Goal: Task Accomplishment & Management: Complete application form

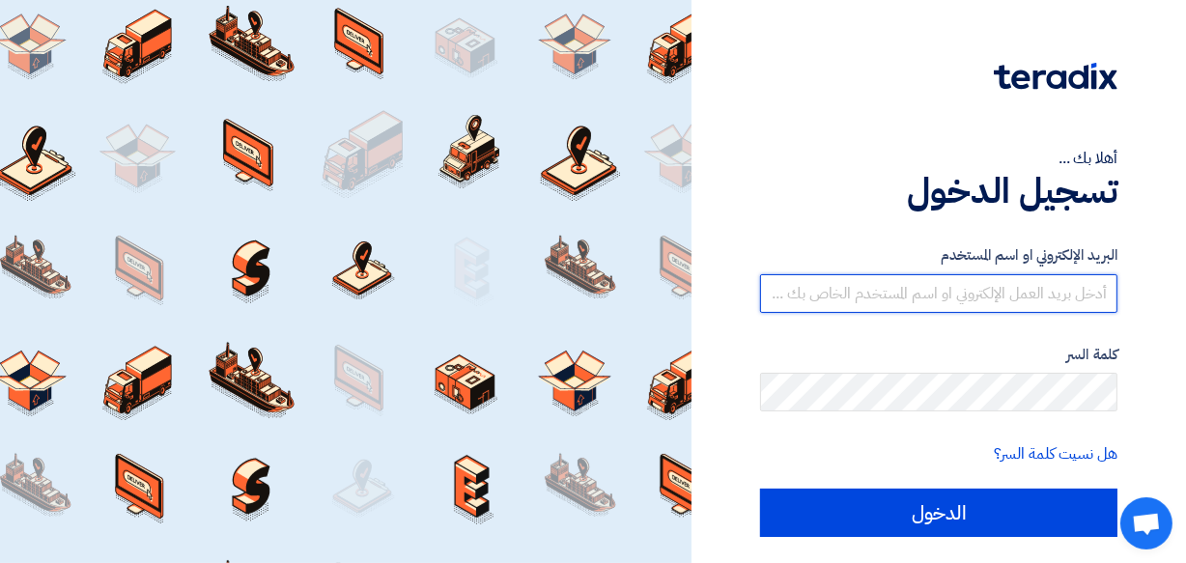
click at [936, 290] on input "text" at bounding box center [938, 293] width 357 height 39
type input "[DOMAIN_NAME][EMAIL_ADDRESS][DOMAIN_NAME]"
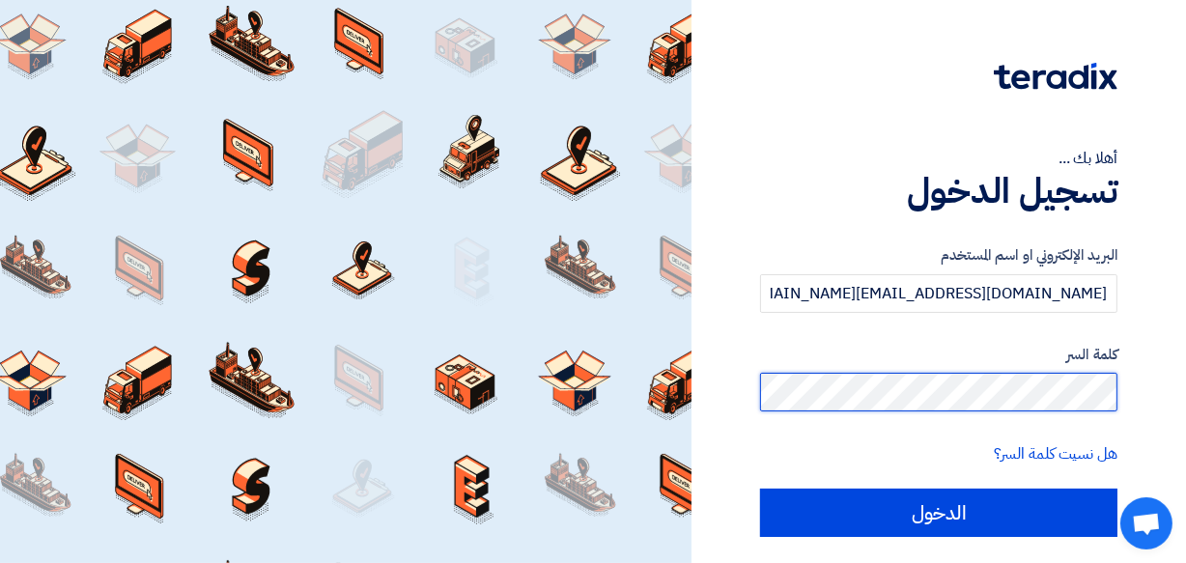
click at [760, 489] on input "الدخول" at bounding box center [938, 513] width 357 height 48
type input "Sign in"
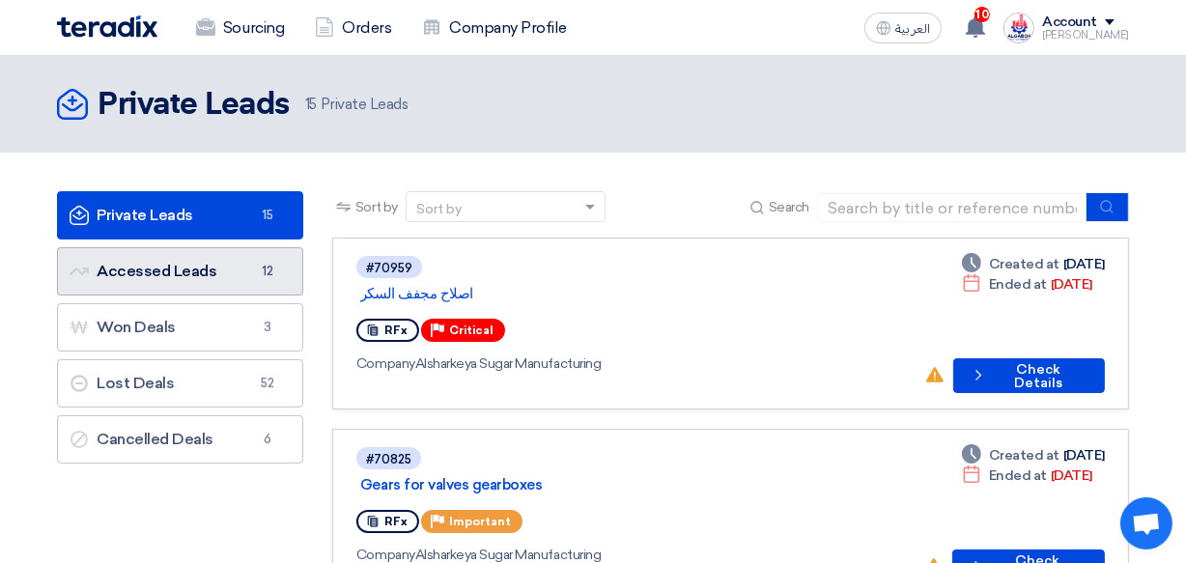
click at [200, 273] on link "Accessed Leads Accessed Leads 12" at bounding box center [180, 271] width 246 height 48
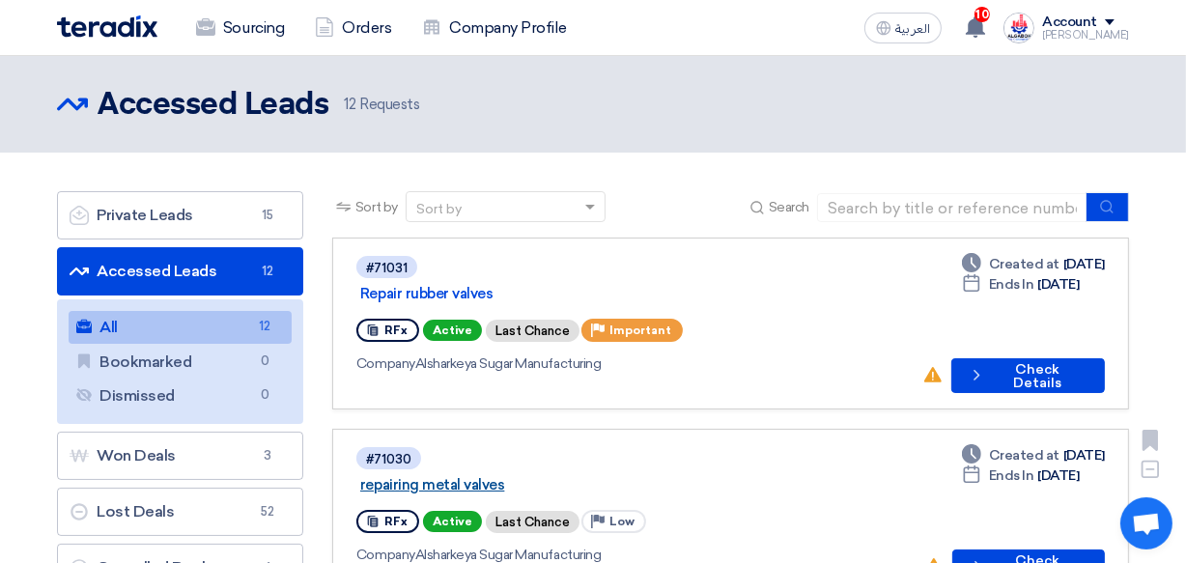
click at [550, 476] on link "repairing metal valves" at bounding box center [601, 484] width 483 height 17
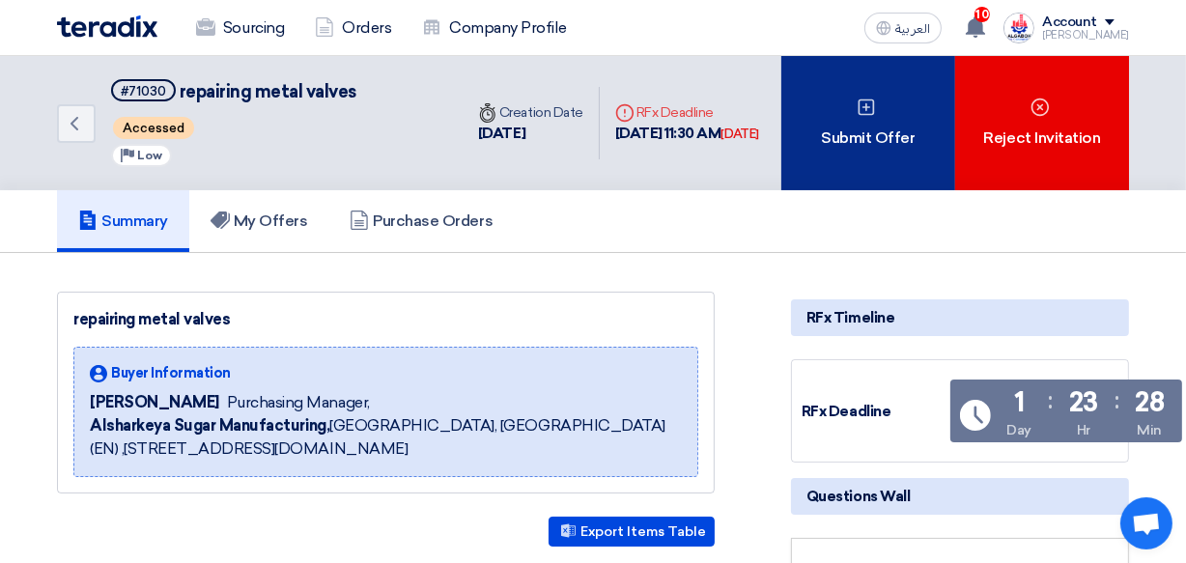
click at [905, 122] on div "Submit Offer" at bounding box center [868, 123] width 174 height 134
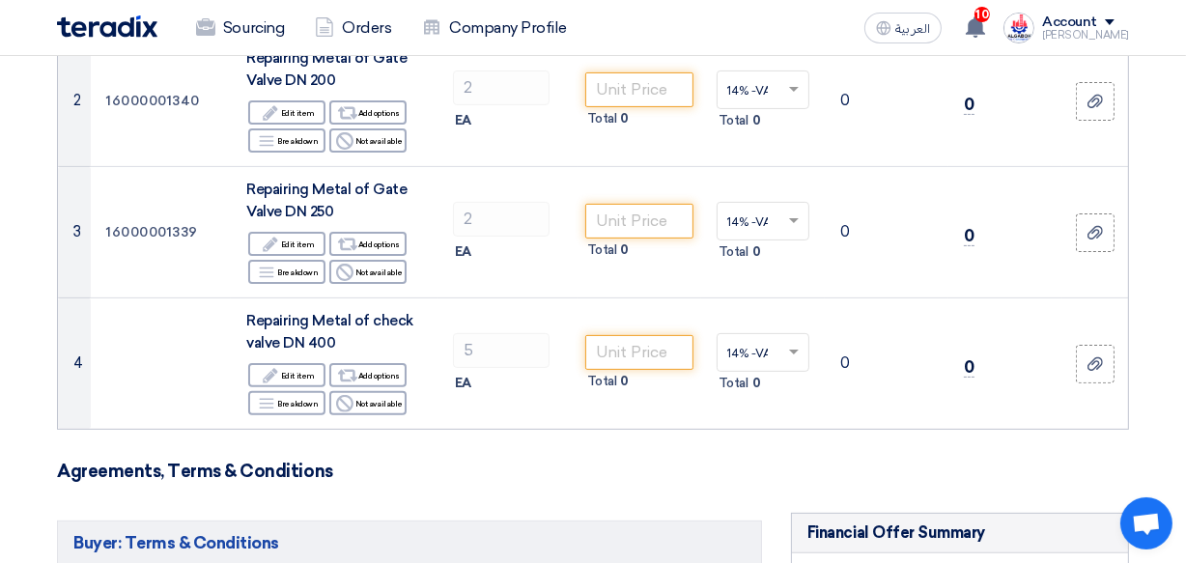
scroll to position [458, 0]
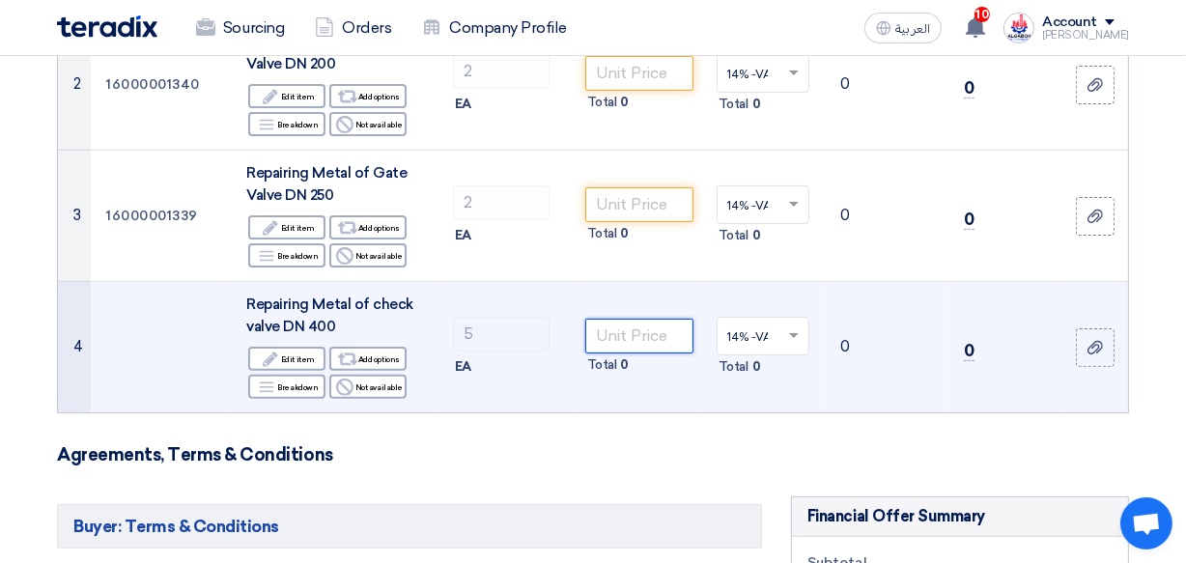
click at [629, 338] on input "number" at bounding box center [639, 336] width 108 height 35
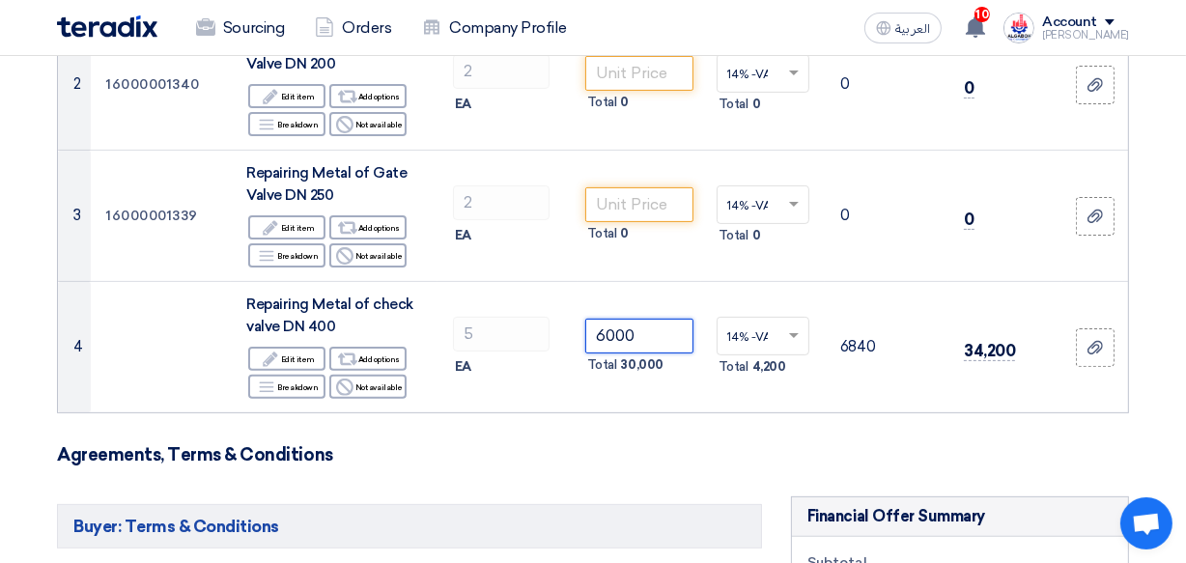
type input "6000"
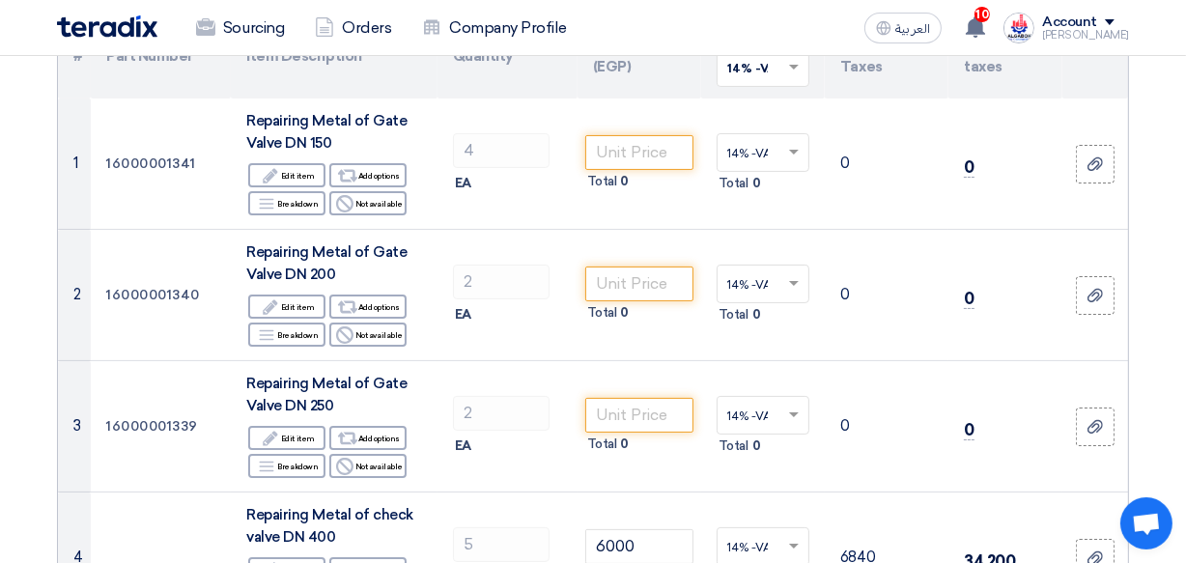
scroll to position [239, 0]
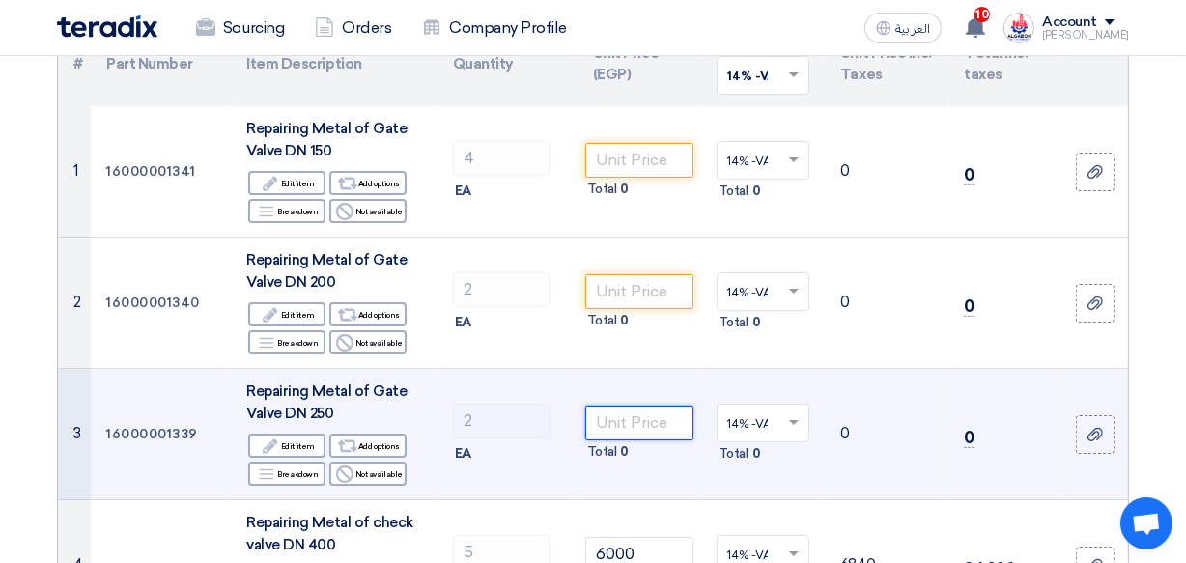
click at [639, 424] on input "number" at bounding box center [639, 422] width 108 height 35
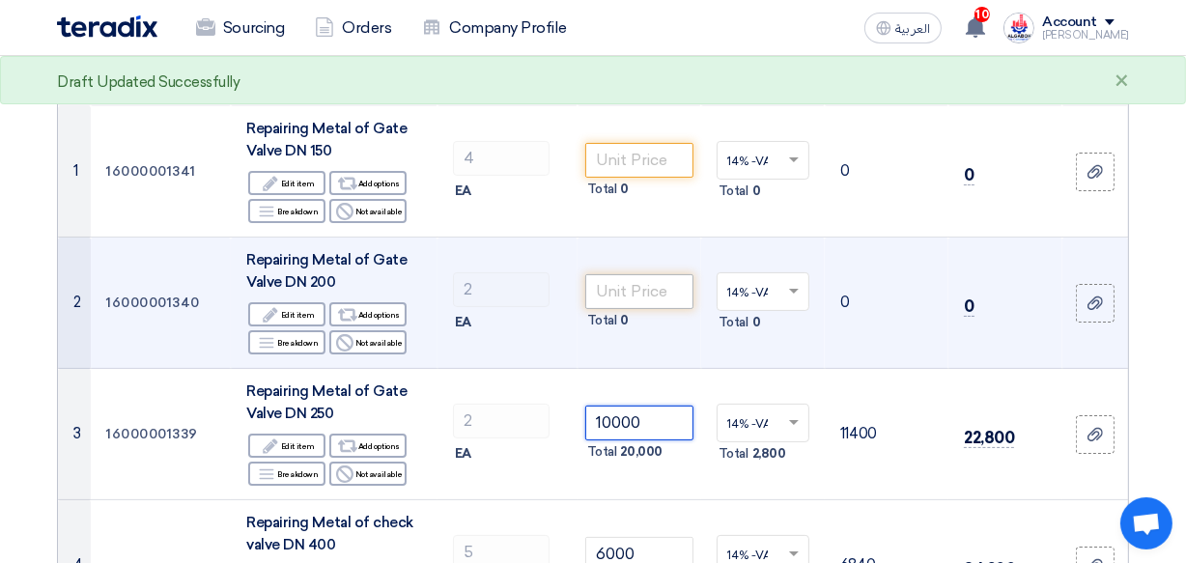
type input "10000"
click at [629, 280] on input "number" at bounding box center [639, 291] width 108 height 35
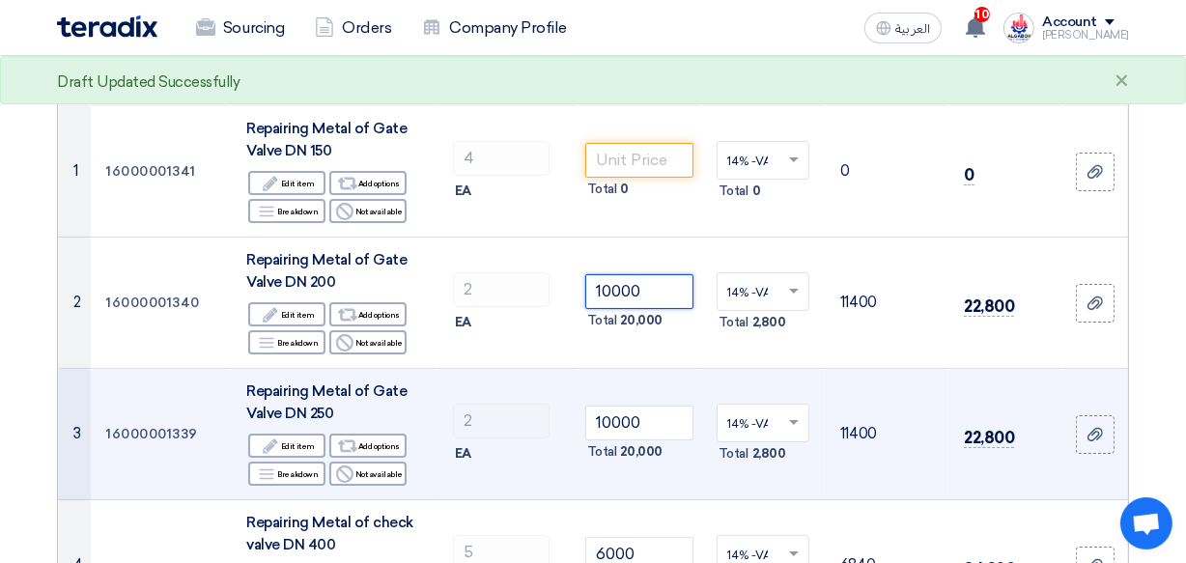
type input "10000"
click at [559, 369] on td "2 EA" at bounding box center [507, 434] width 140 height 131
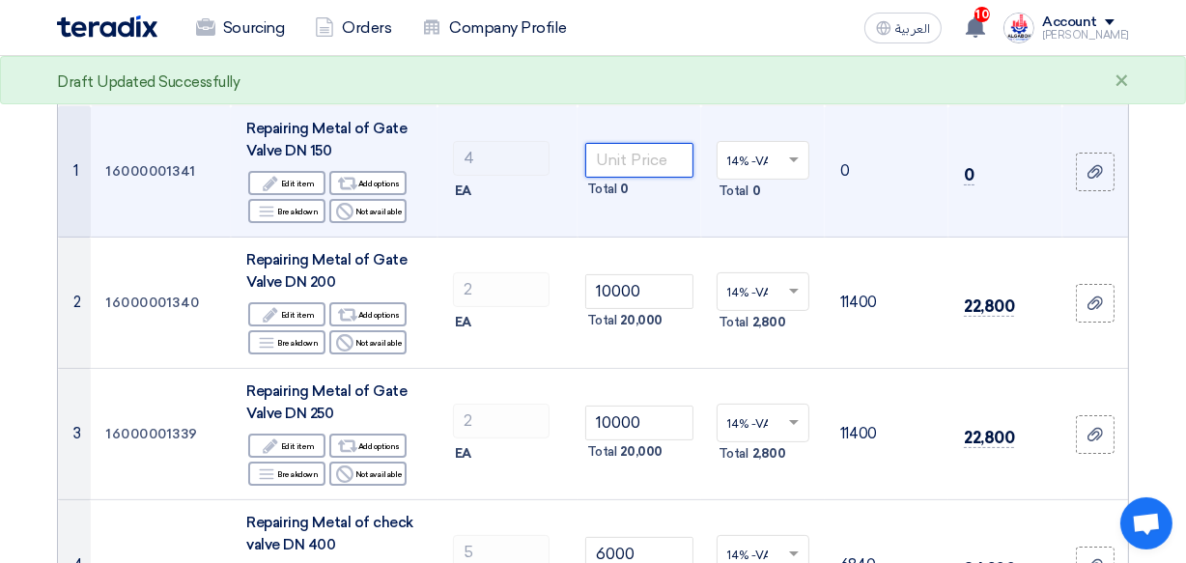
click at [608, 159] on input "number" at bounding box center [639, 160] width 108 height 35
type input "9000"
click at [557, 234] on td "4 EA" at bounding box center [507, 171] width 140 height 131
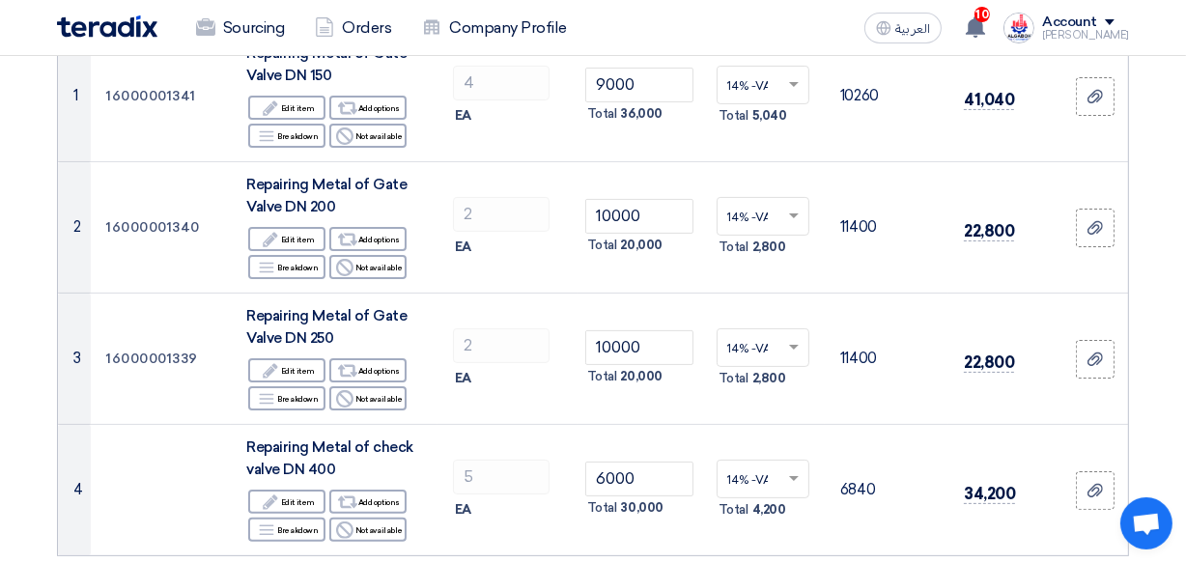
scroll to position [309, 0]
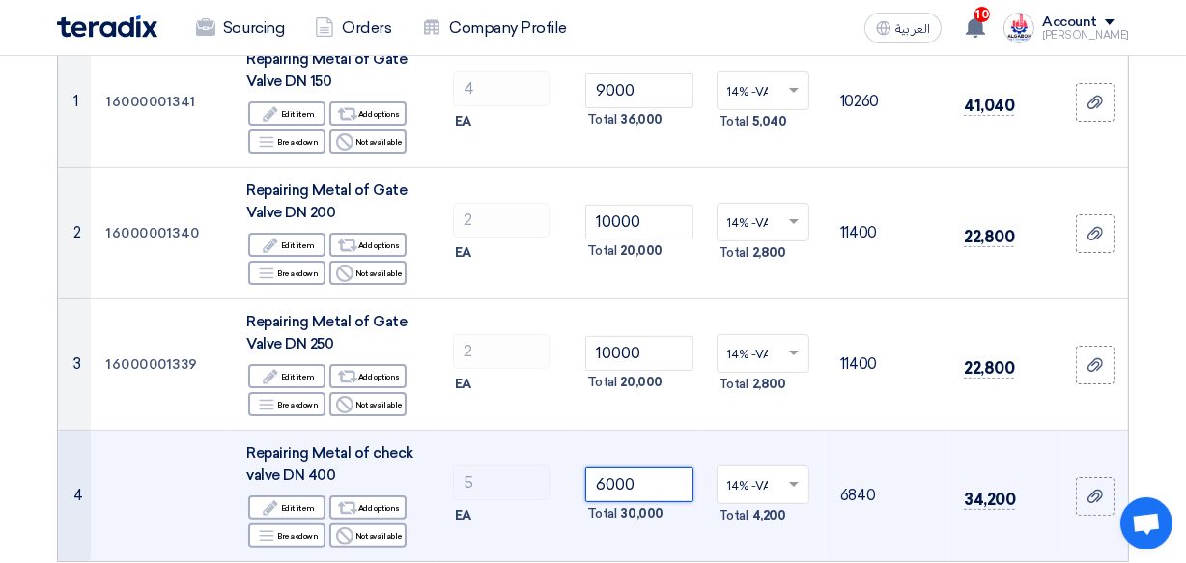
click at [614, 483] on input "6000" at bounding box center [639, 484] width 108 height 35
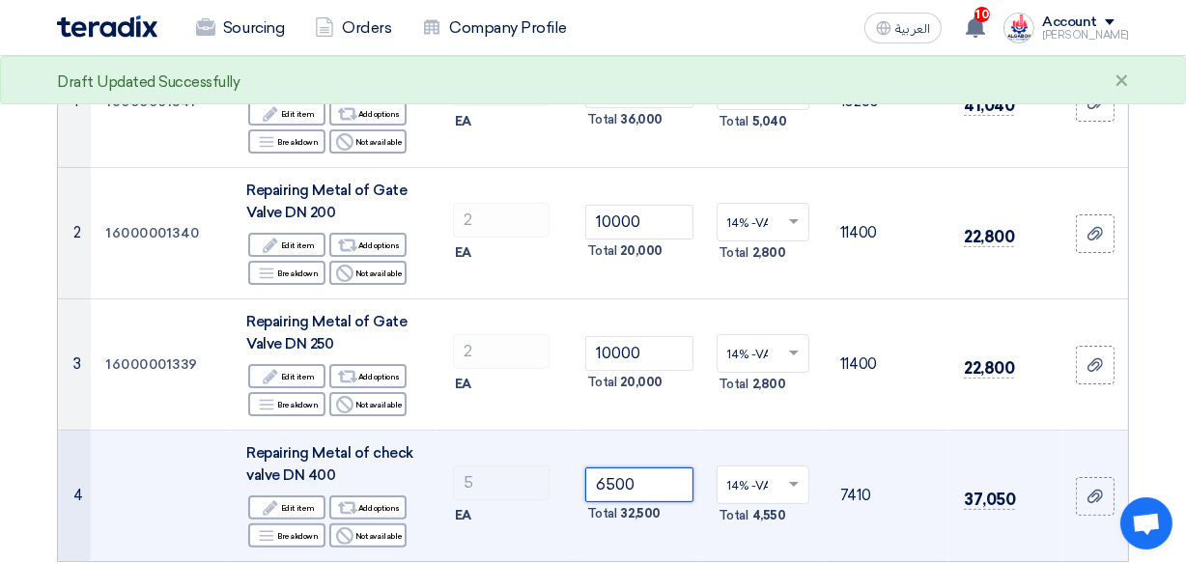
type input "6500"
click at [571, 531] on td "5 EA" at bounding box center [507, 496] width 140 height 131
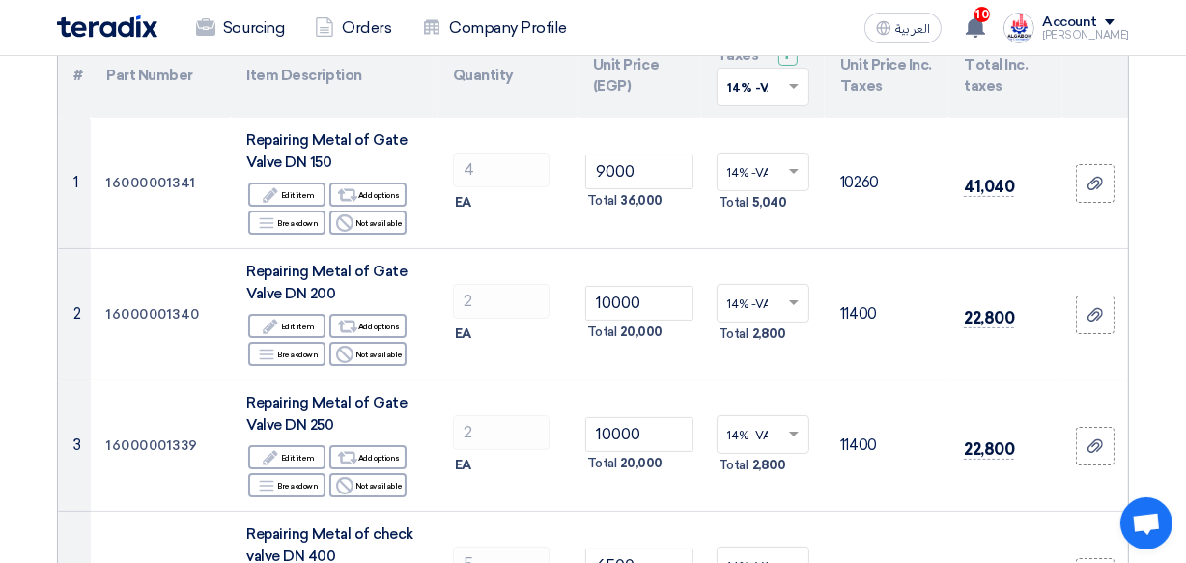
scroll to position [182, 0]
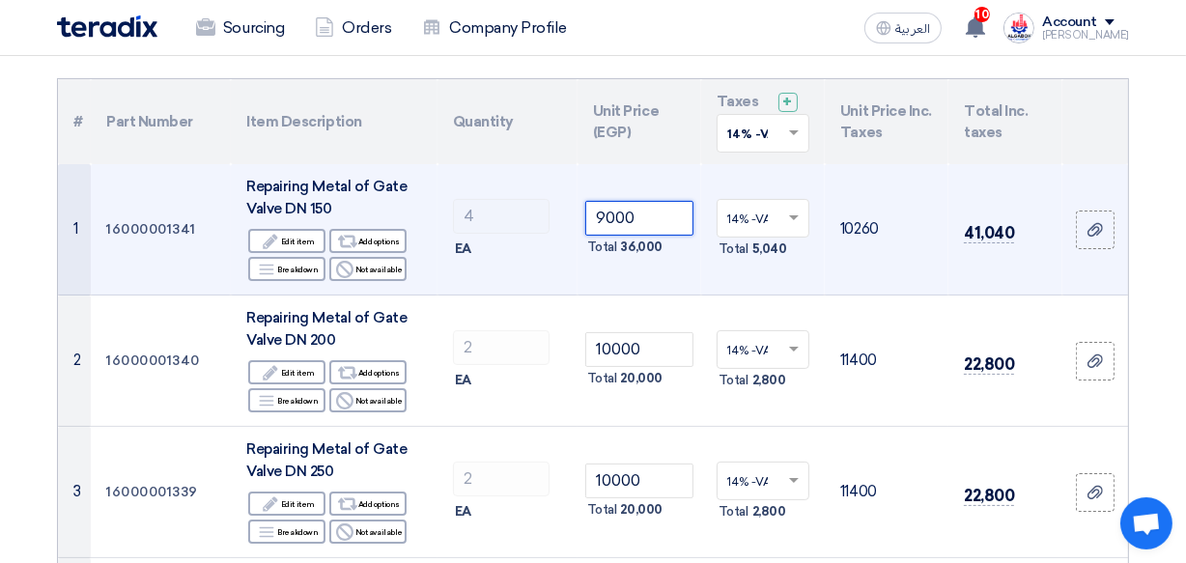
click at [612, 215] on input "9000" at bounding box center [639, 218] width 108 height 35
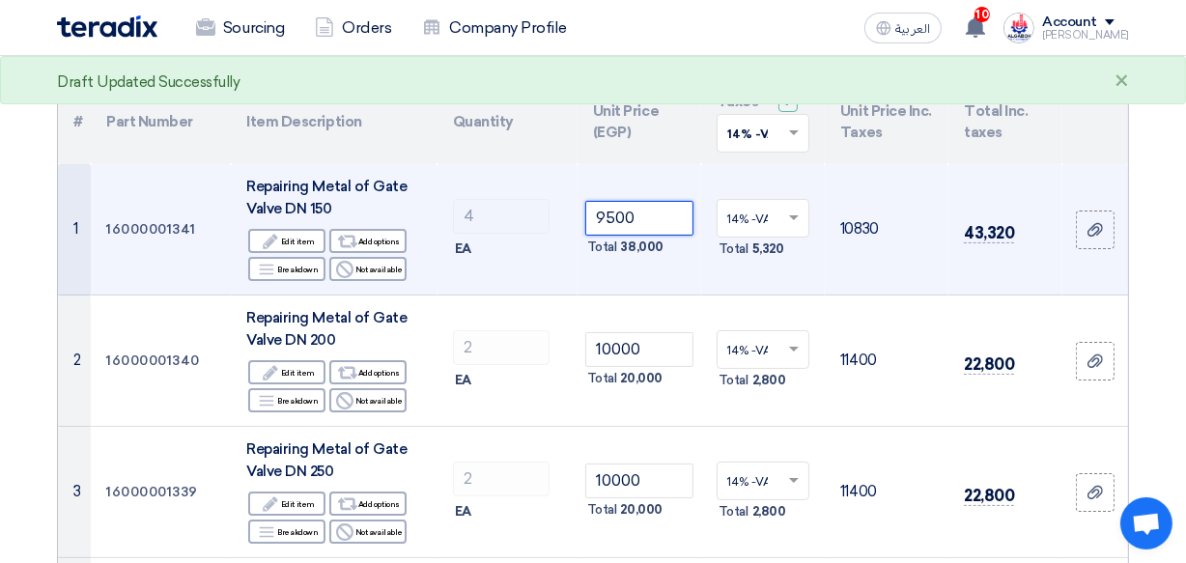
type input "9500"
click at [577, 280] on td "9500 Total 38,000" at bounding box center [639, 229] width 124 height 131
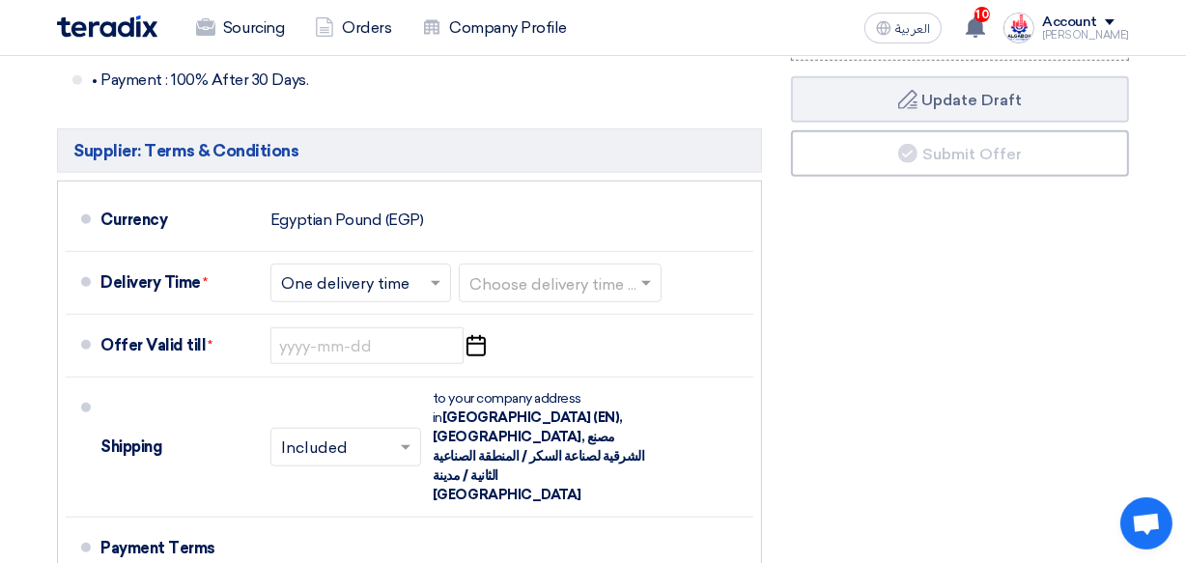
scroll to position [1328, 0]
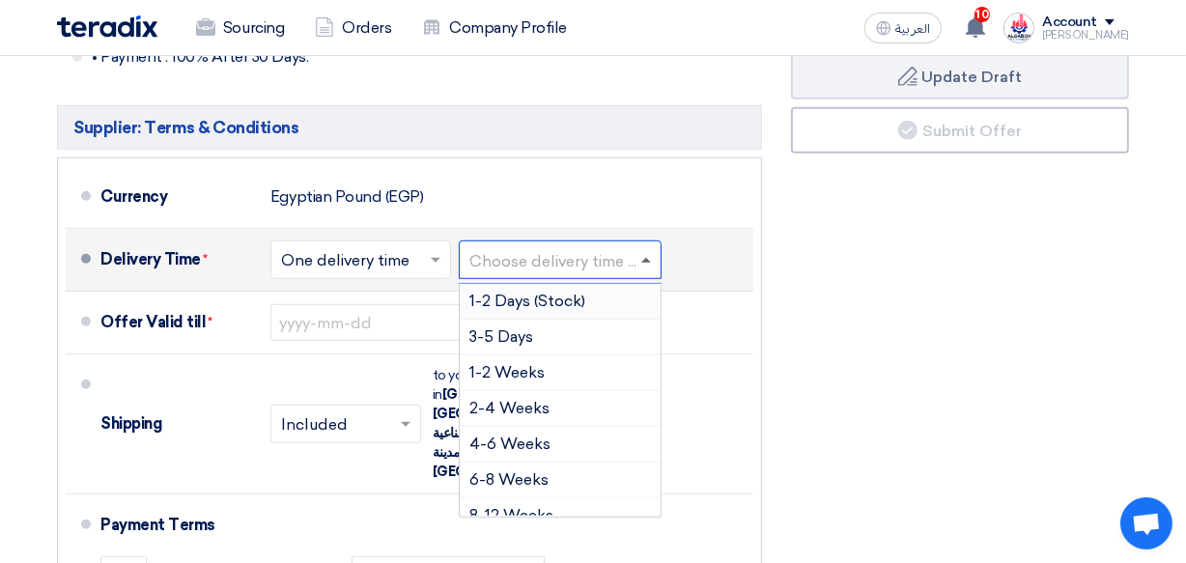
click at [651, 261] on span at bounding box center [646, 260] width 10 height 5
click at [531, 408] on span "2-4 Weeks" at bounding box center [509, 408] width 80 height 18
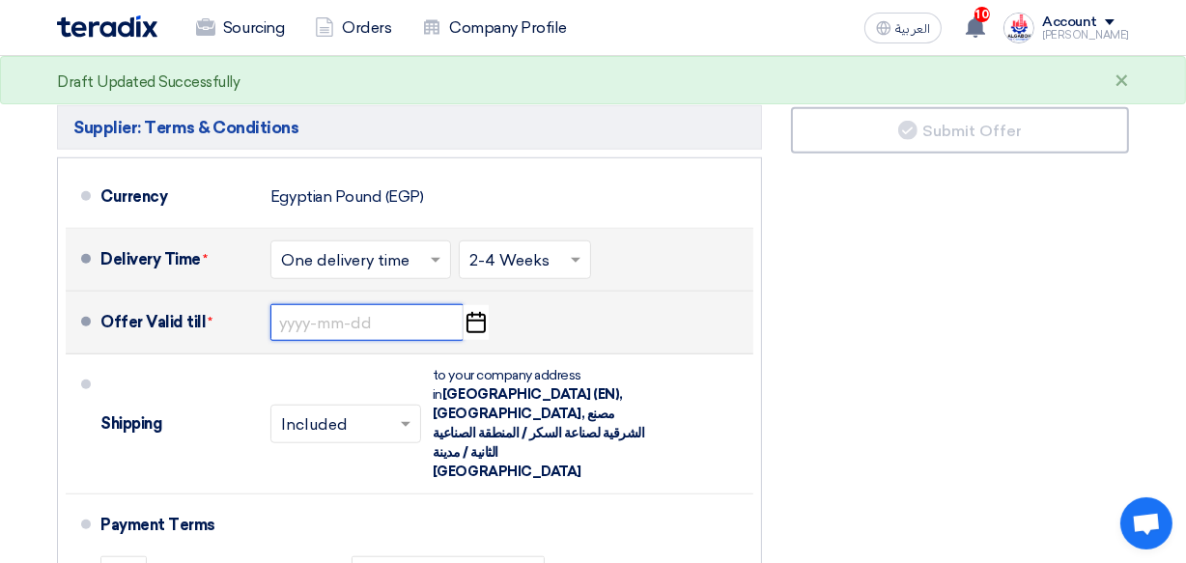
click at [327, 324] on input at bounding box center [366, 322] width 193 height 37
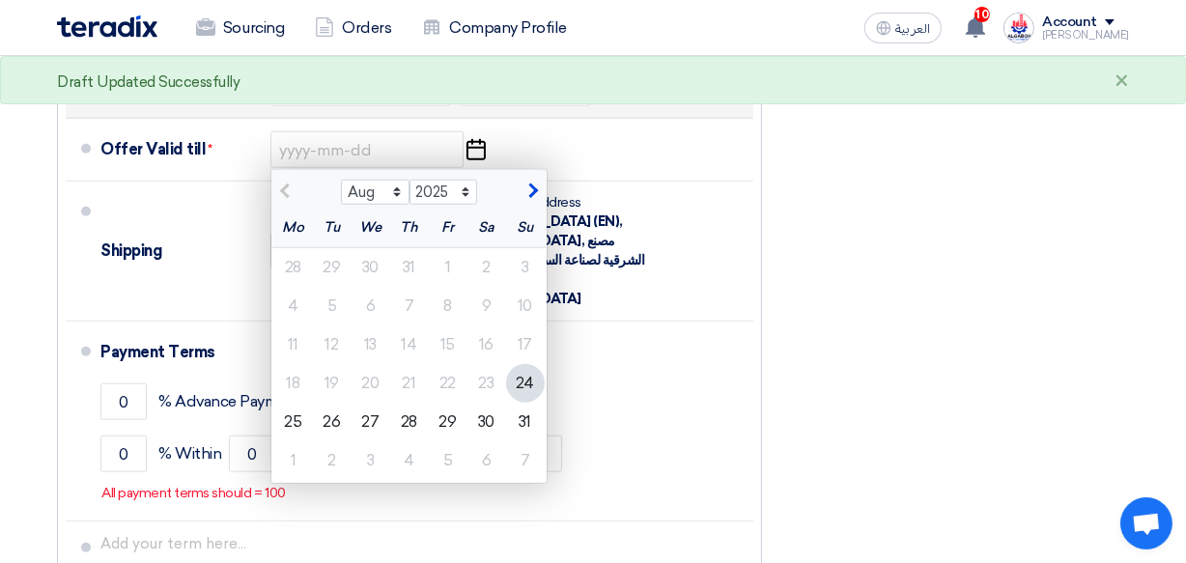
scroll to position [1503, 0]
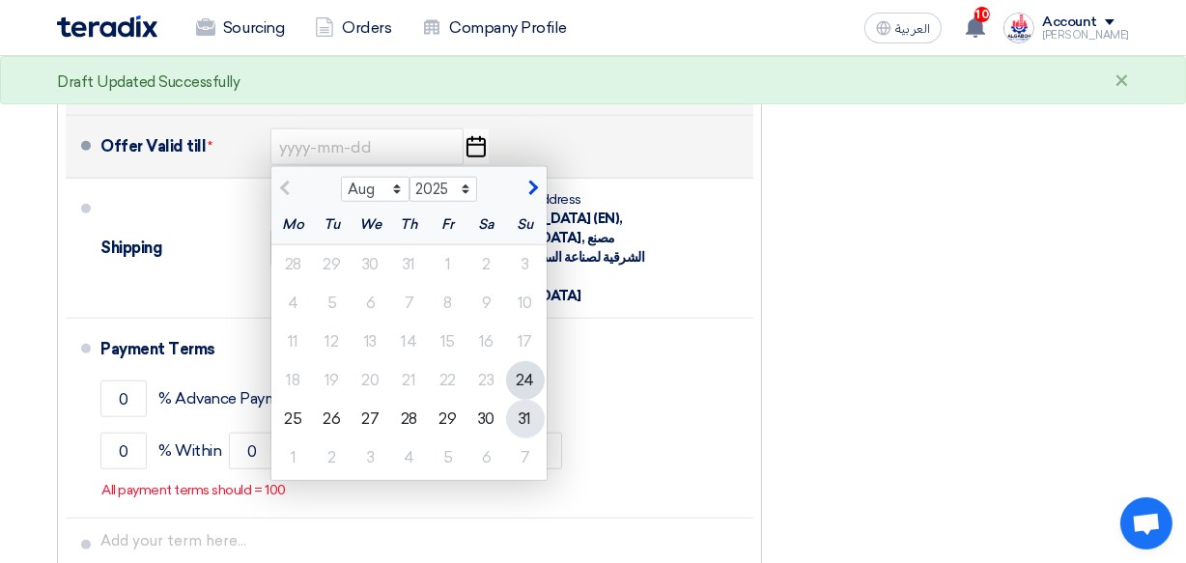
click at [517, 421] on div "31" at bounding box center [525, 419] width 39 height 39
type input "[DATE]"
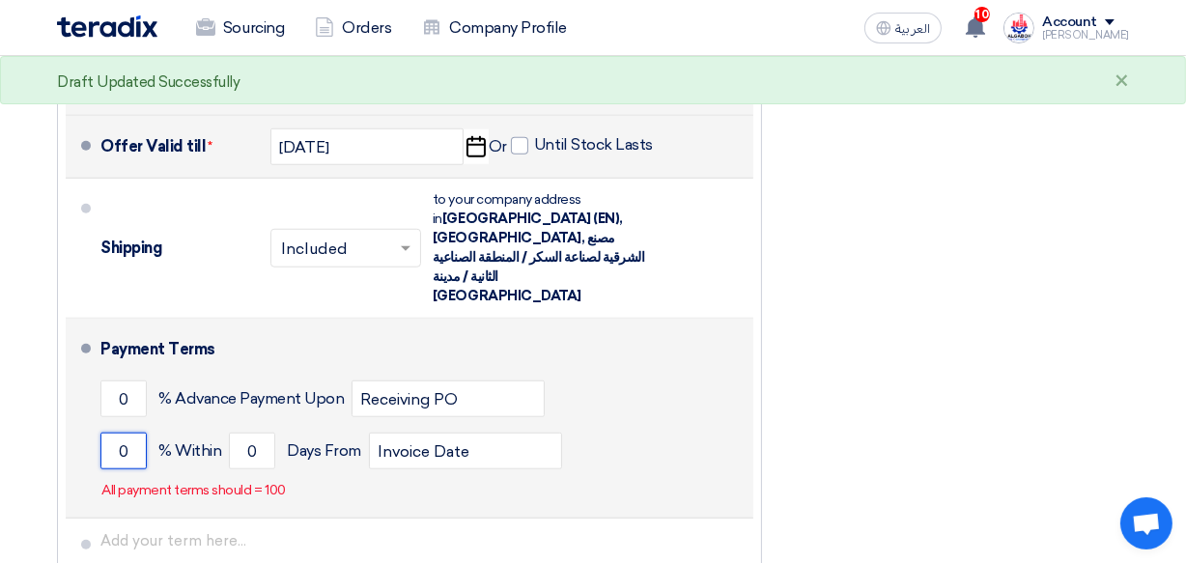
click at [136, 433] on input "0" at bounding box center [123, 451] width 46 height 37
type input "100"
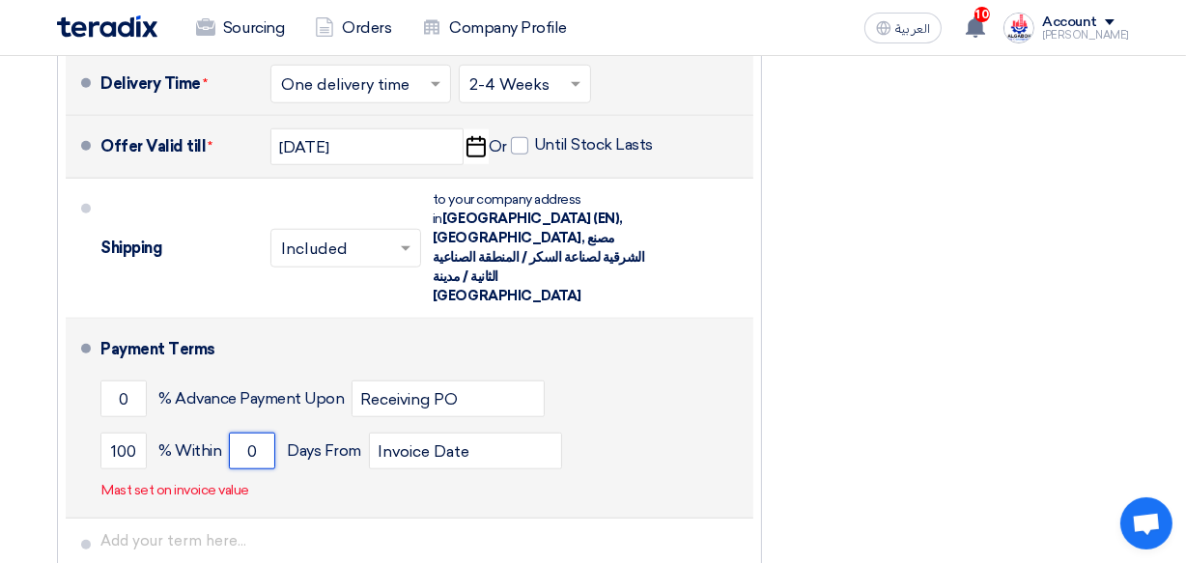
click at [260, 433] on input "0" at bounding box center [252, 451] width 46 height 37
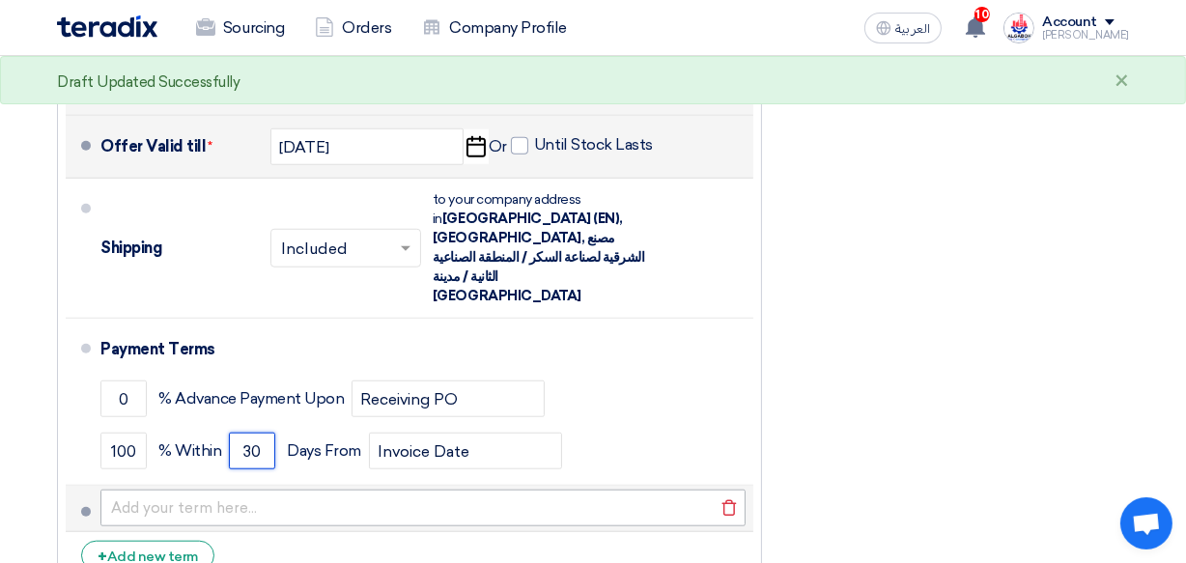
type input "30"
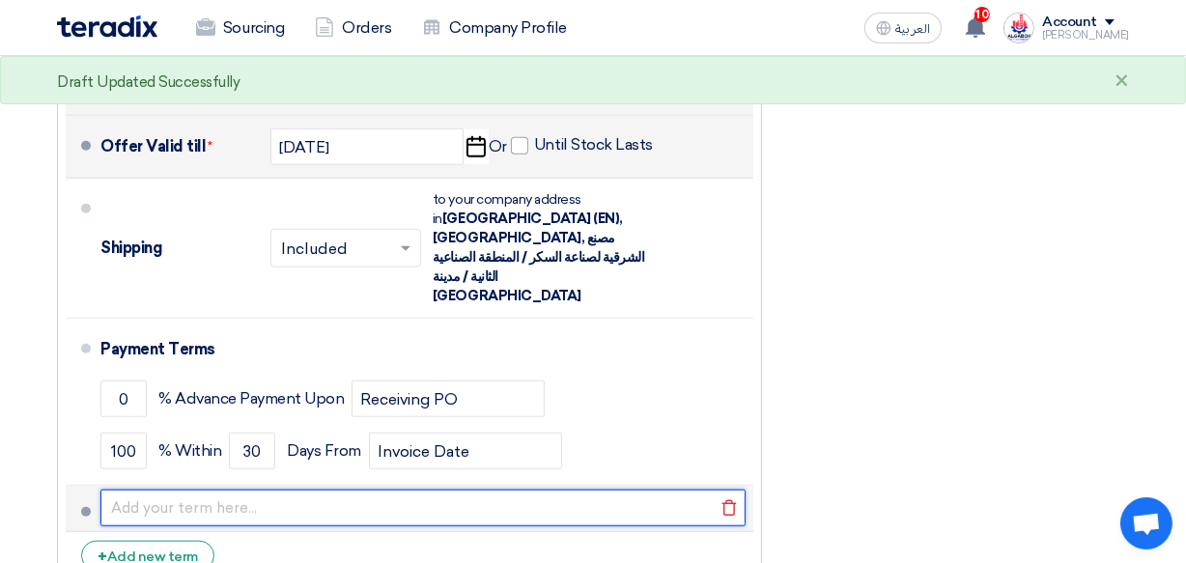
click at [512, 489] on input "text" at bounding box center [422, 507] width 645 height 37
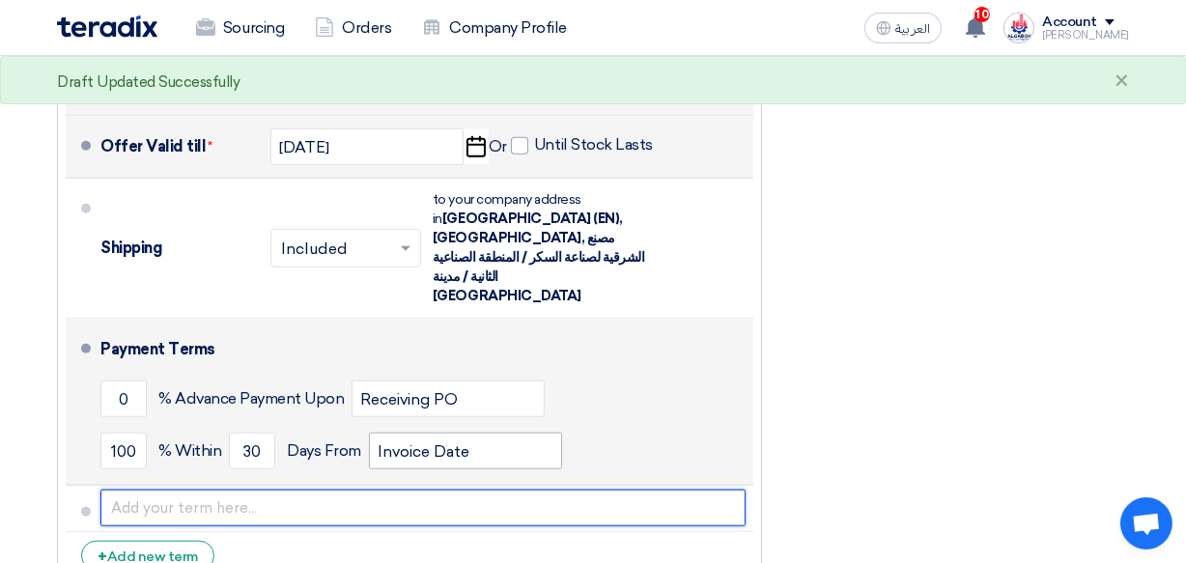
type input "The Price offer is a one piece not accept to reduce qty. or dividing the items"
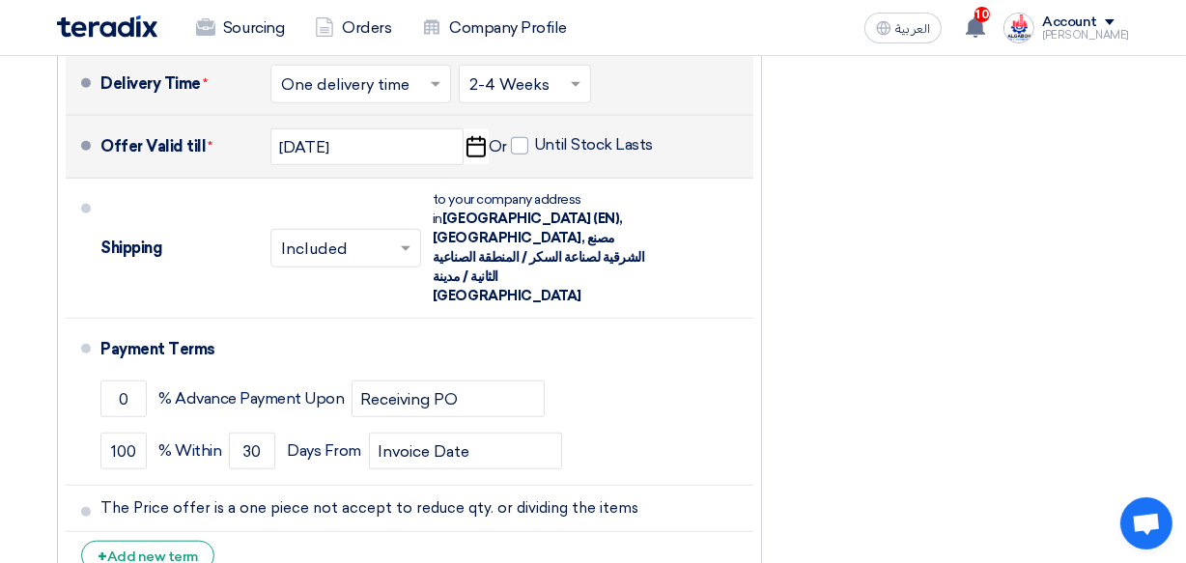
click at [829, 461] on div "Financial Offer Summary Subtotal Egyptian Pound (EGP) 110,500 Shipping Fees" at bounding box center [959, 24] width 367 height 1146
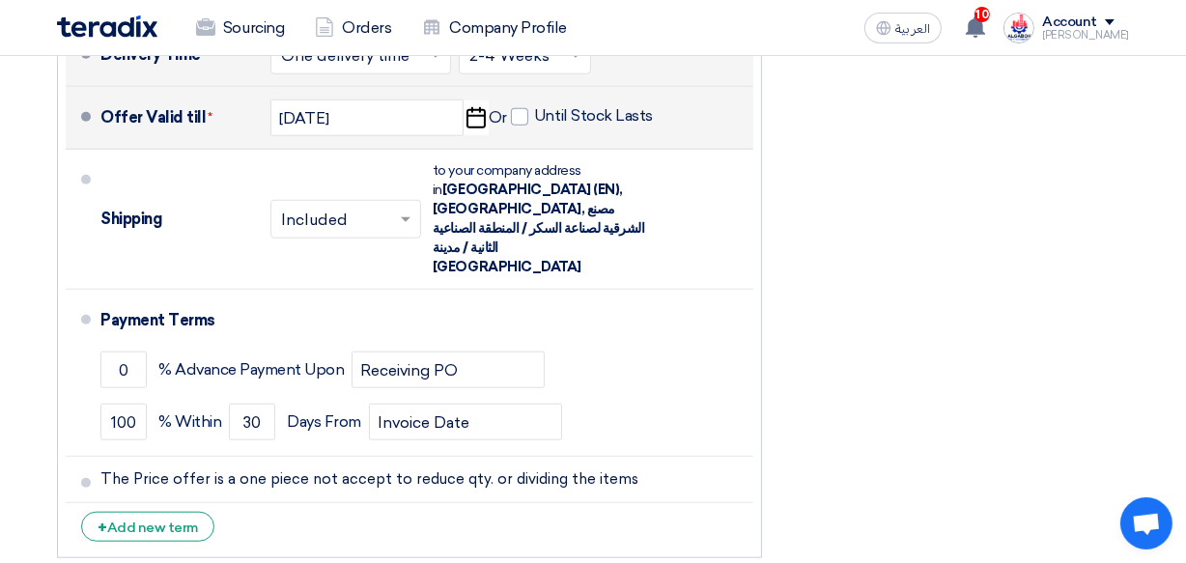
scroll to position [1557, 0]
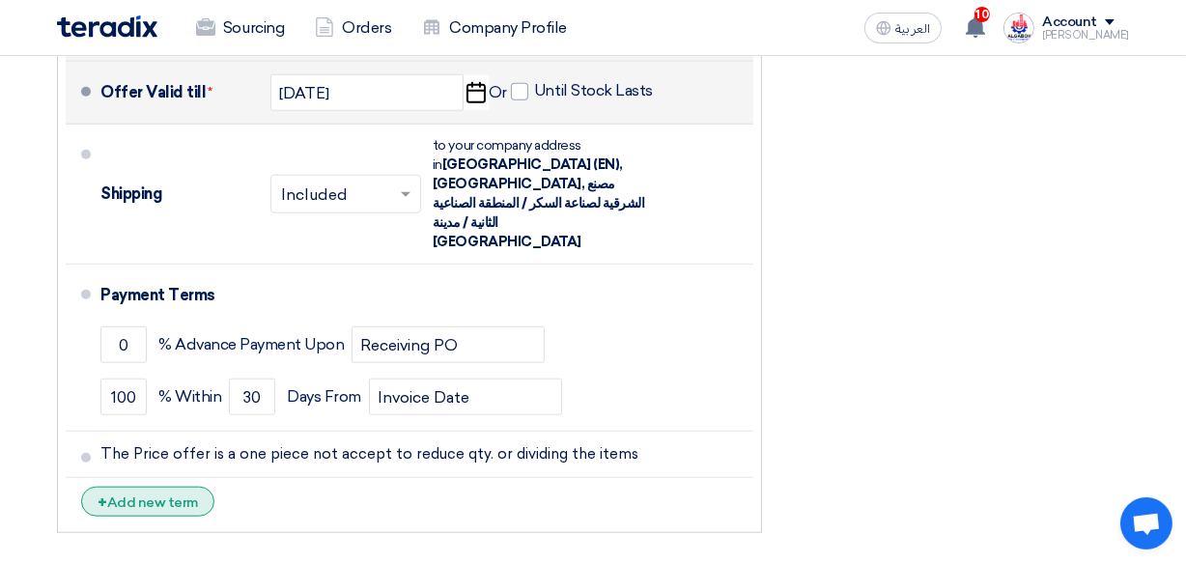
click at [163, 487] on div "+ Add new term" at bounding box center [147, 502] width 133 height 30
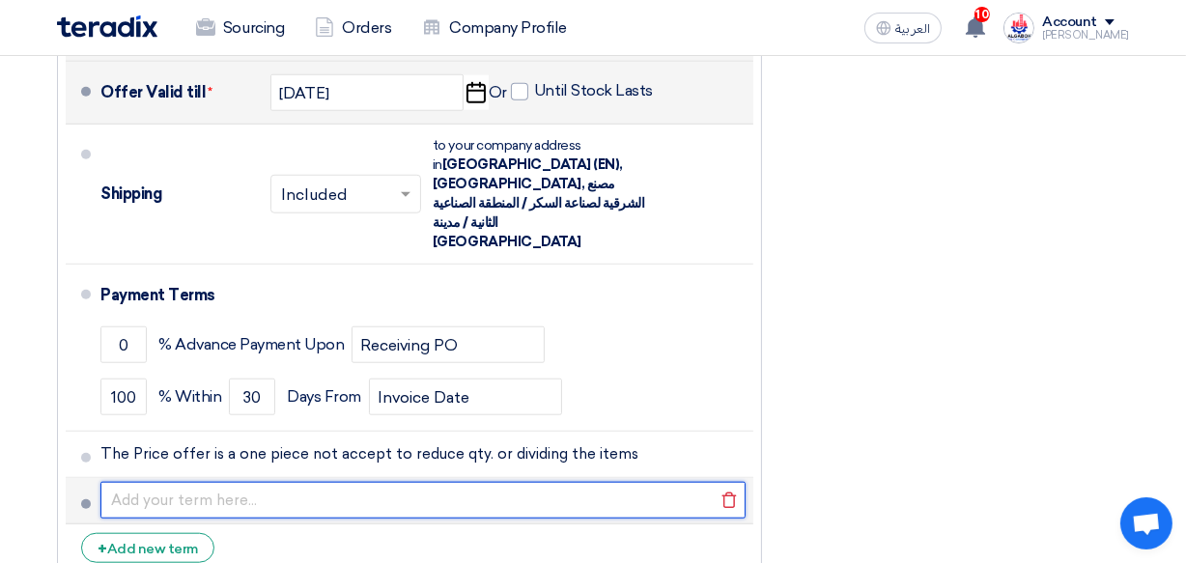
click at [156, 482] on input "text" at bounding box center [422, 500] width 645 height 37
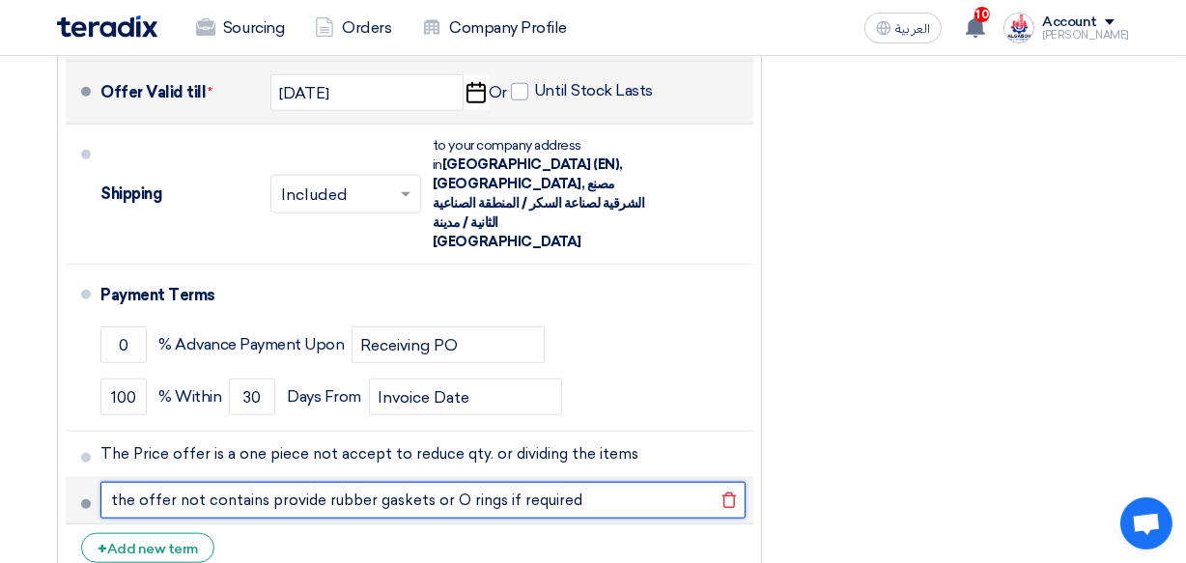
click at [115, 482] on input "the offer not contains provide rubber gaskets or O rings if required" at bounding box center [422, 500] width 645 height 37
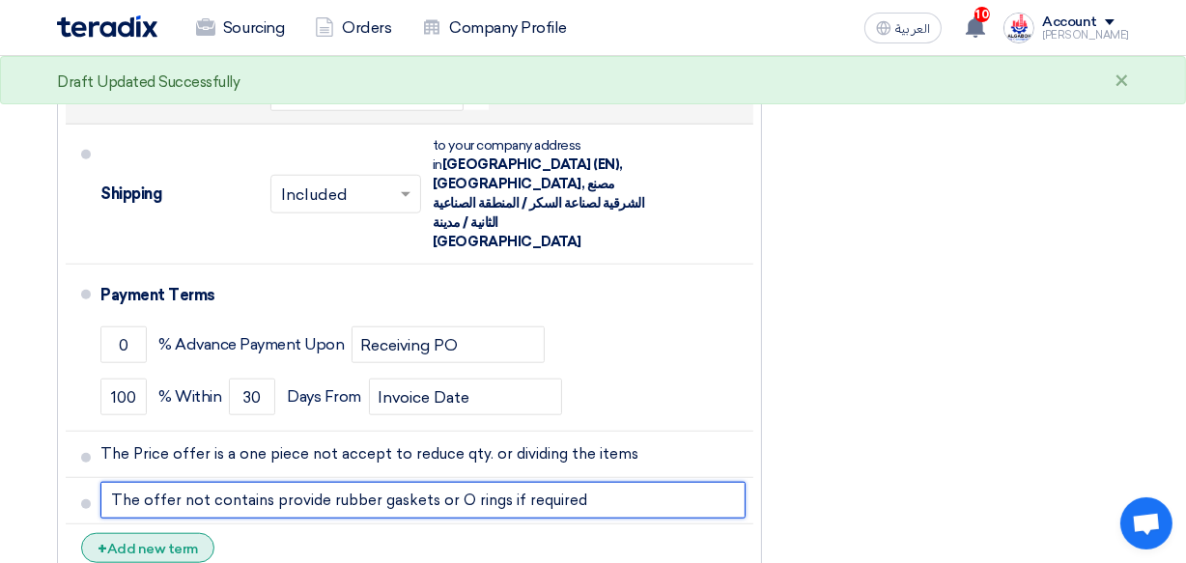
type input "The offer not contains provide rubber gaskets or O rings if required"
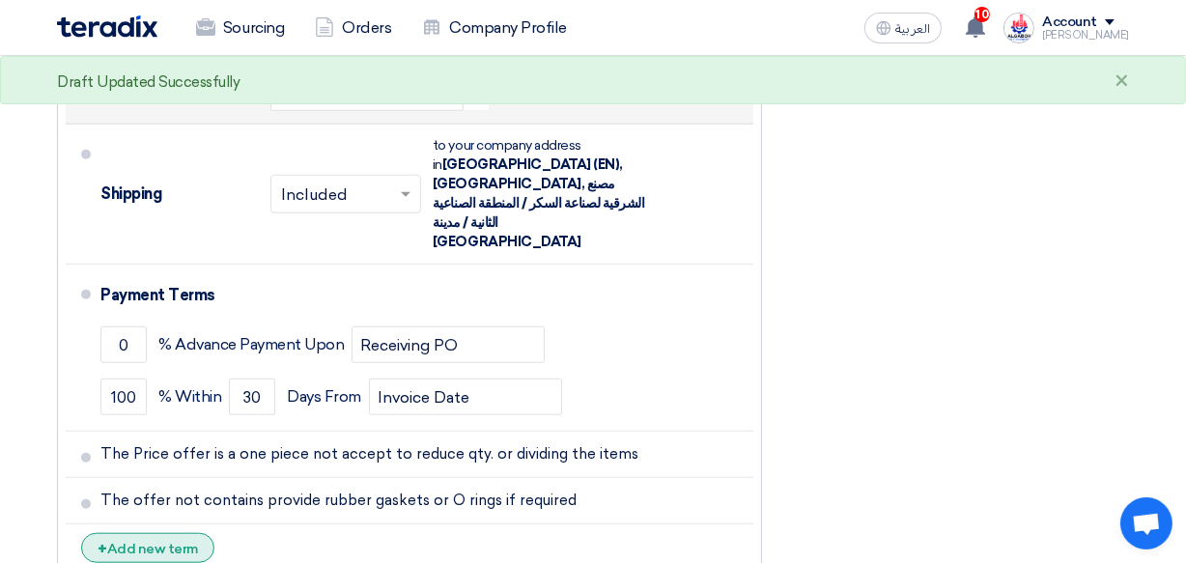
click at [184, 533] on div "+ Add new term" at bounding box center [147, 548] width 133 height 30
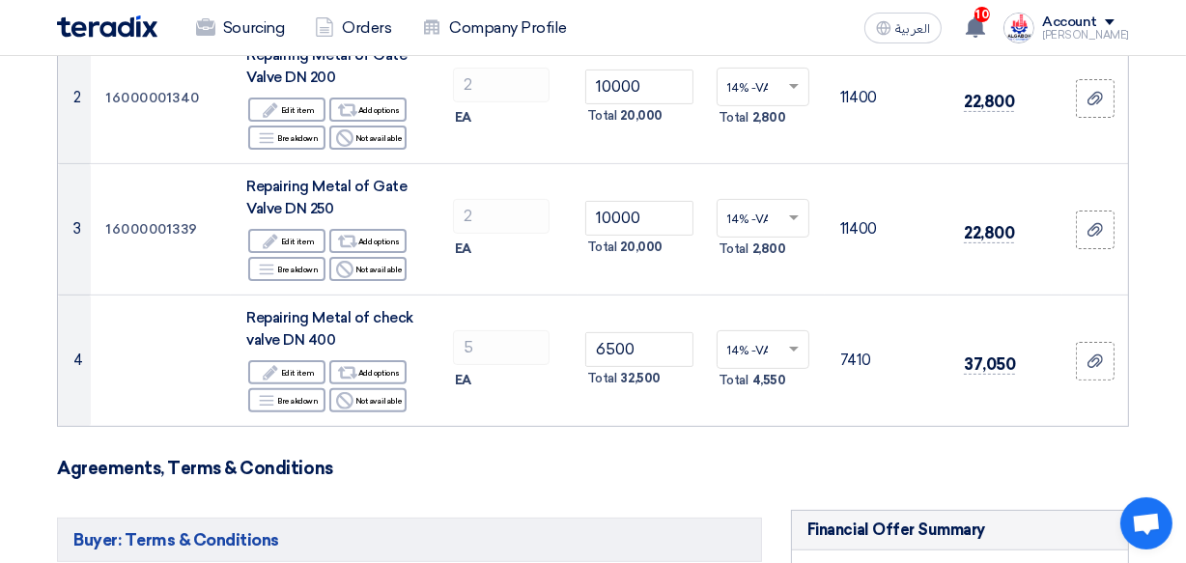
scroll to position [439, 0]
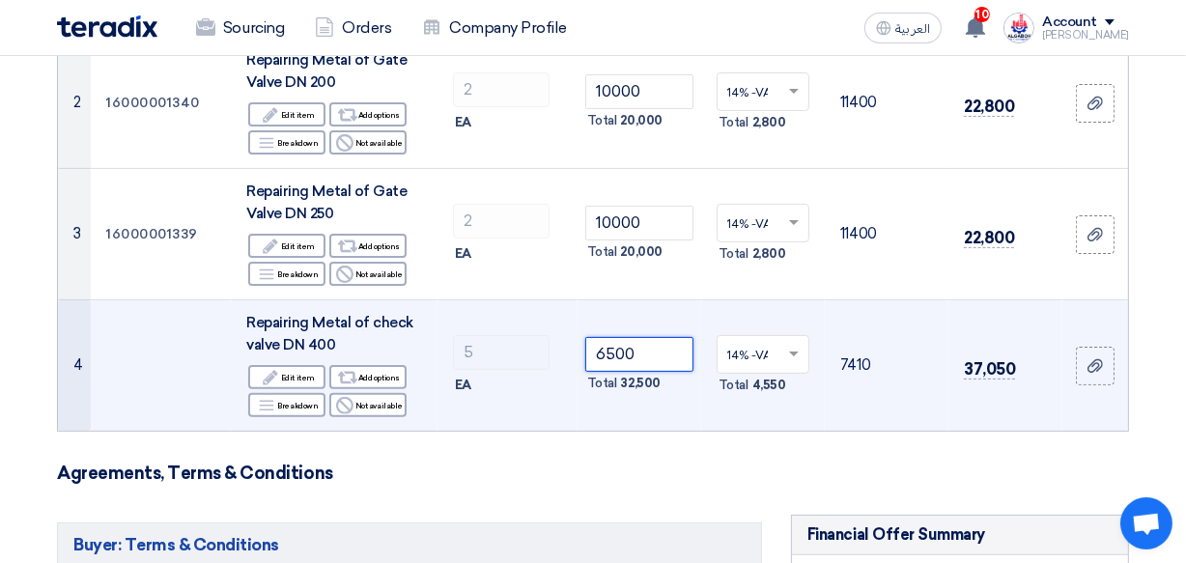
click at [615, 348] on input "6500" at bounding box center [639, 354] width 108 height 35
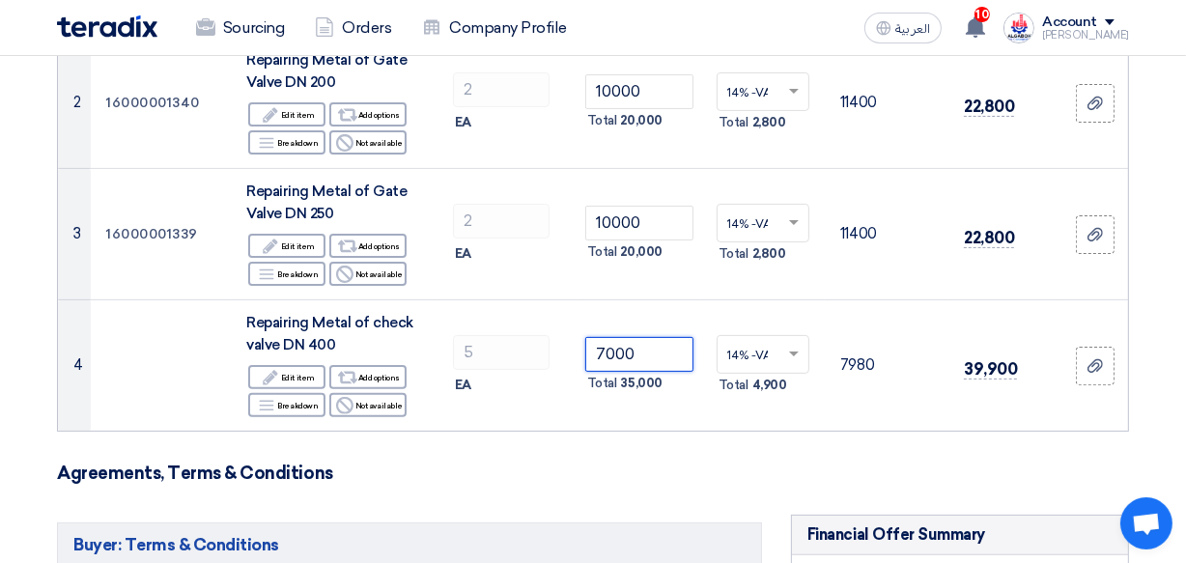
type input "7000"
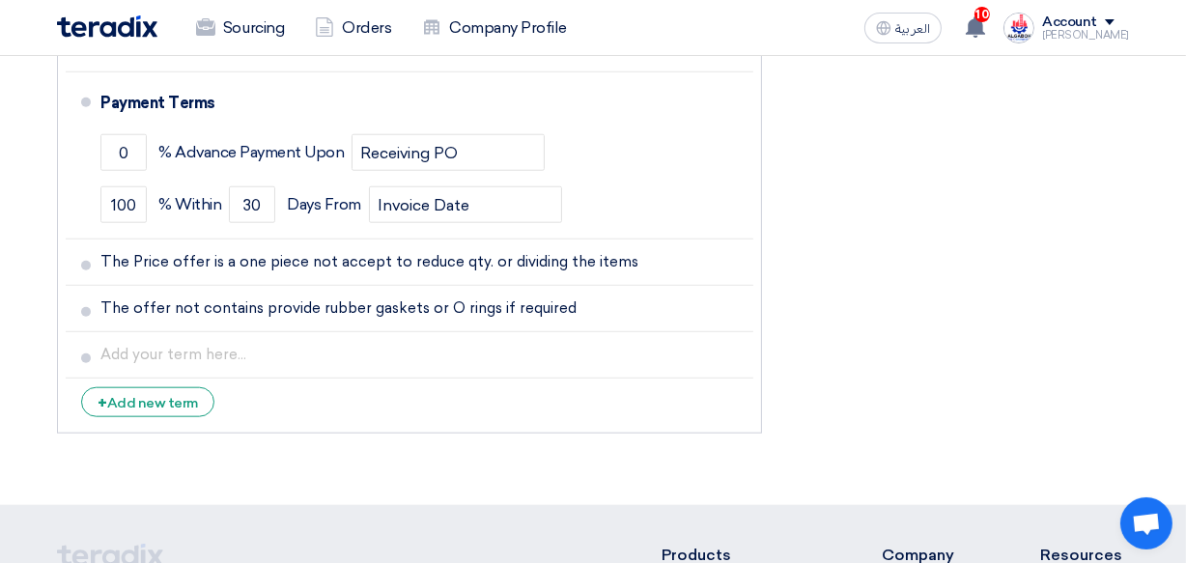
scroll to position [1754, 0]
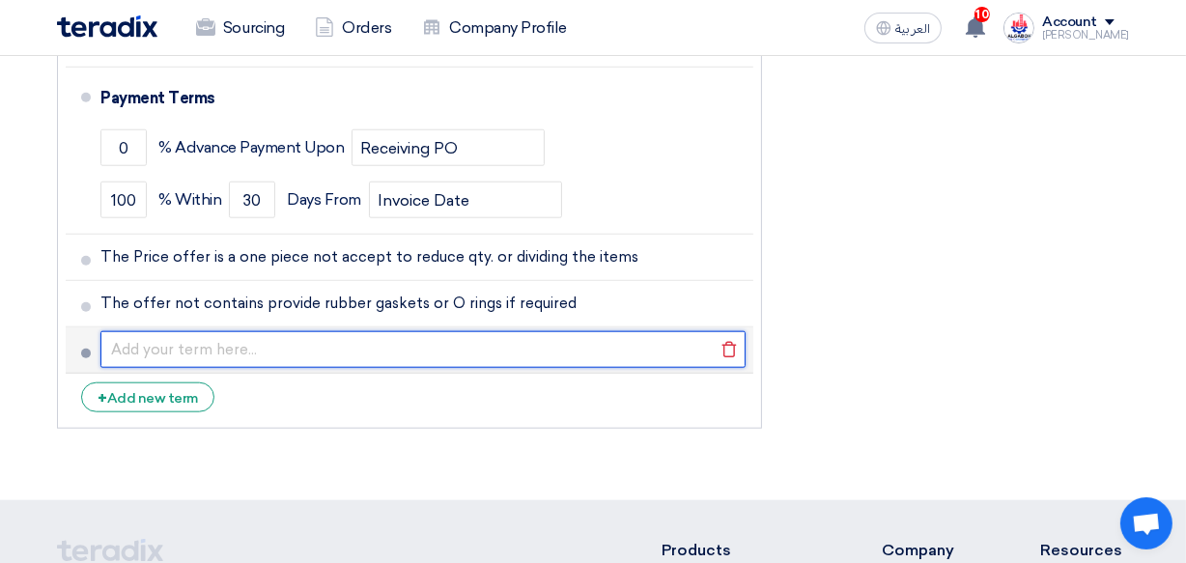
click at [171, 331] on input "text" at bounding box center [422, 349] width 645 height 37
type input "t"
click at [433, 331] on input "The offer excluding disconnect or connecting" at bounding box center [422, 349] width 645 height 37
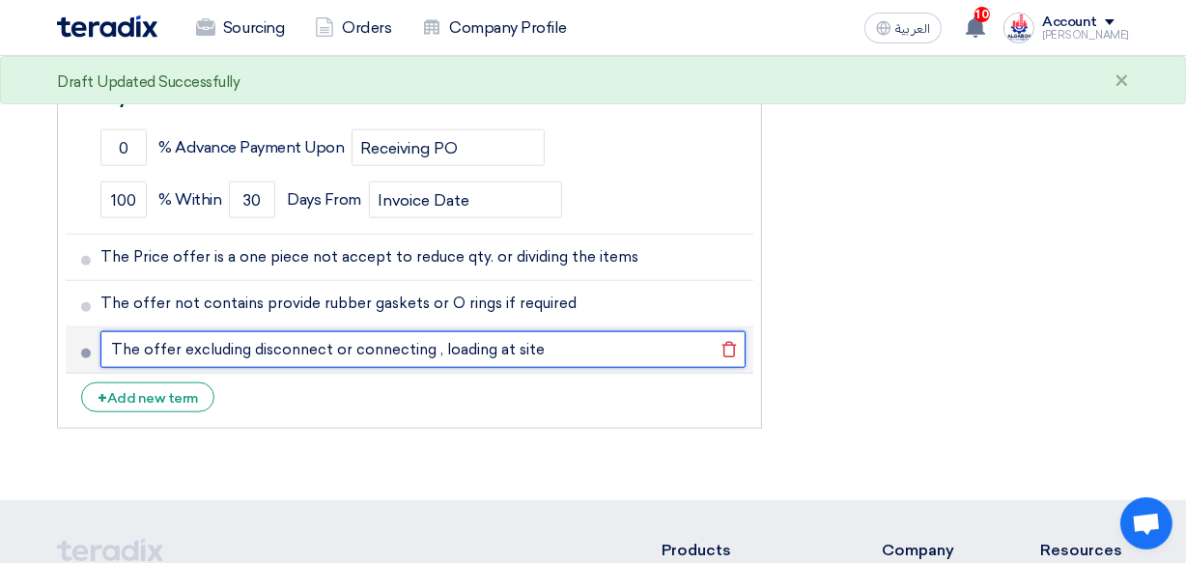
click at [489, 331] on input "The offer excluding disconnect or connecting , loading at site" at bounding box center [422, 349] width 645 height 37
click at [433, 331] on input "The offer excluding disconnect or connecting , loading activities at site" at bounding box center [422, 349] width 645 height 37
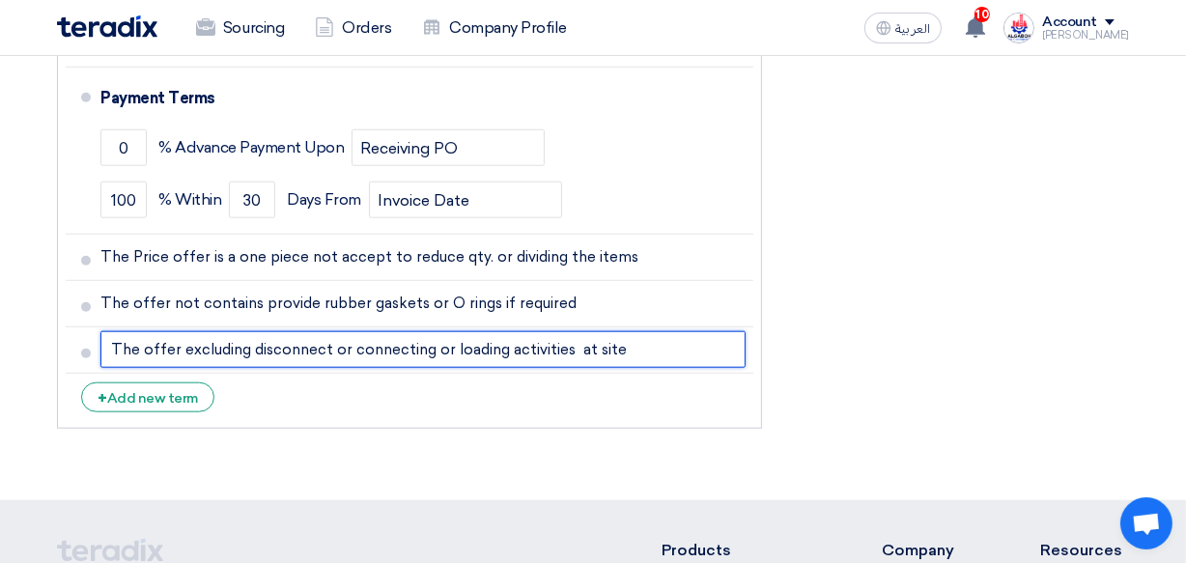
type input "The offer excluding disconnect or connecting or loading activities at site"
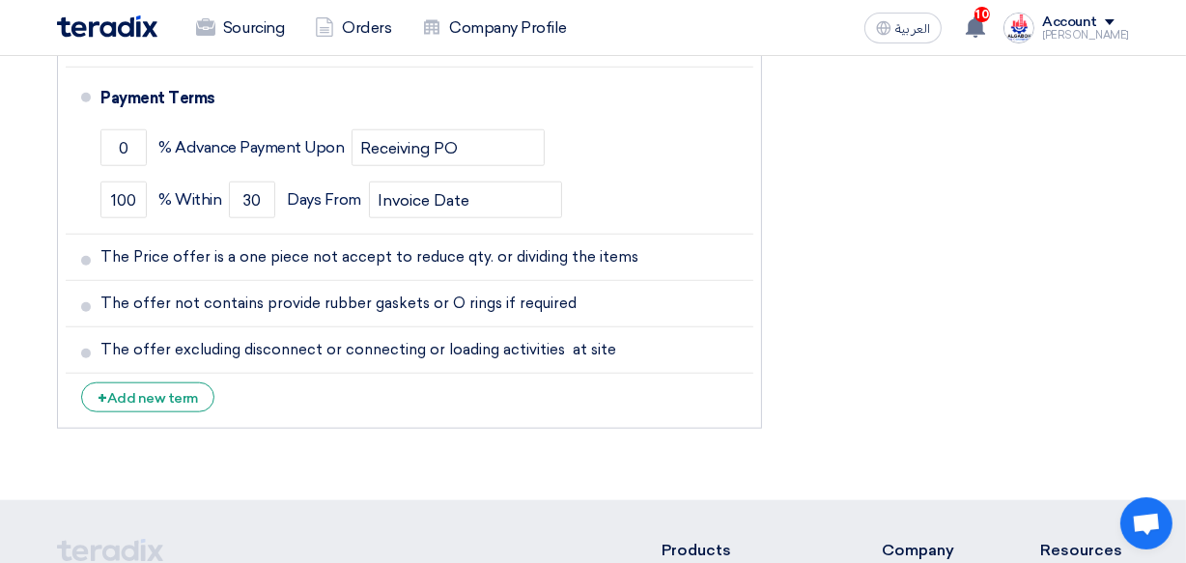
click at [440, 374] on li "+ Add new term" at bounding box center [409, 397] width 687 height 46
click at [166, 382] on div "+ Add new term" at bounding box center [147, 397] width 133 height 30
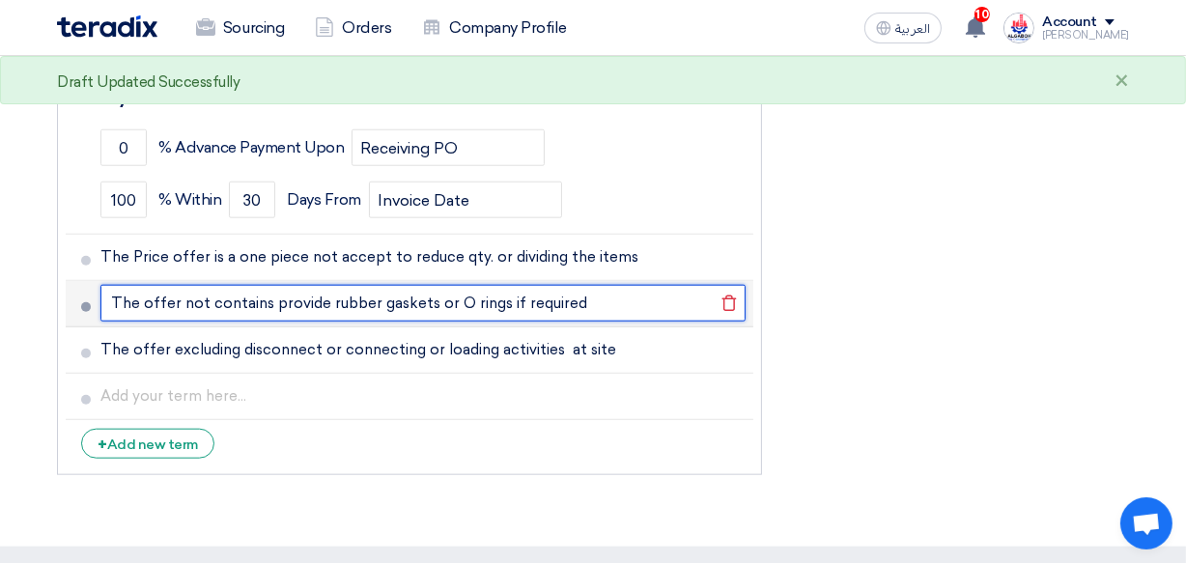
click at [262, 285] on input "The offer not contains provide rubber gaskets or O rings if required" at bounding box center [422, 303] width 645 height 37
type input "The offer excluding provide rubber gaskets or O rings if required"
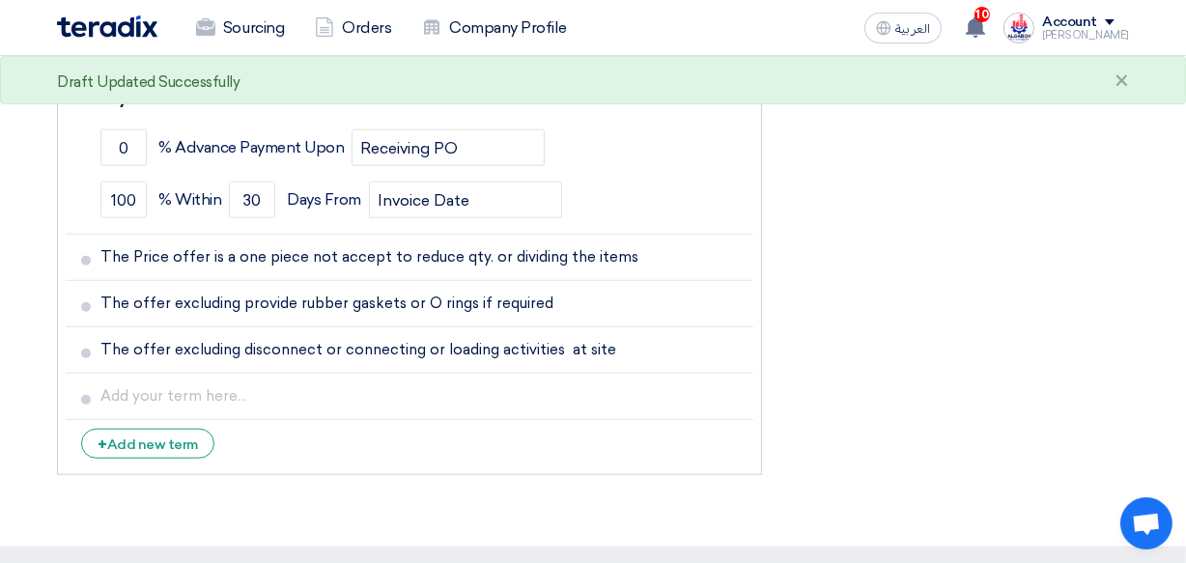
click at [328, 433] on ul "Currency Egyptian Pound (EGP) Delivery Time * Choose delivery time ... × One de…" at bounding box center [409, 103] width 705 height 744
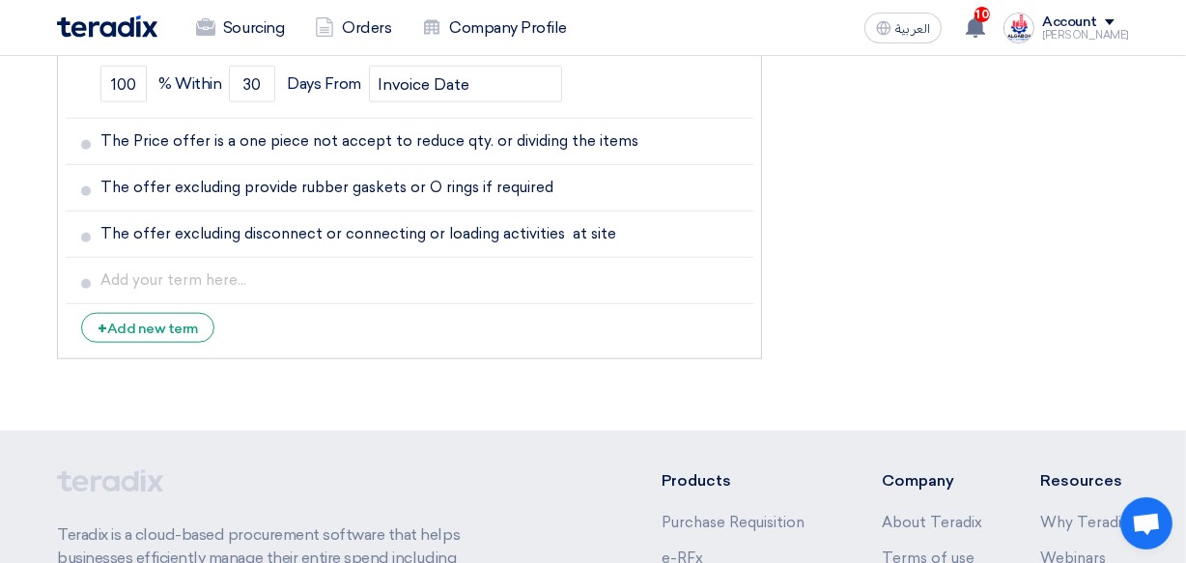
scroll to position [1812, 0]
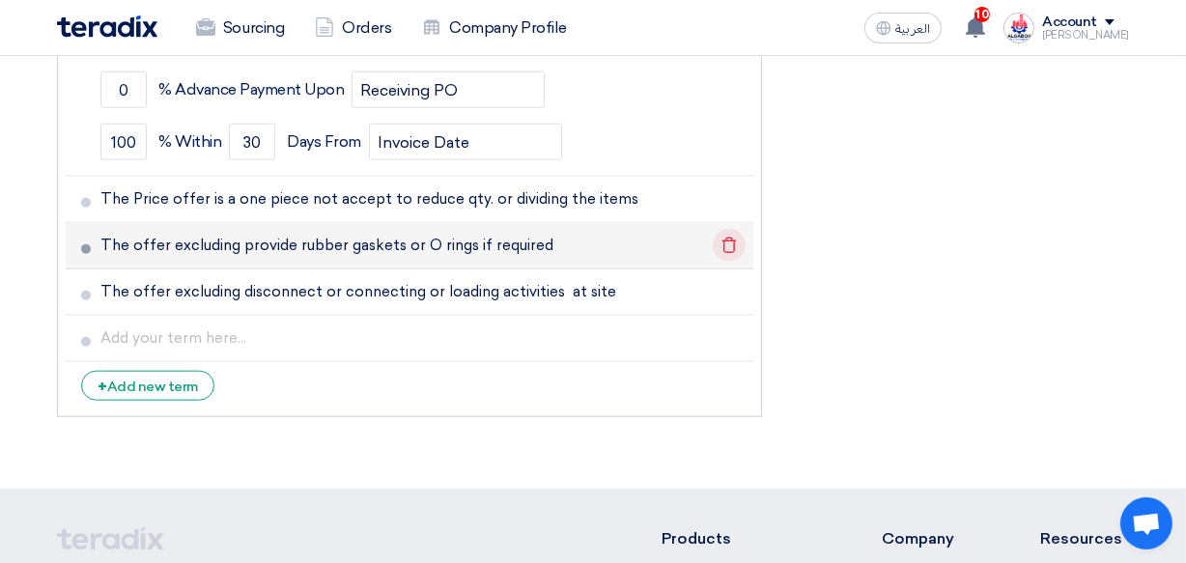
click at [734, 238] on use at bounding box center [729, 246] width 14 height 16
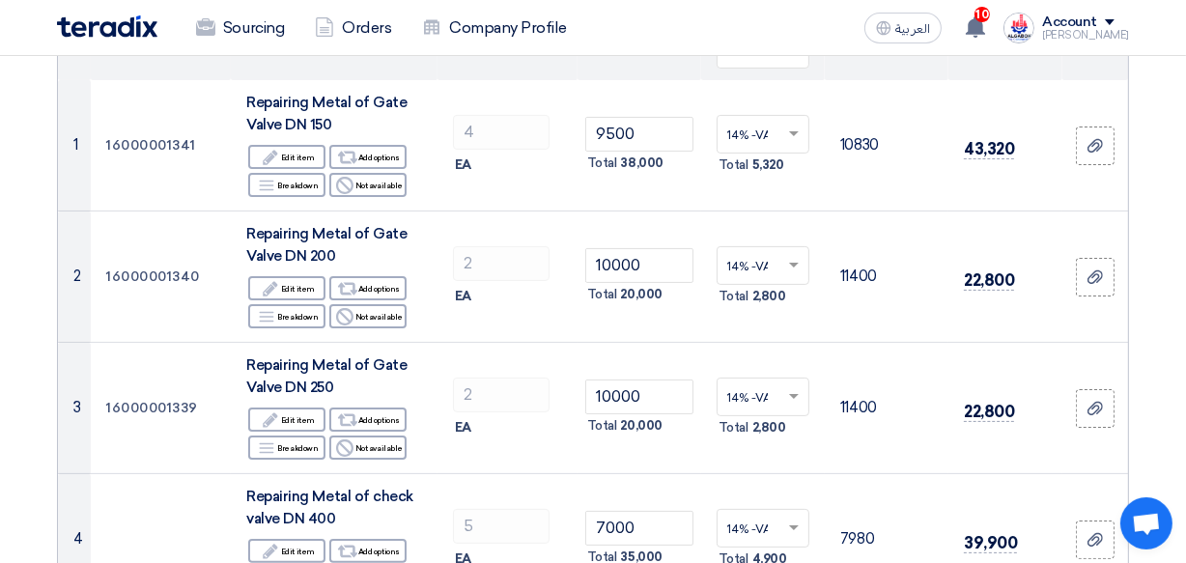
scroll to position [243, 0]
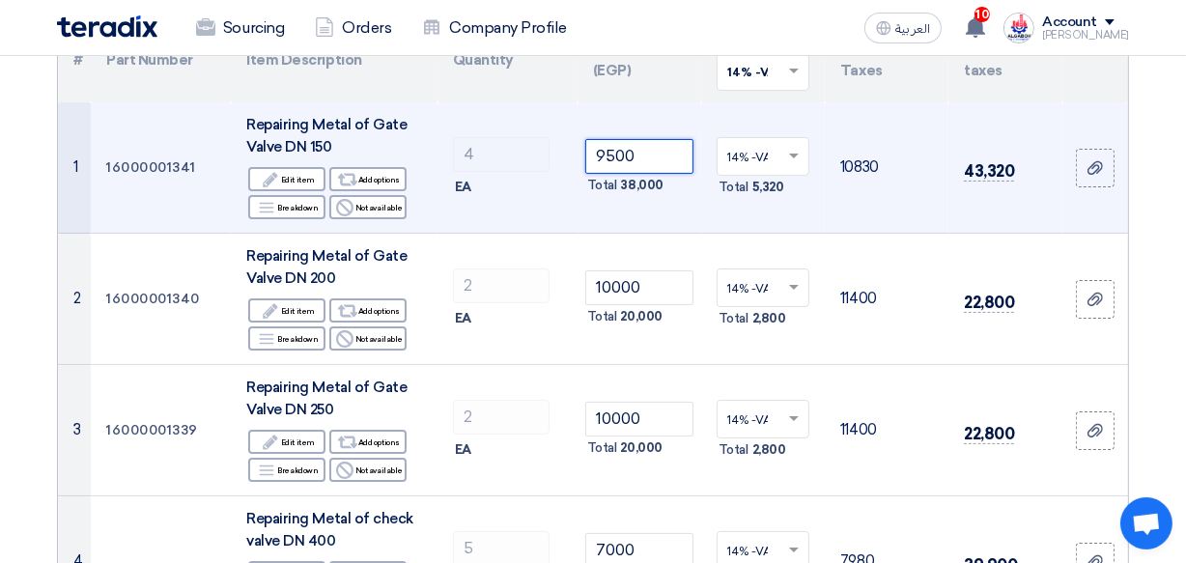
drag, startPoint x: 613, startPoint y: 151, endPoint x: 594, endPoint y: 151, distance: 19.3
drag, startPoint x: 594, startPoint y: 151, endPoint x: 619, endPoint y: 147, distance: 25.4
click at [619, 147] on input "9500" at bounding box center [639, 156] width 108 height 35
click at [614, 152] on input "9500" at bounding box center [639, 156] width 108 height 35
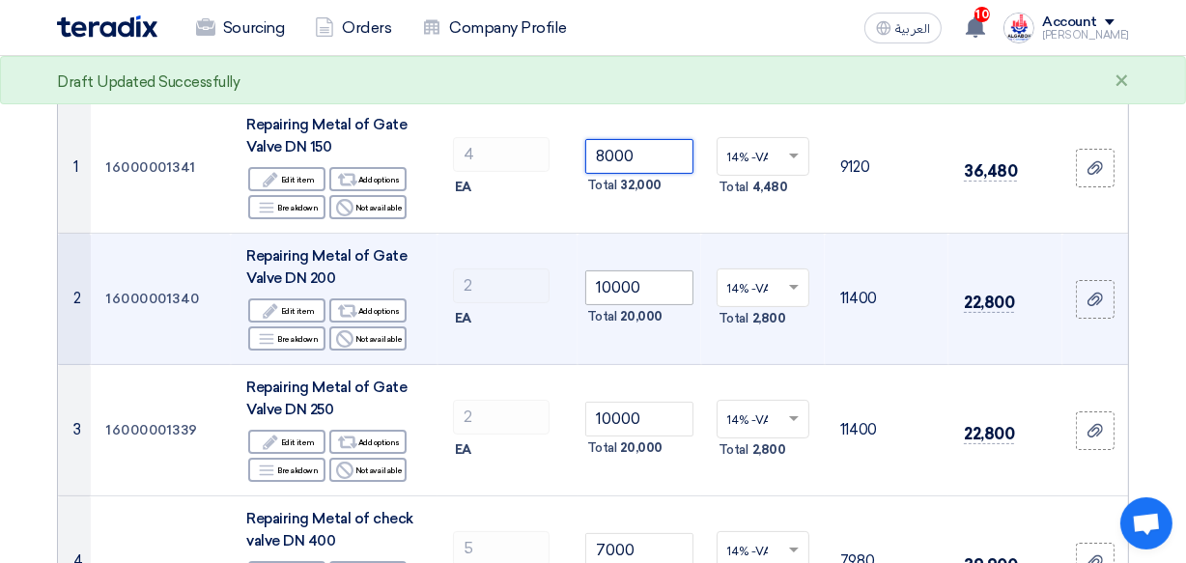
type input "8000"
click at [608, 285] on input "10000" at bounding box center [639, 287] width 108 height 35
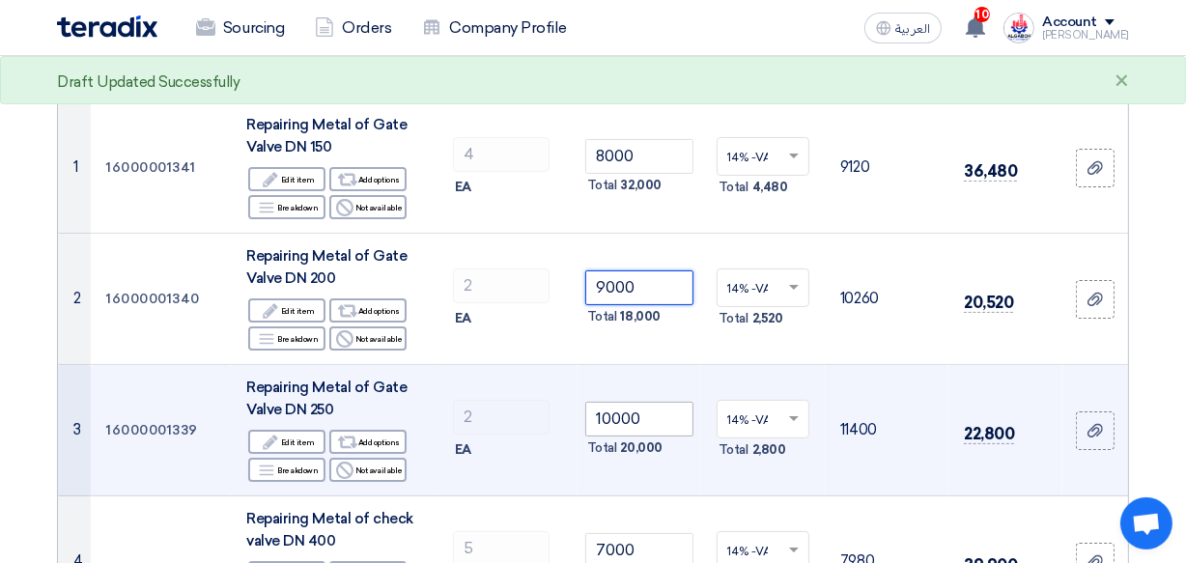
type input "9000"
click at [608, 419] on input "10000" at bounding box center [639, 419] width 108 height 35
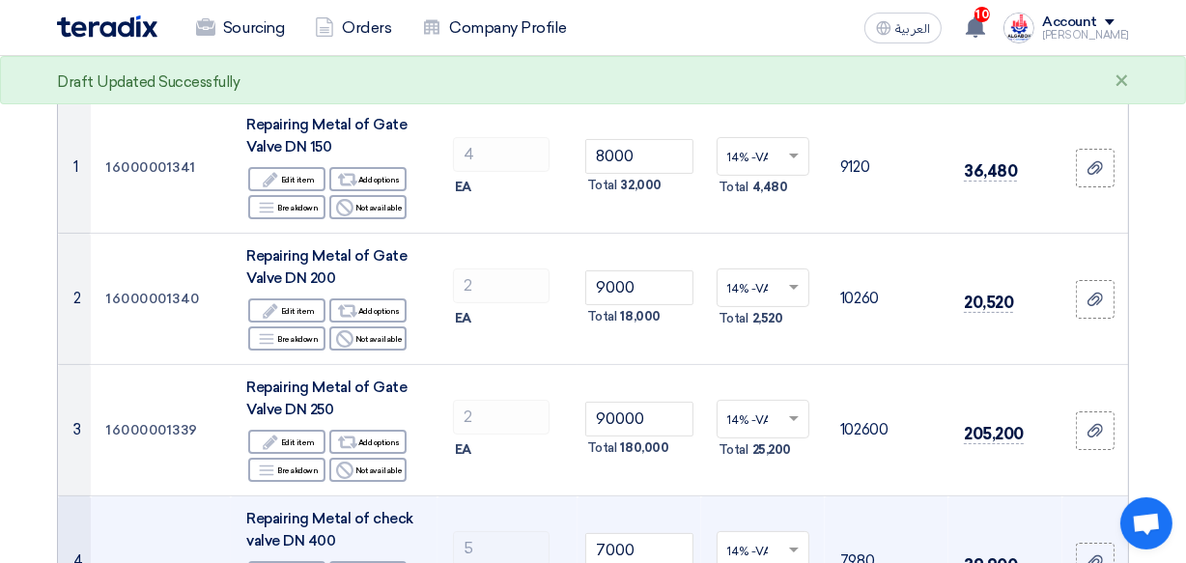
click at [579, 498] on td "7000 Total 35,000" at bounding box center [639, 561] width 124 height 131
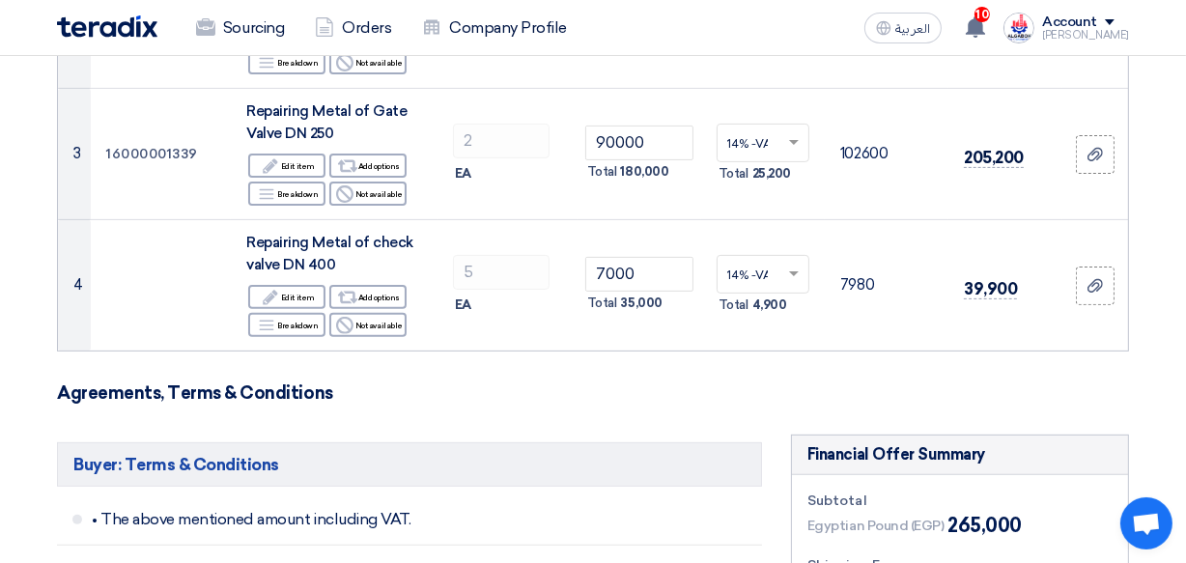
scroll to position [524, 0]
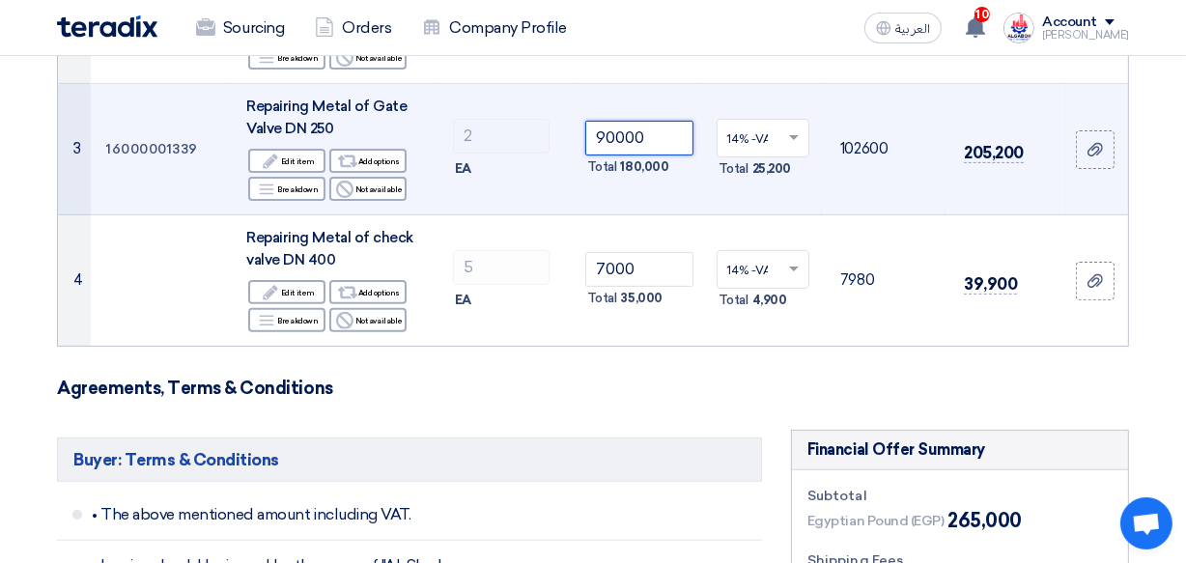
click at [616, 140] on input "90000" at bounding box center [639, 138] width 108 height 35
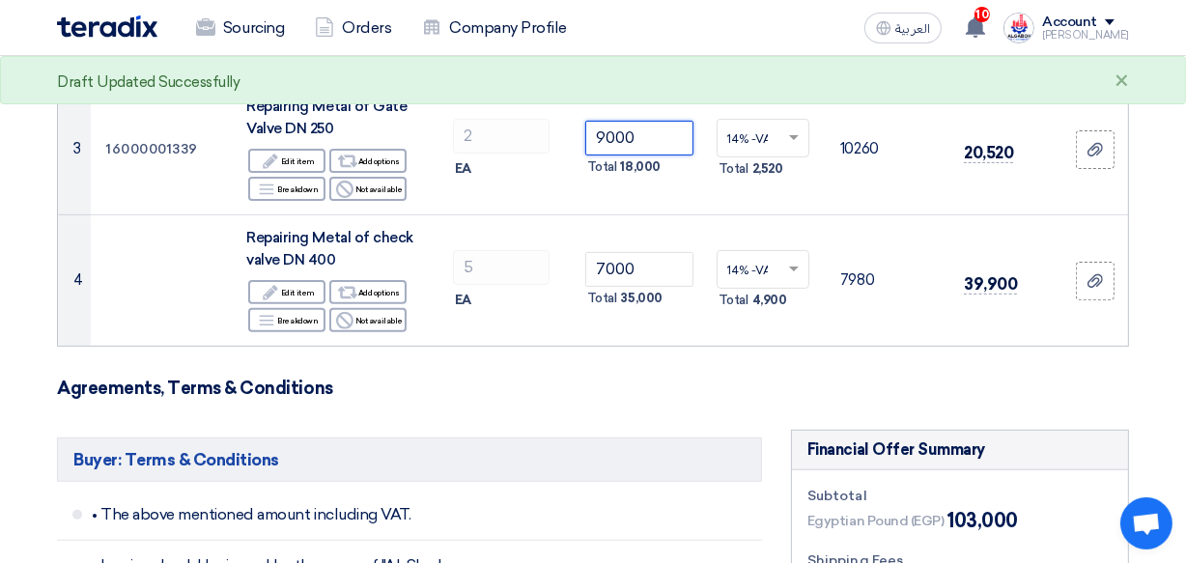
type input "9000"
click at [616, 388] on h3 "Agreements, Terms & Conditions" at bounding box center [593, 387] width 1072 height 21
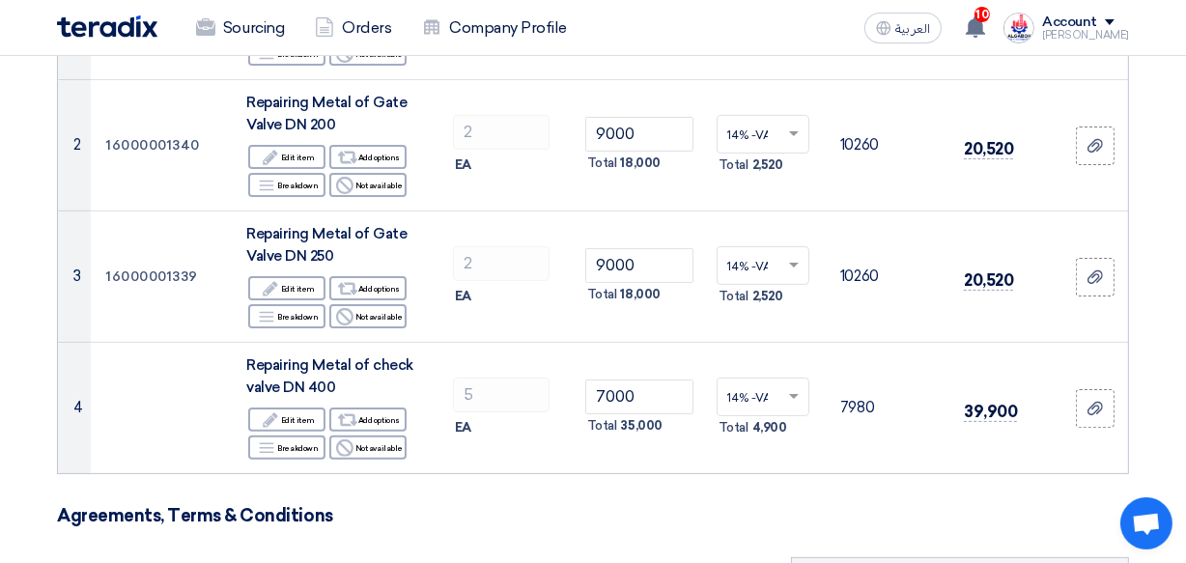
scroll to position [388, 0]
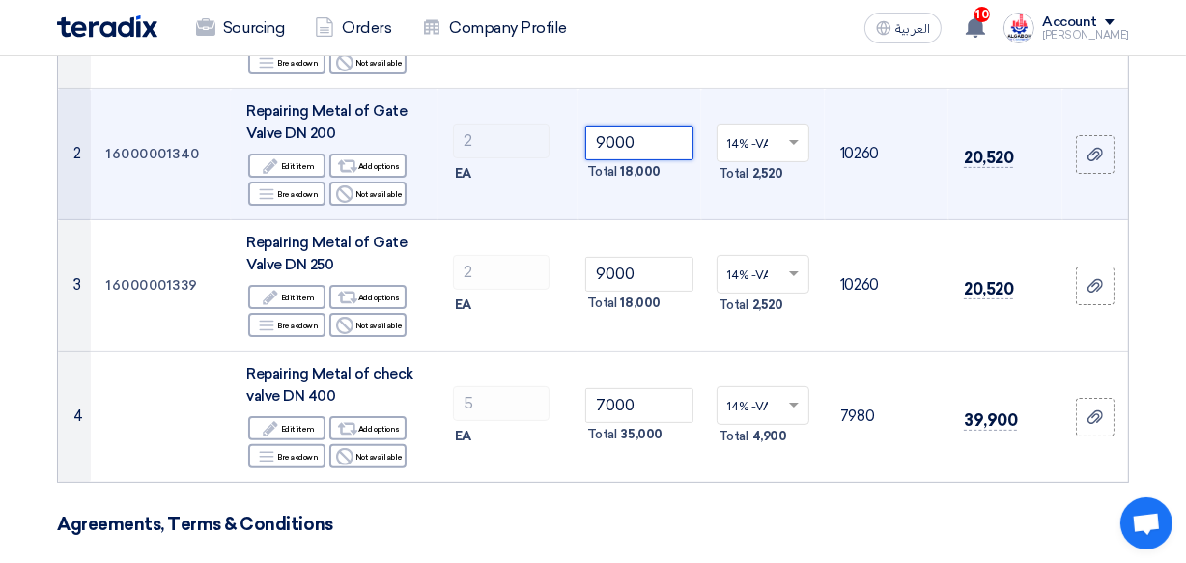
click at [614, 138] on input "9000" at bounding box center [639, 143] width 108 height 35
drag, startPoint x: 614, startPoint y: 138, endPoint x: 598, endPoint y: 139, distance: 16.4
click at [598, 139] on input "9000" at bounding box center [639, 143] width 108 height 35
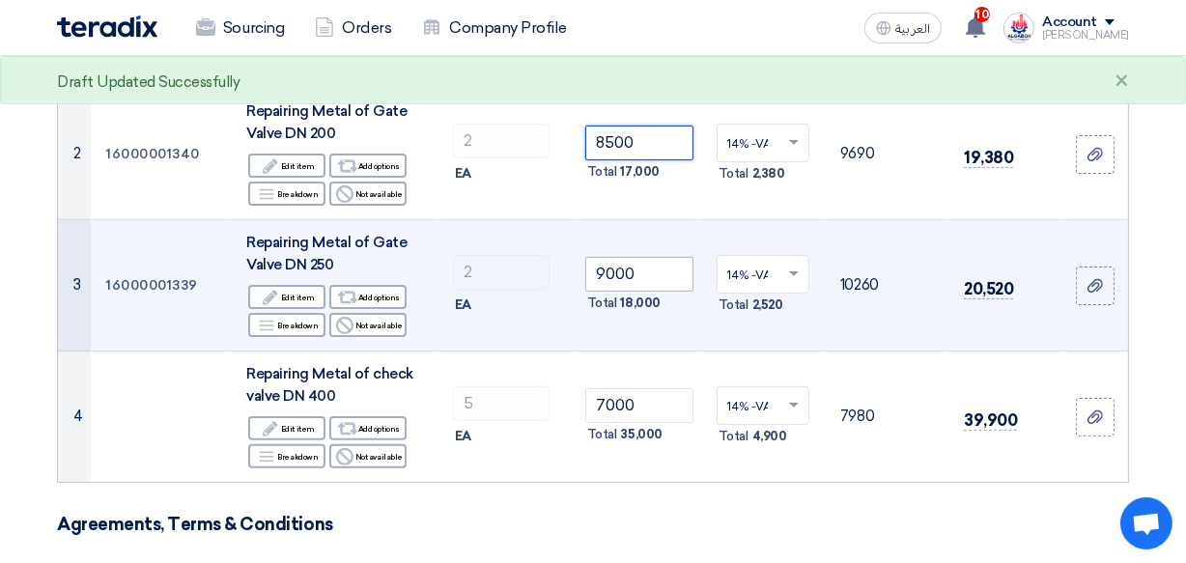
type input "8500"
click at [611, 270] on input "9000" at bounding box center [639, 274] width 108 height 35
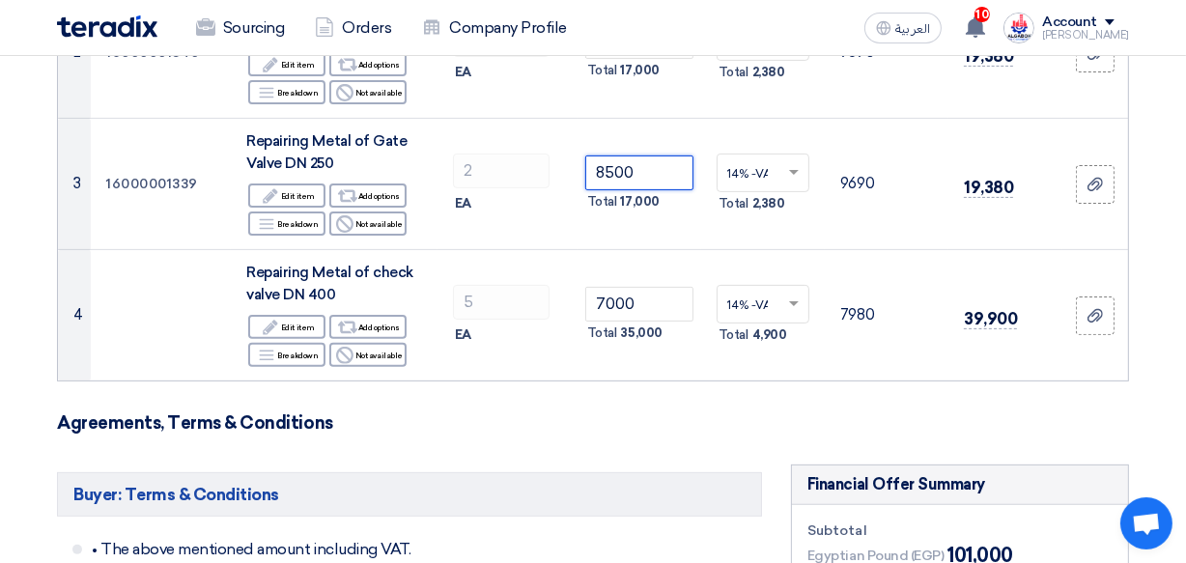
scroll to position [481, 0]
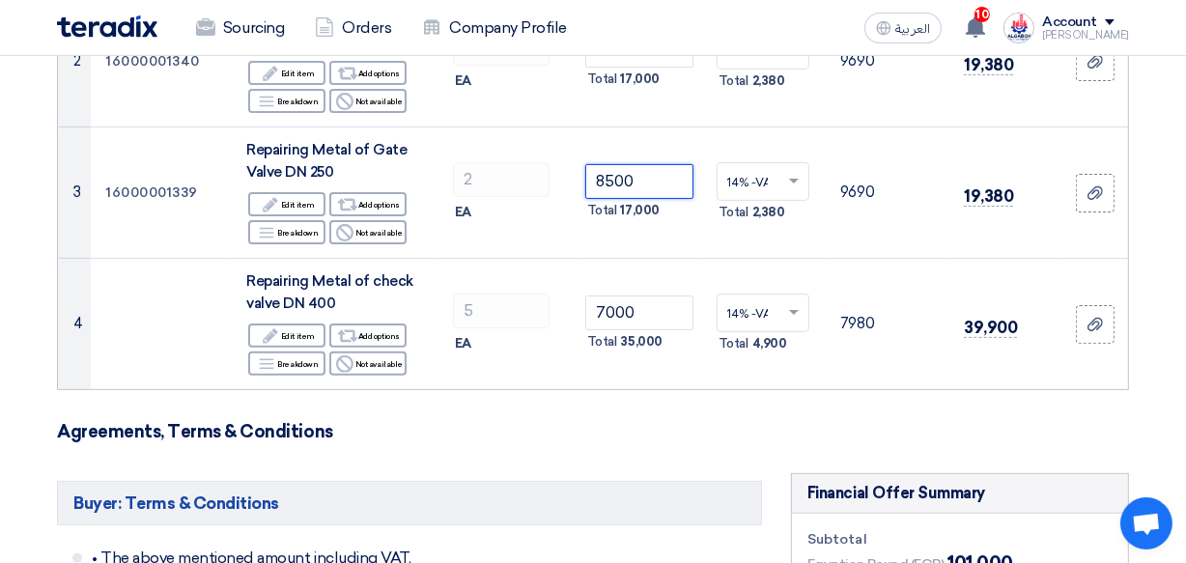
type input "8500"
click at [894, 426] on h3 "Agreements, Terms & Conditions" at bounding box center [593, 431] width 1072 height 21
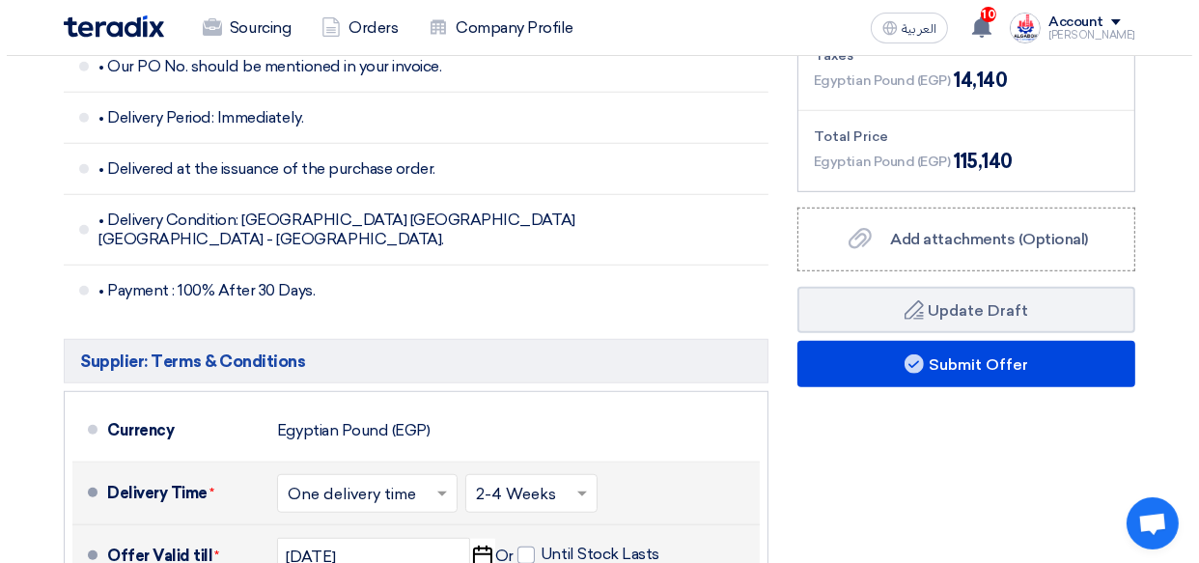
scroll to position [1037, 0]
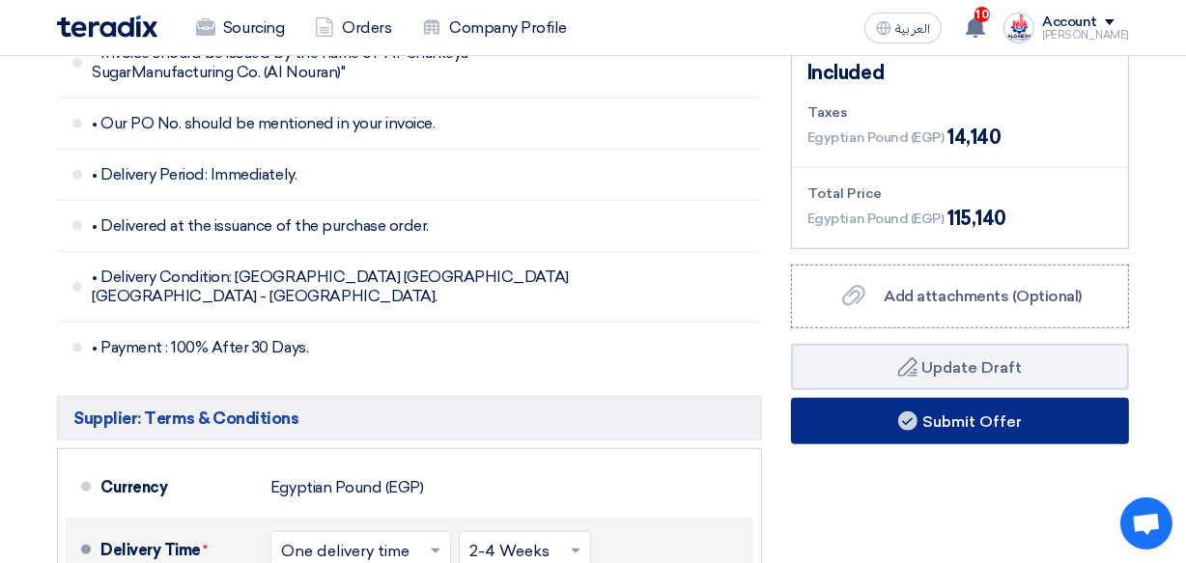
click at [1005, 427] on button "Submit Offer" at bounding box center [960, 421] width 338 height 46
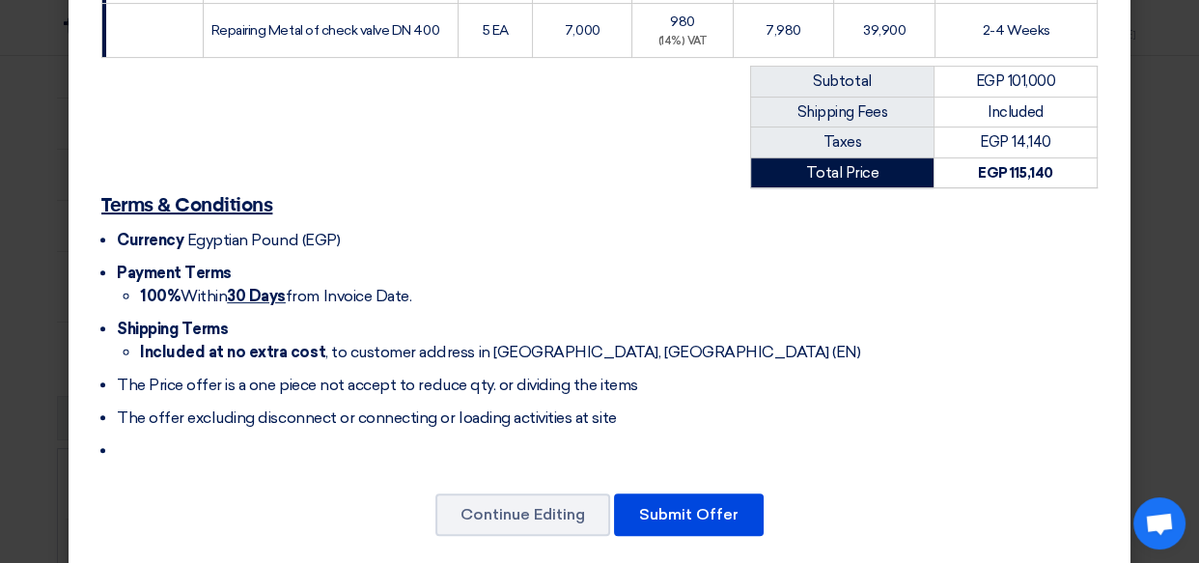
scroll to position [614, 0]
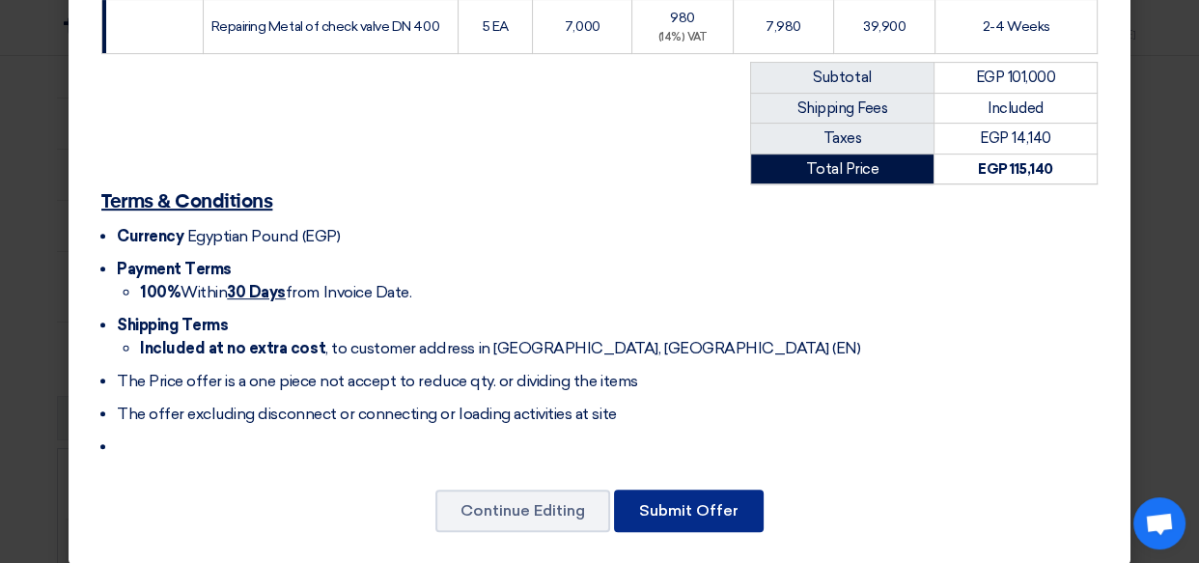
click at [706, 496] on button "Submit Offer" at bounding box center [689, 510] width 150 height 42
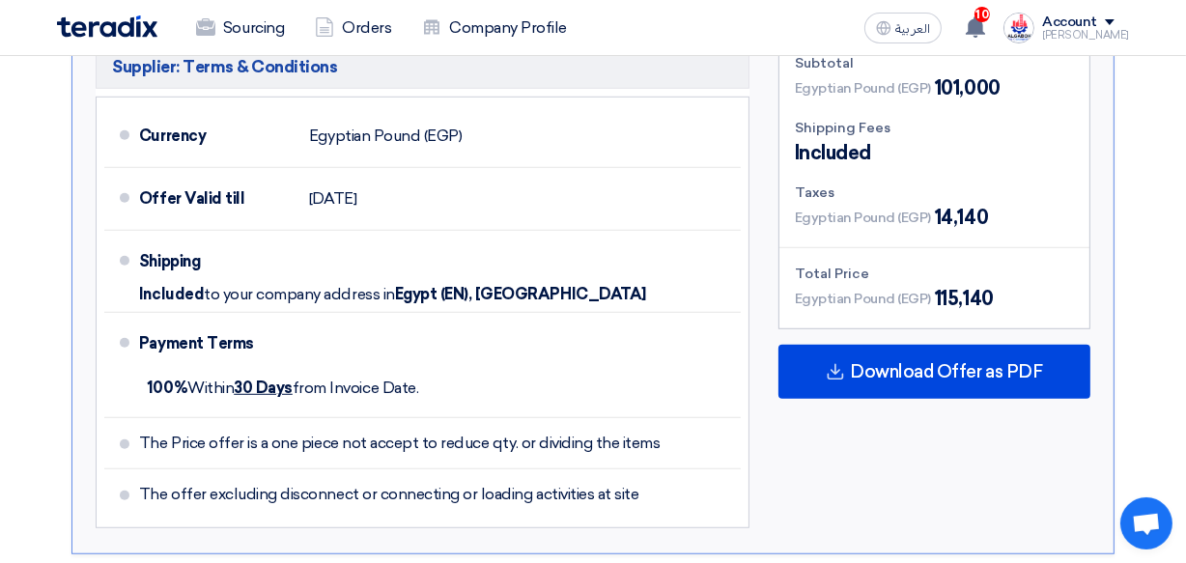
scroll to position [1111, 0]
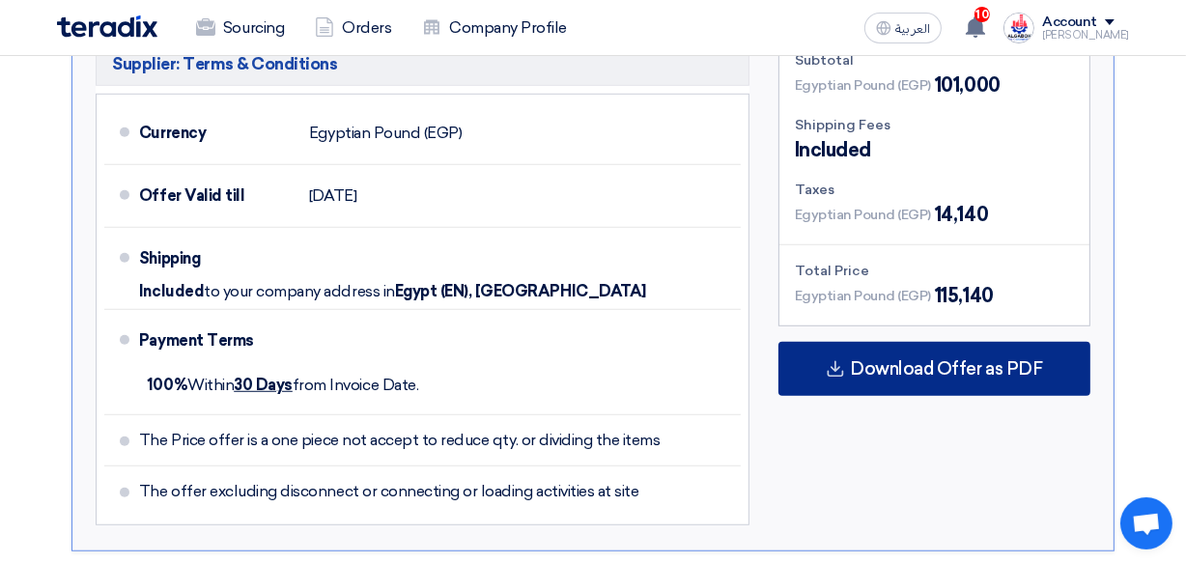
click at [1000, 372] on span "Download Offer as PDF" at bounding box center [946, 368] width 192 height 17
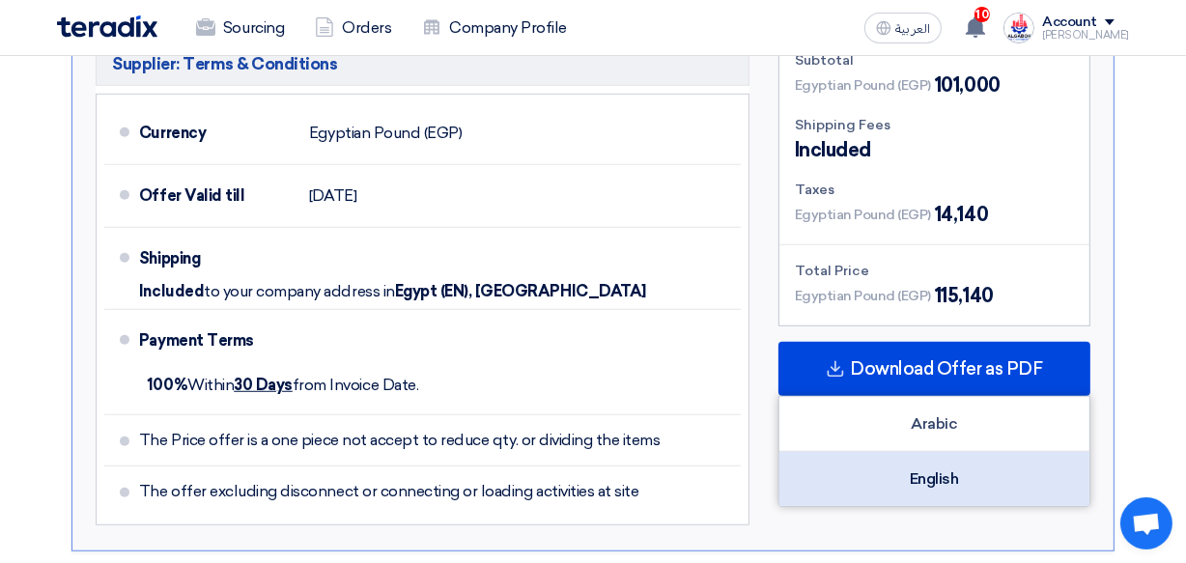
click at [941, 475] on div "English" at bounding box center [934, 479] width 310 height 54
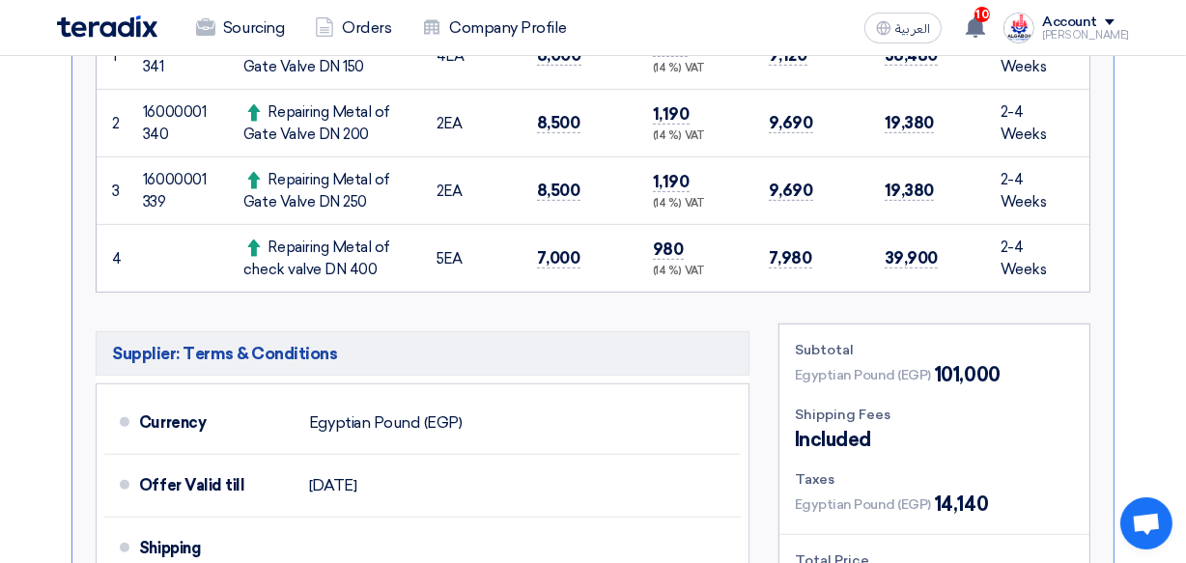
scroll to position [0, 0]
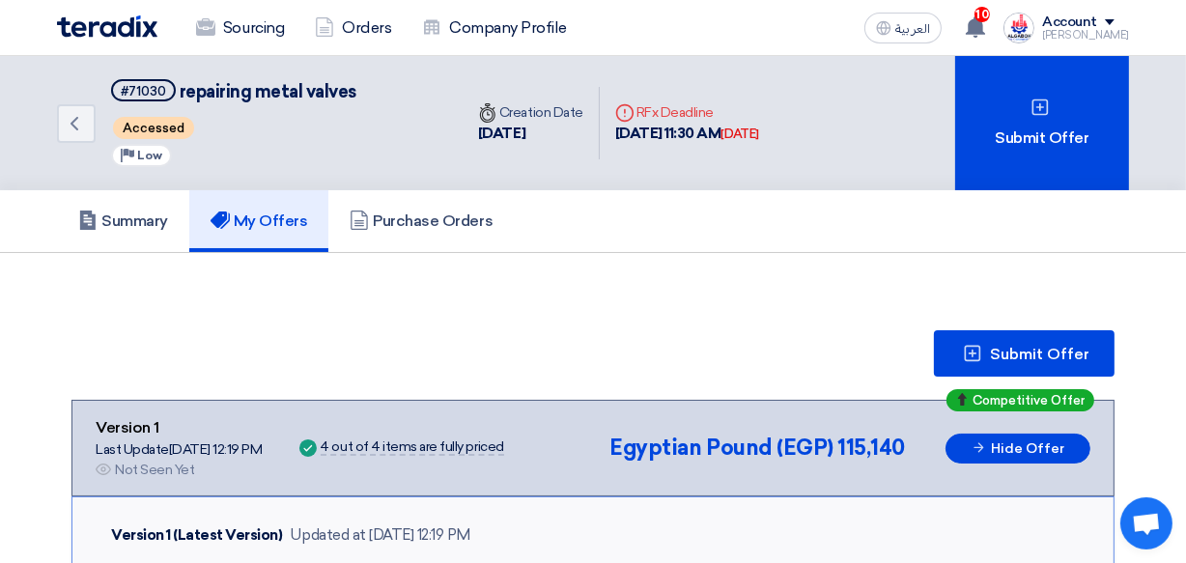
click at [1114, 20] on span at bounding box center [1109, 22] width 10 height 6
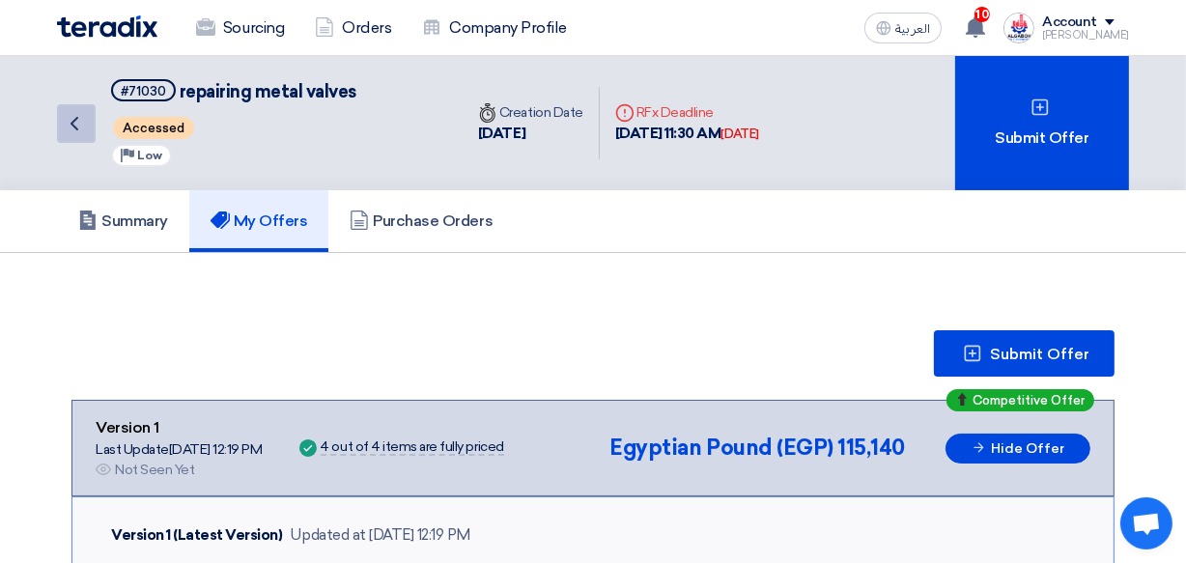
click at [72, 115] on icon "Back" at bounding box center [74, 123] width 23 height 23
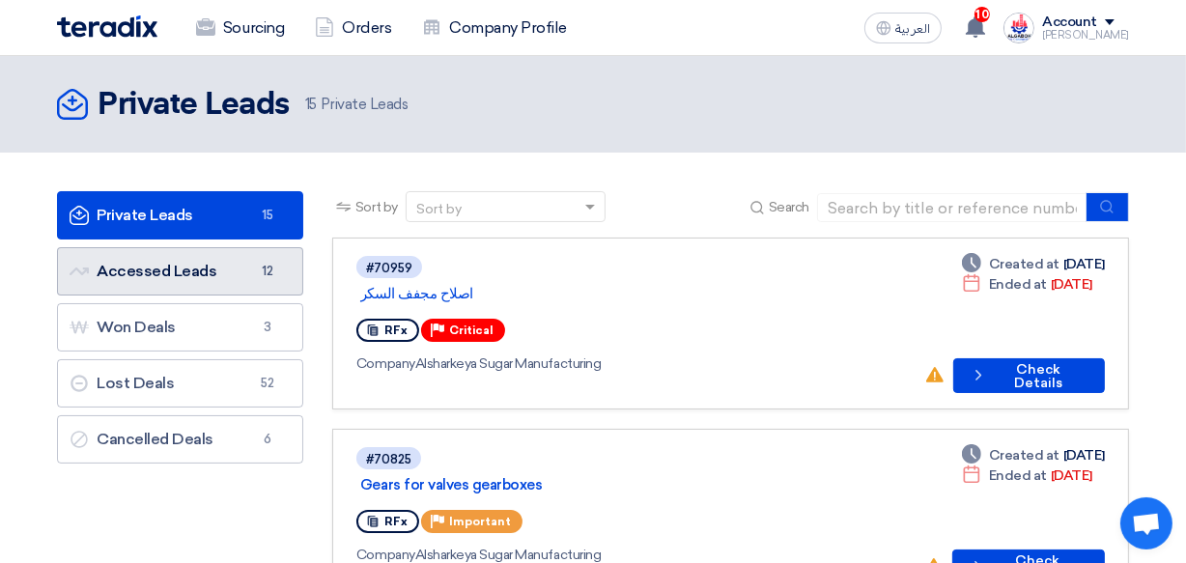
click at [147, 265] on link "Accessed Leads Accessed Leads 12" at bounding box center [180, 271] width 246 height 48
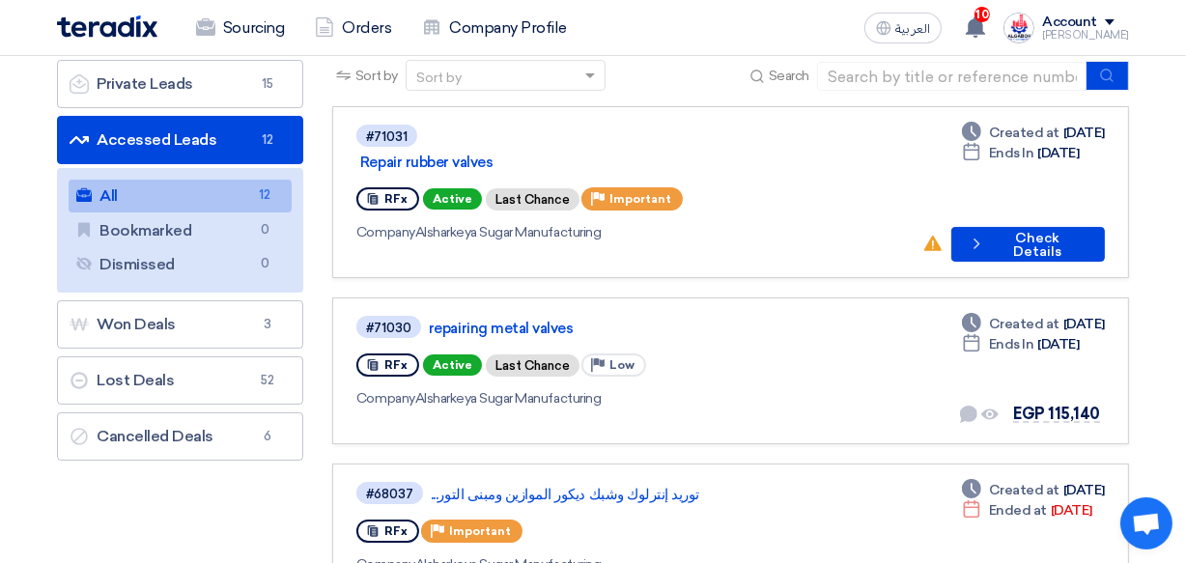
scroll to position [124, 0]
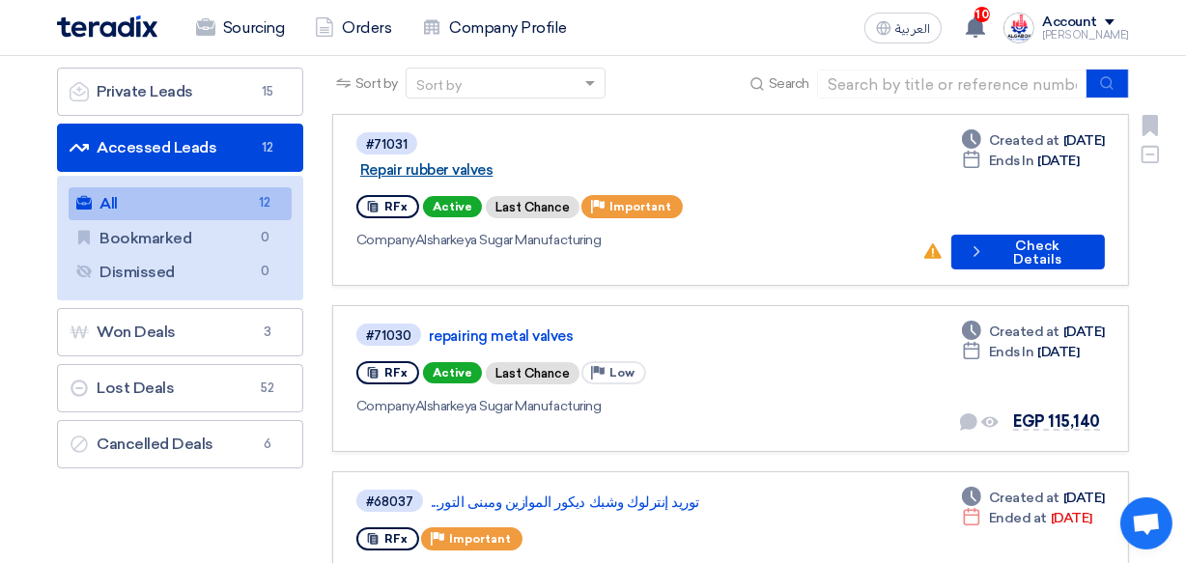
click at [479, 161] on link "Repair rubber valves" at bounding box center [601, 169] width 483 height 17
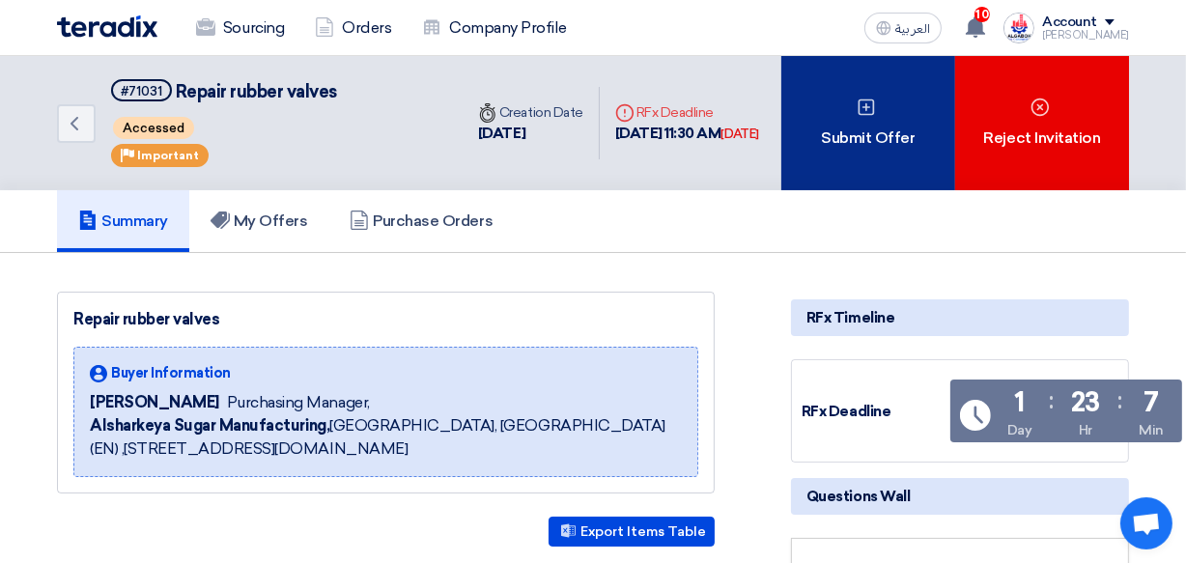
click at [871, 106] on icon at bounding box center [865, 107] width 19 height 19
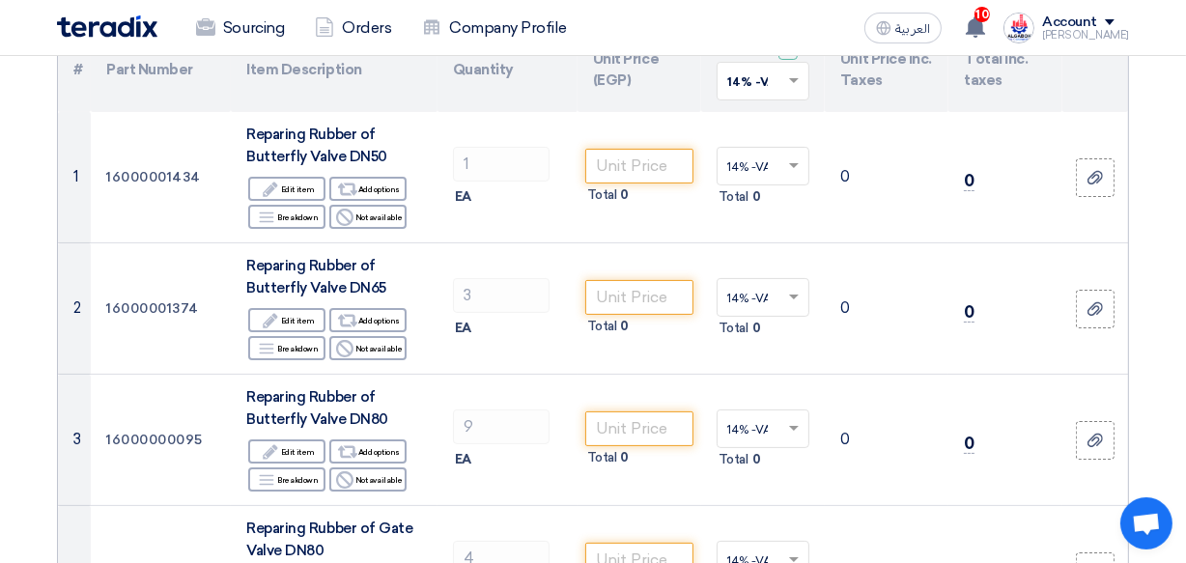
scroll to position [246, 0]
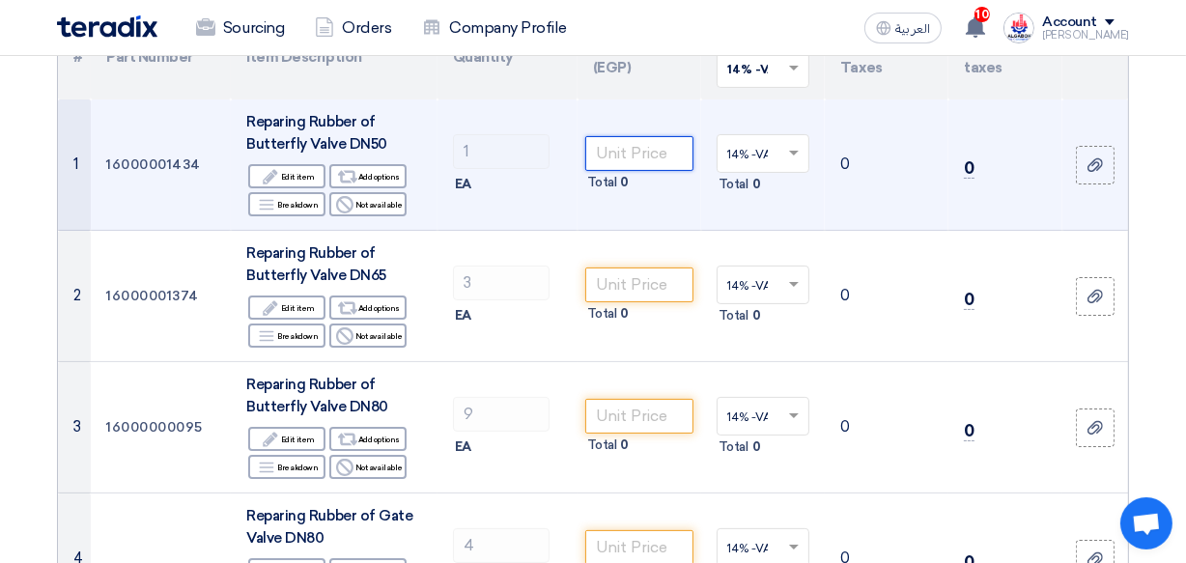
click at [623, 154] on input "number" at bounding box center [639, 153] width 108 height 35
type input "1500"
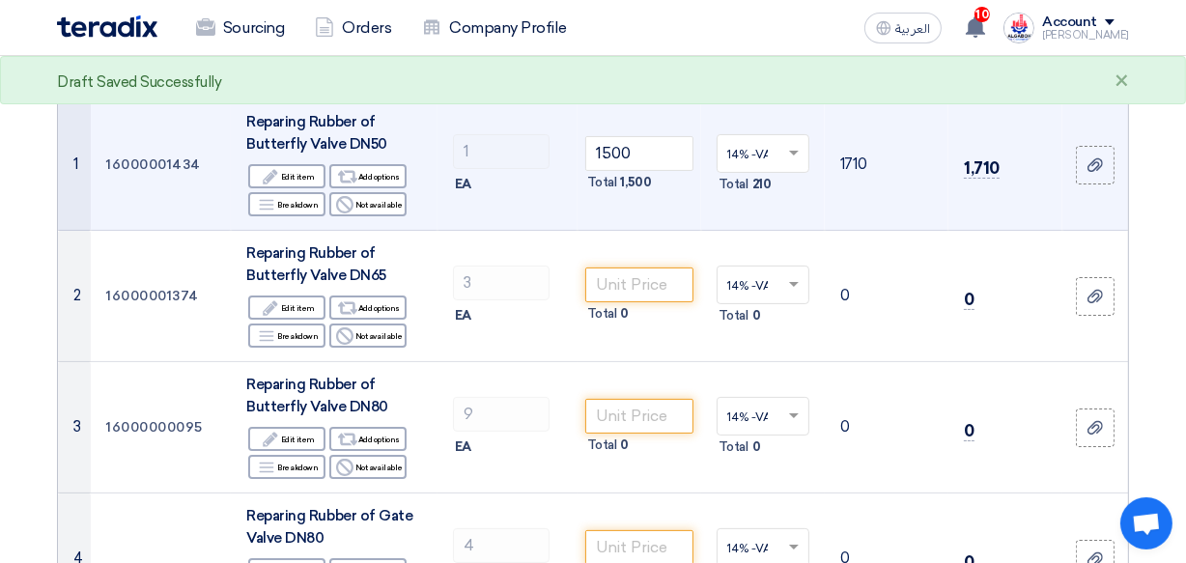
click at [904, 219] on td "1710" at bounding box center [886, 164] width 124 height 131
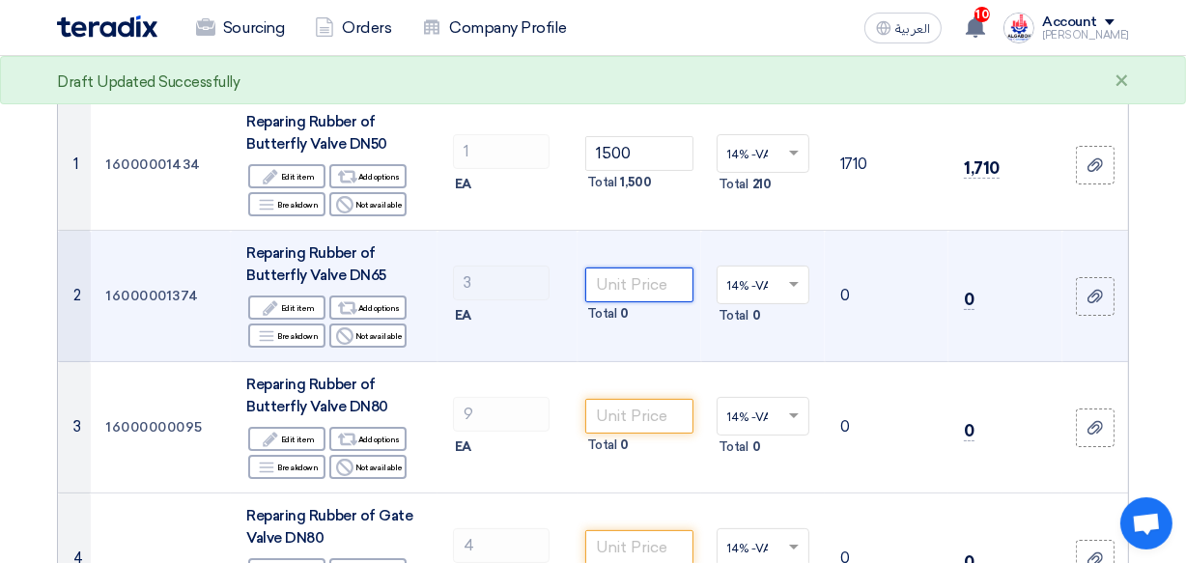
click at [657, 286] on input "number" at bounding box center [639, 284] width 108 height 35
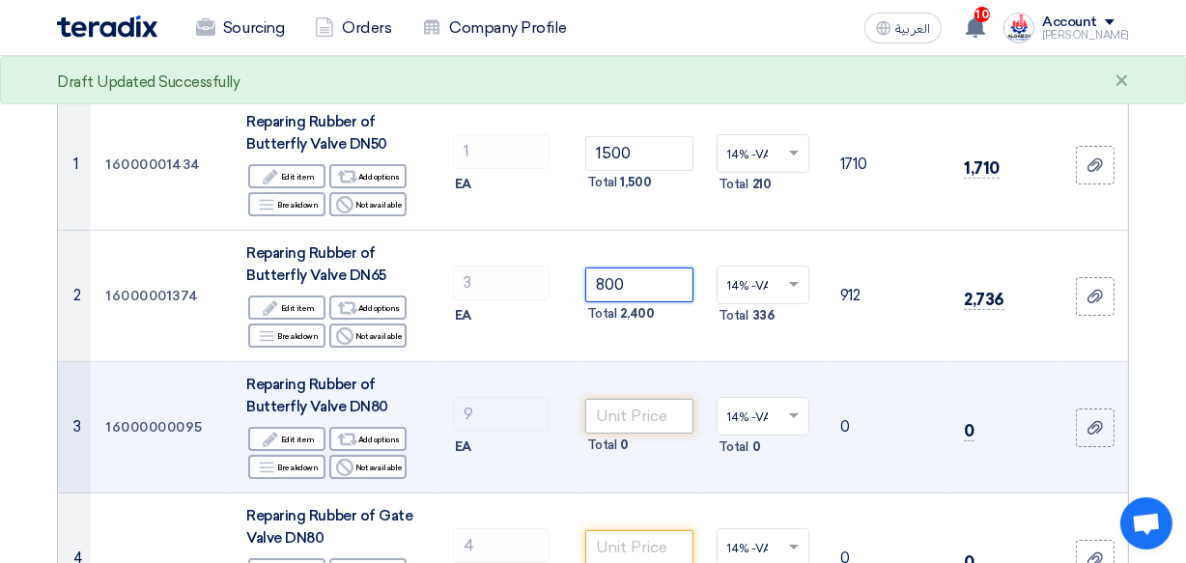
type input "800"
click at [616, 416] on input "number" at bounding box center [639, 416] width 108 height 35
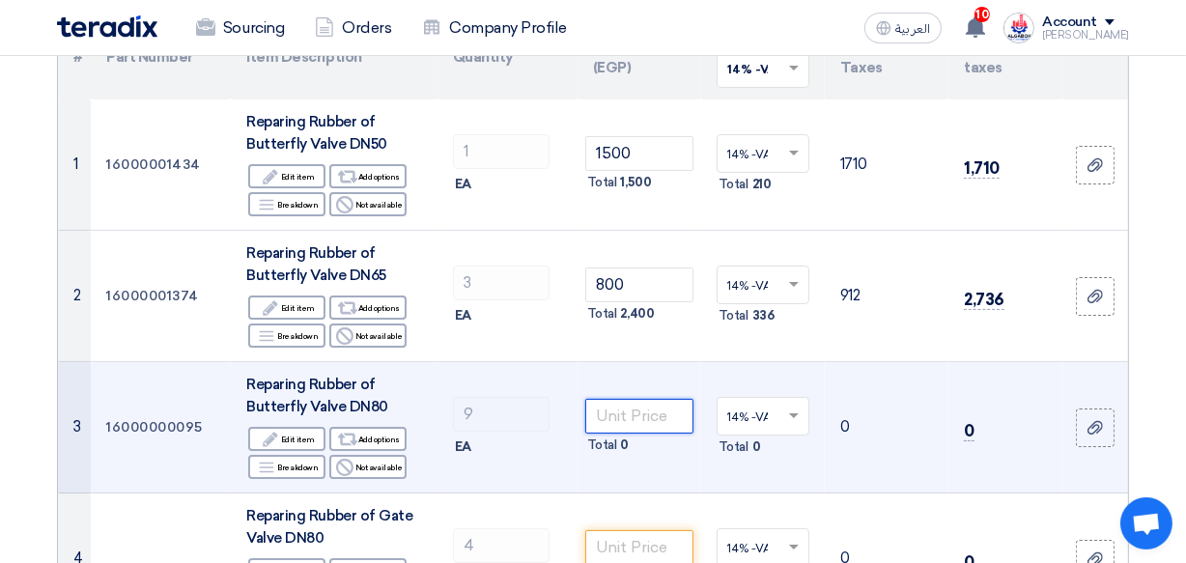
click at [621, 422] on input "number" at bounding box center [639, 416] width 108 height 35
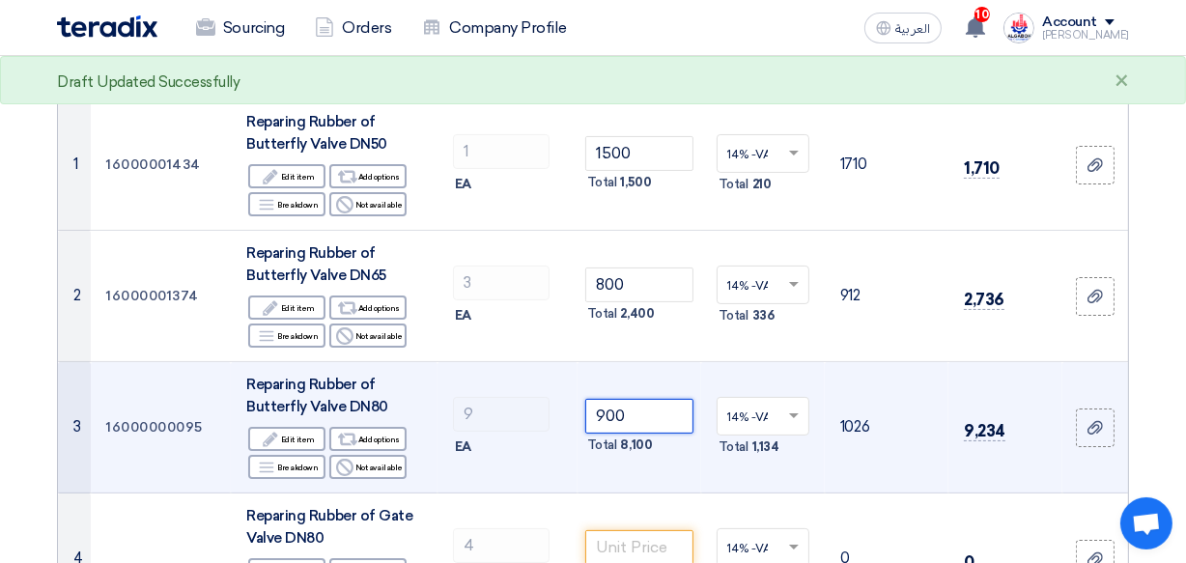
type input "900"
click at [569, 484] on td "9 EA" at bounding box center [507, 427] width 140 height 131
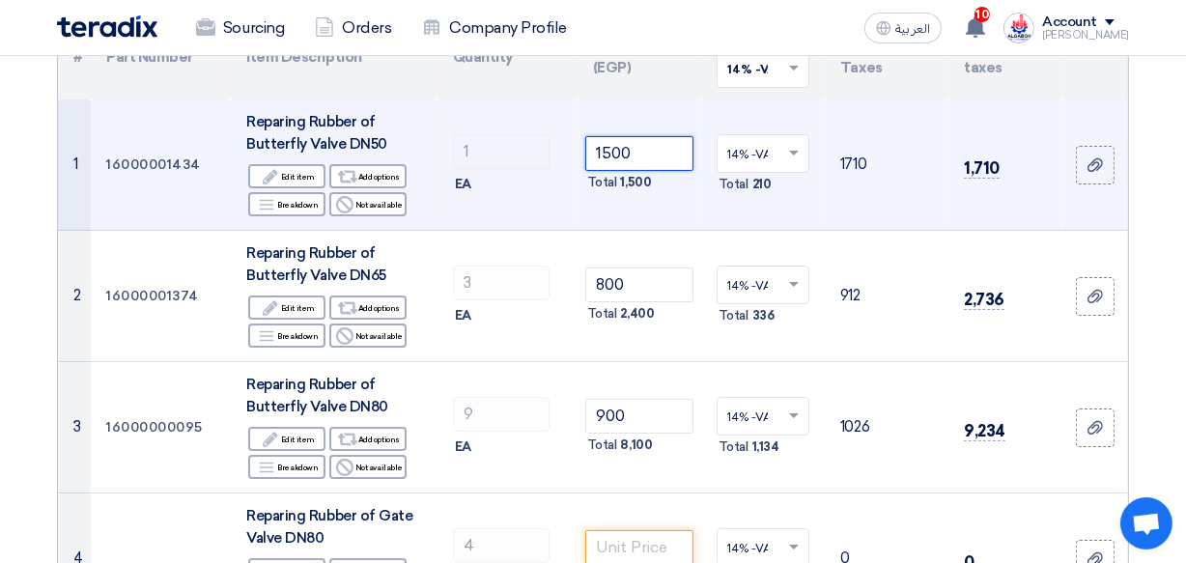
click at [611, 145] on input "1500" at bounding box center [639, 153] width 108 height 35
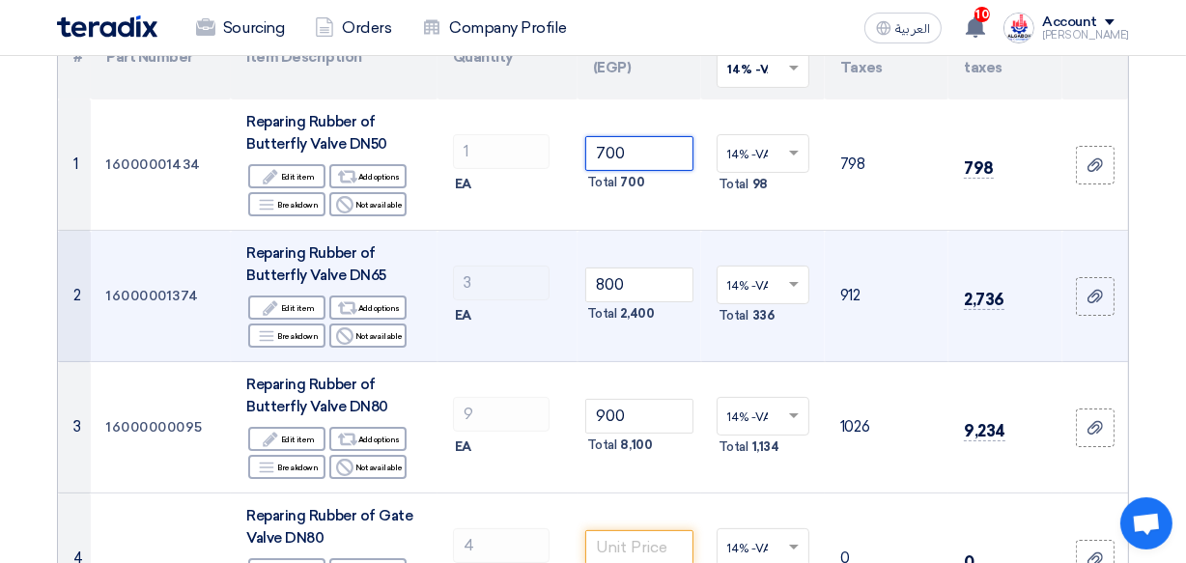
type input "700"
click at [525, 340] on td "3 EA" at bounding box center [507, 296] width 140 height 131
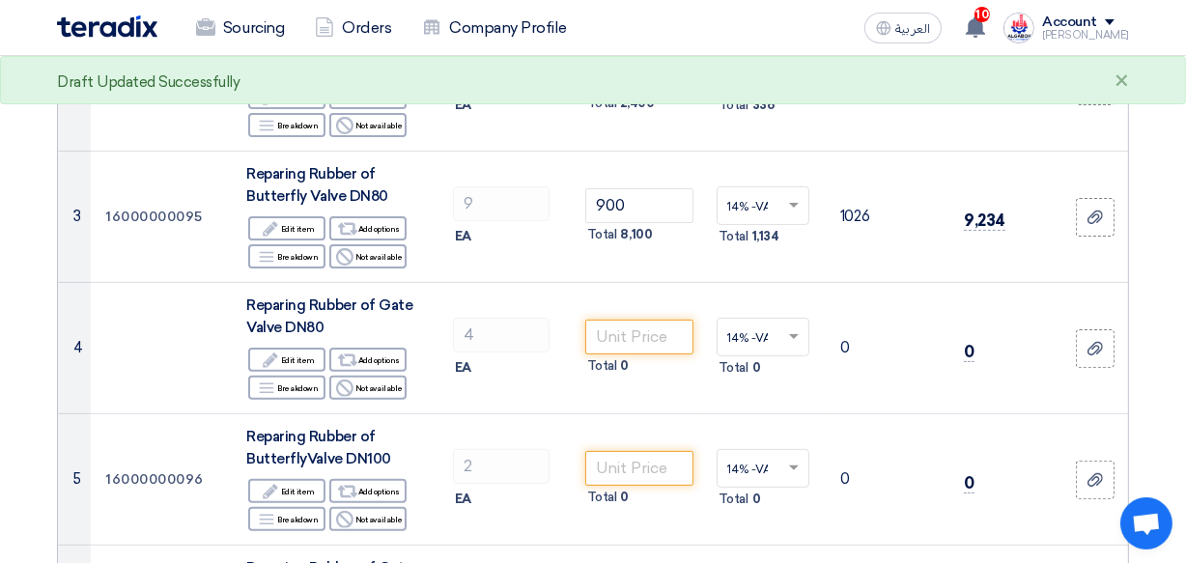
scroll to position [492, 0]
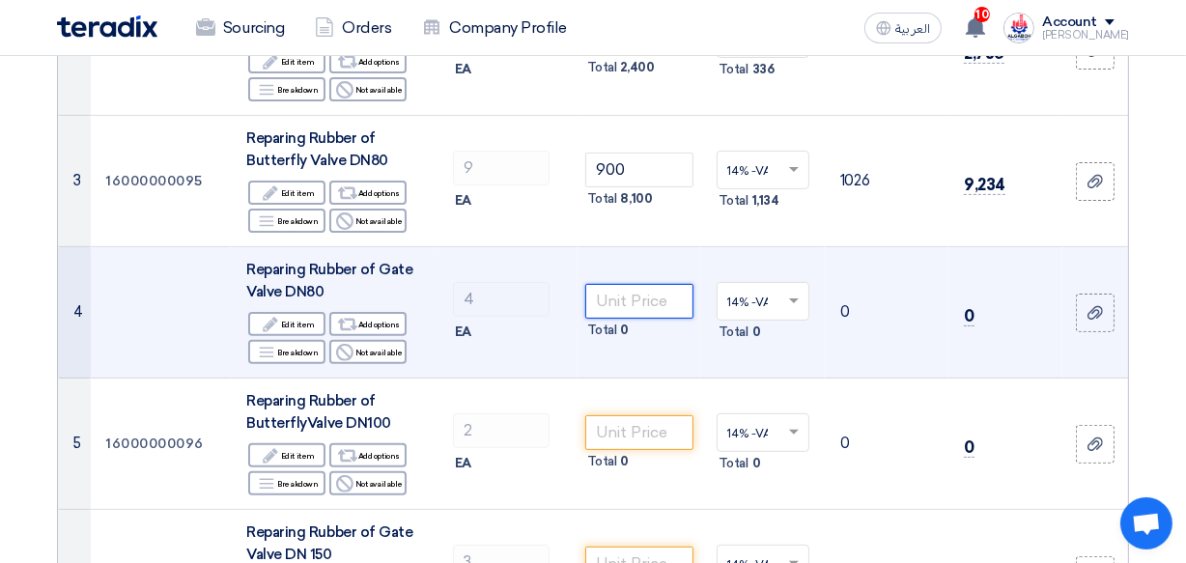
click at [640, 298] on input "number" at bounding box center [639, 301] width 108 height 35
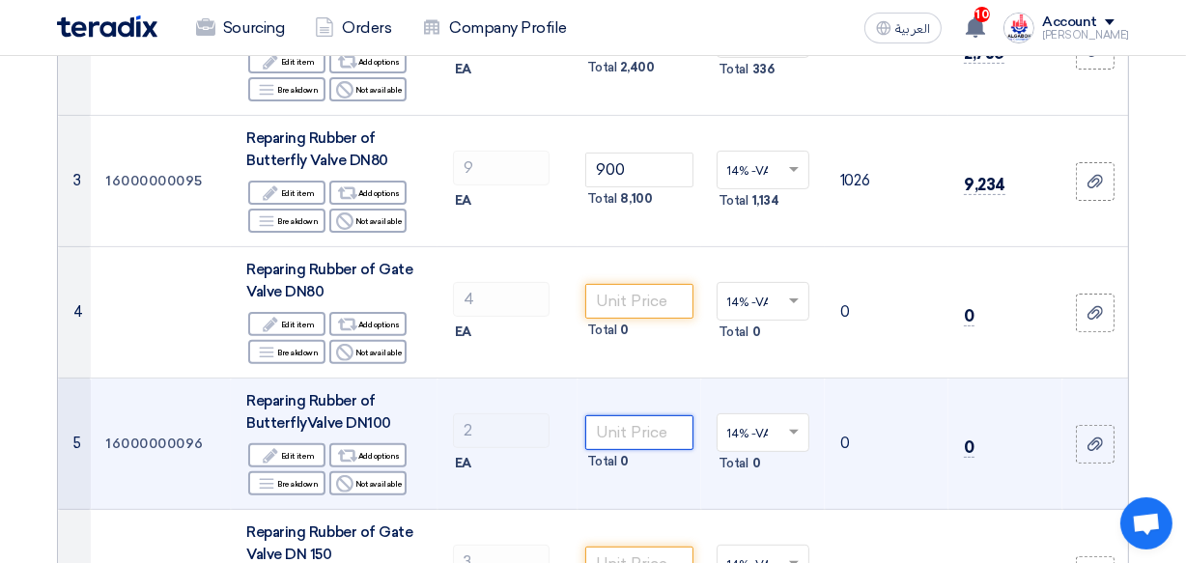
click at [628, 431] on input "number" at bounding box center [639, 432] width 108 height 35
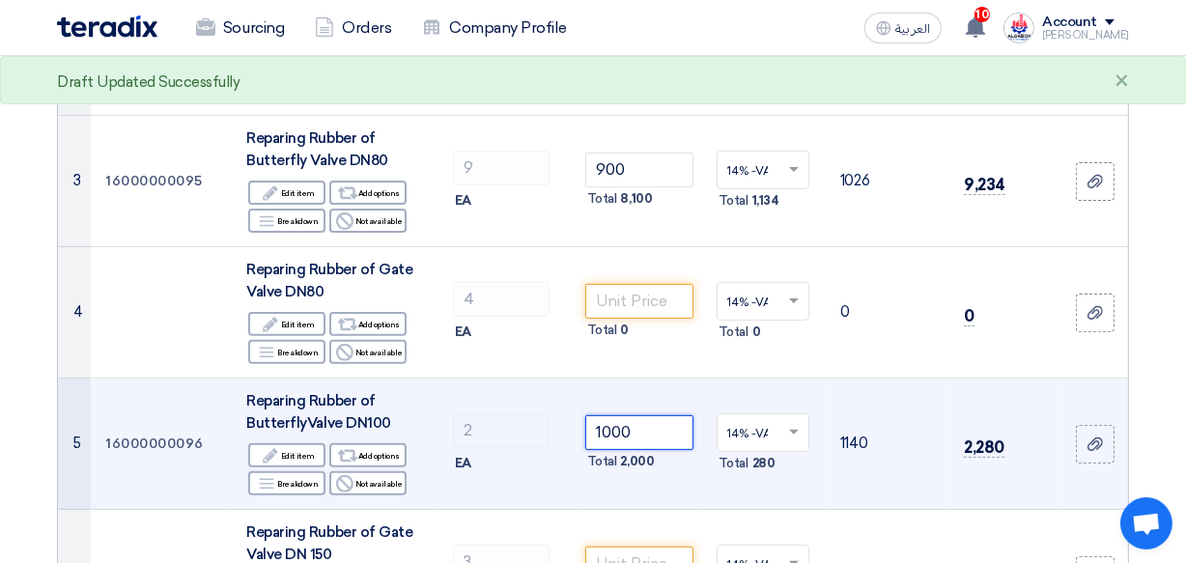
type input "1000"
click at [585, 496] on td "1000 Total 2,000" at bounding box center [639, 443] width 124 height 131
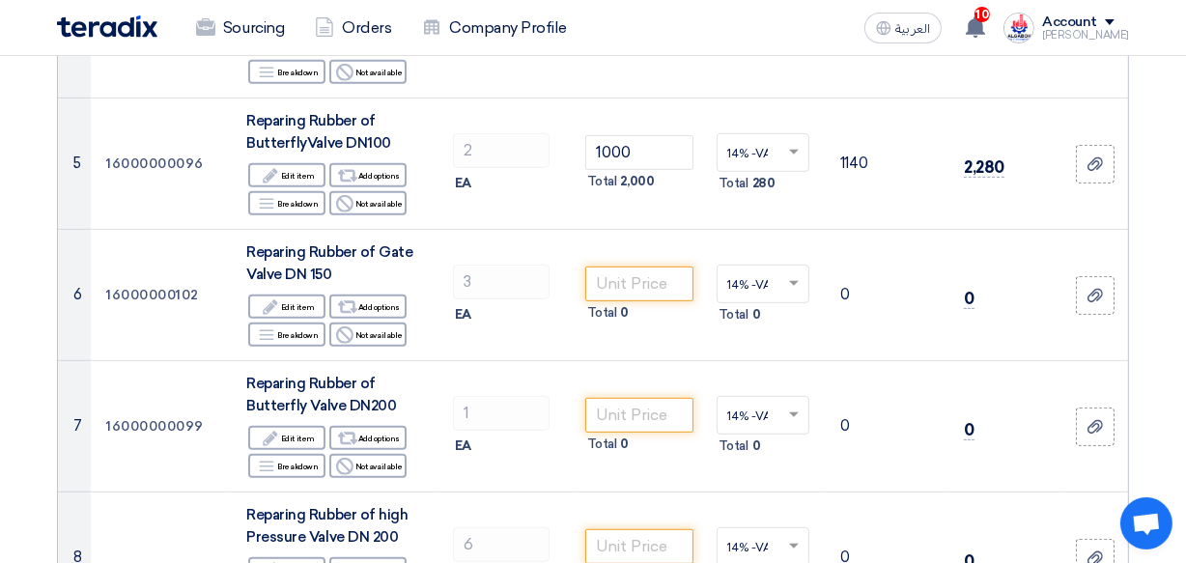
scroll to position [808, 0]
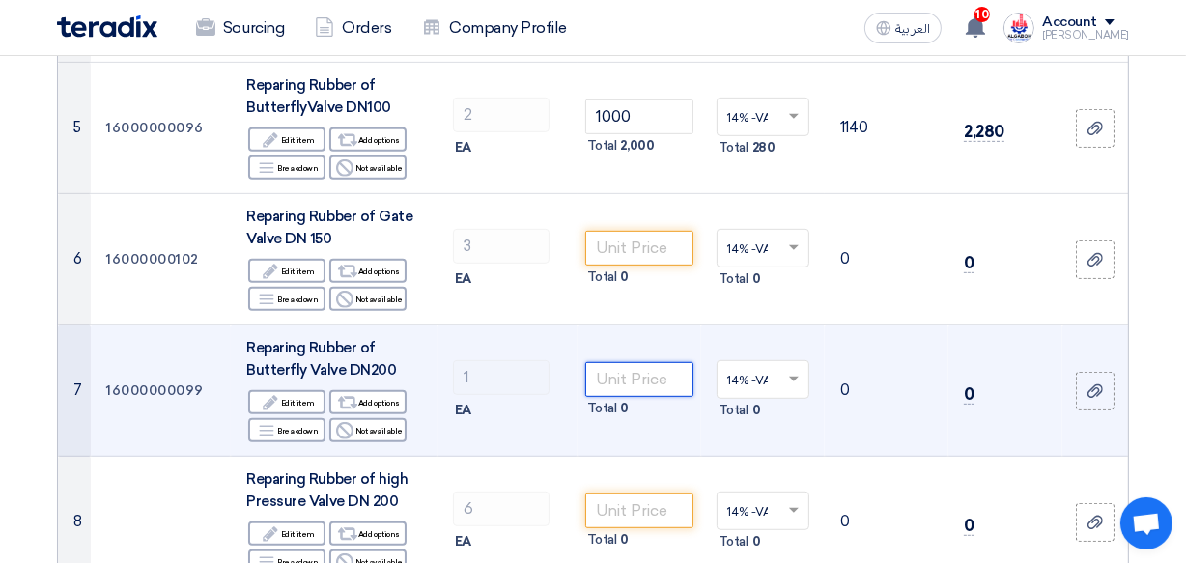
click at [625, 381] on input "number" at bounding box center [639, 379] width 108 height 35
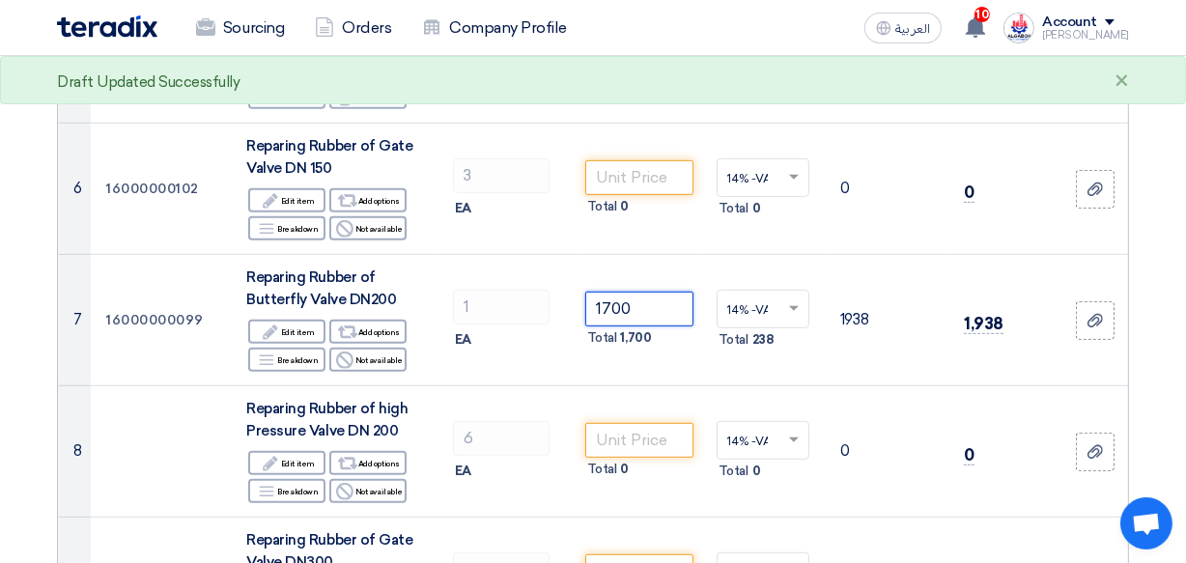
scroll to position [913, 0]
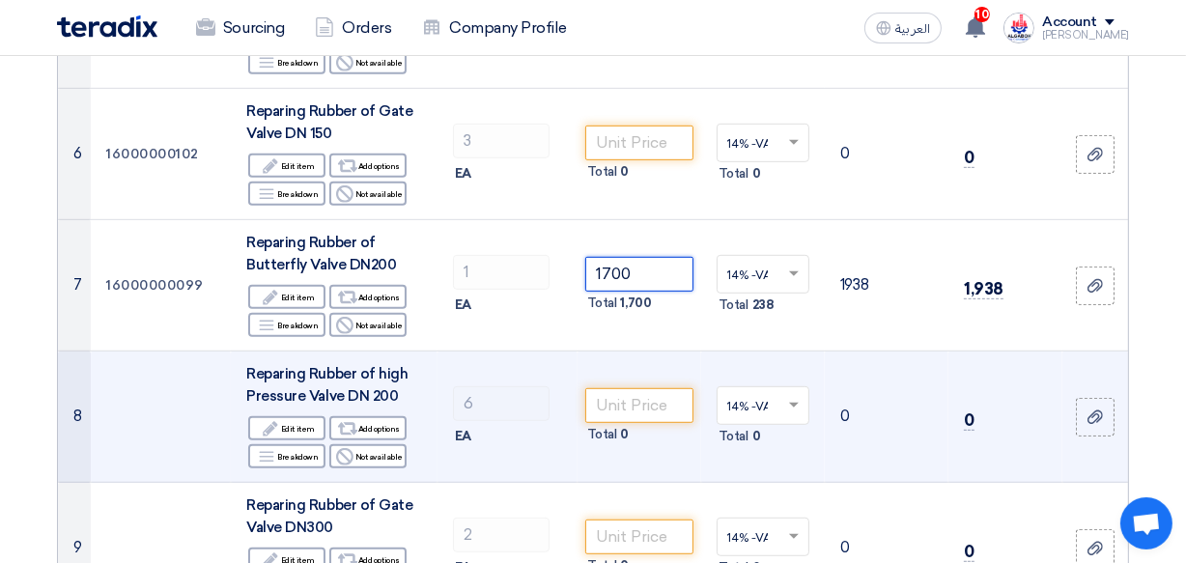
type input "1700"
click at [582, 414] on td "Total 0" at bounding box center [639, 416] width 124 height 131
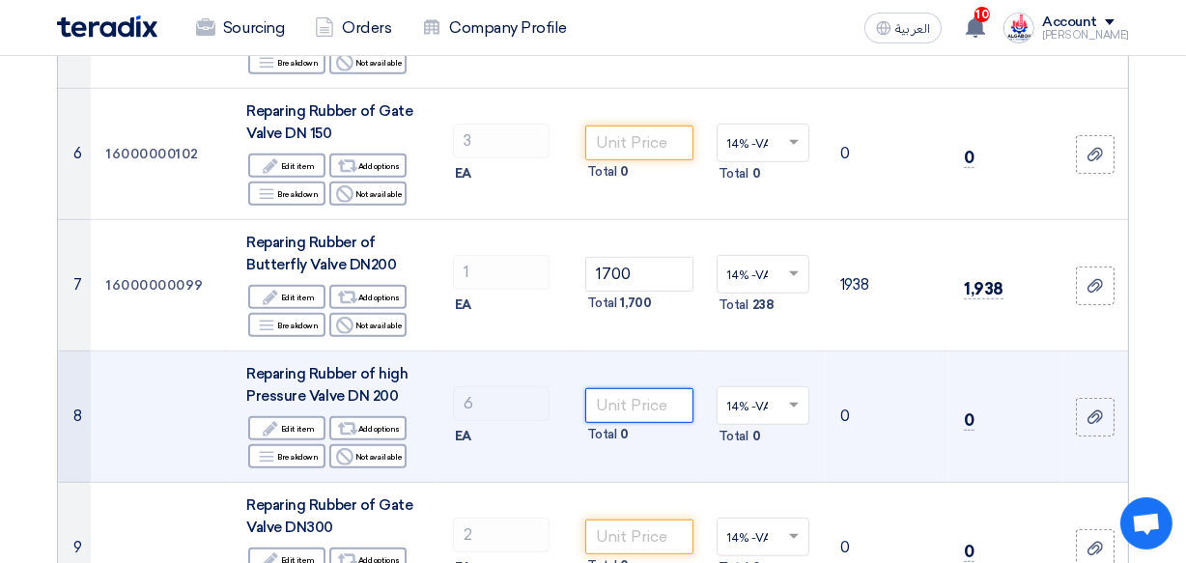
click at [610, 409] on input "number" at bounding box center [639, 405] width 108 height 35
click at [621, 396] on input "number" at bounding box center [639, 405] width 108 height 35
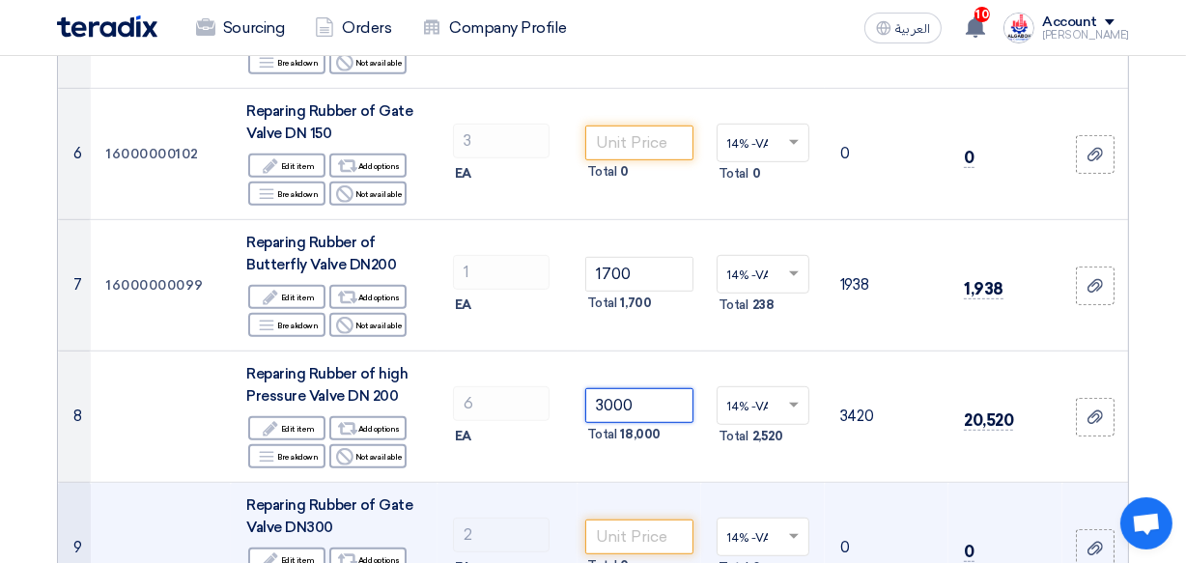
type input "3000"
click at [601, 483] on td "Total 0" at bounding box center [639, 548] width 124 height 131
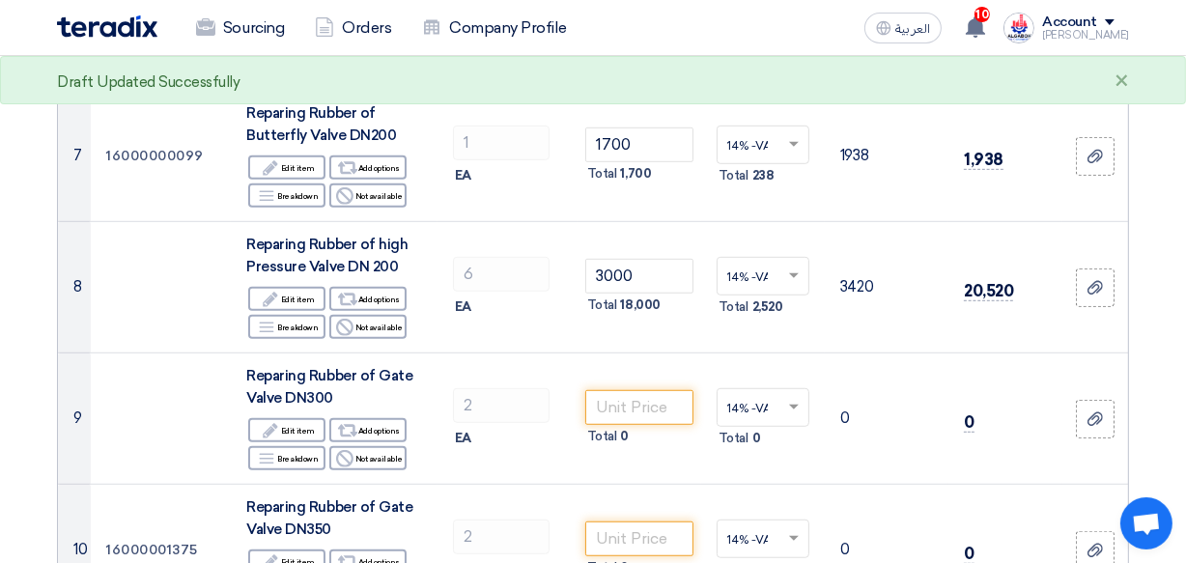
scroll to position [1053, 0]
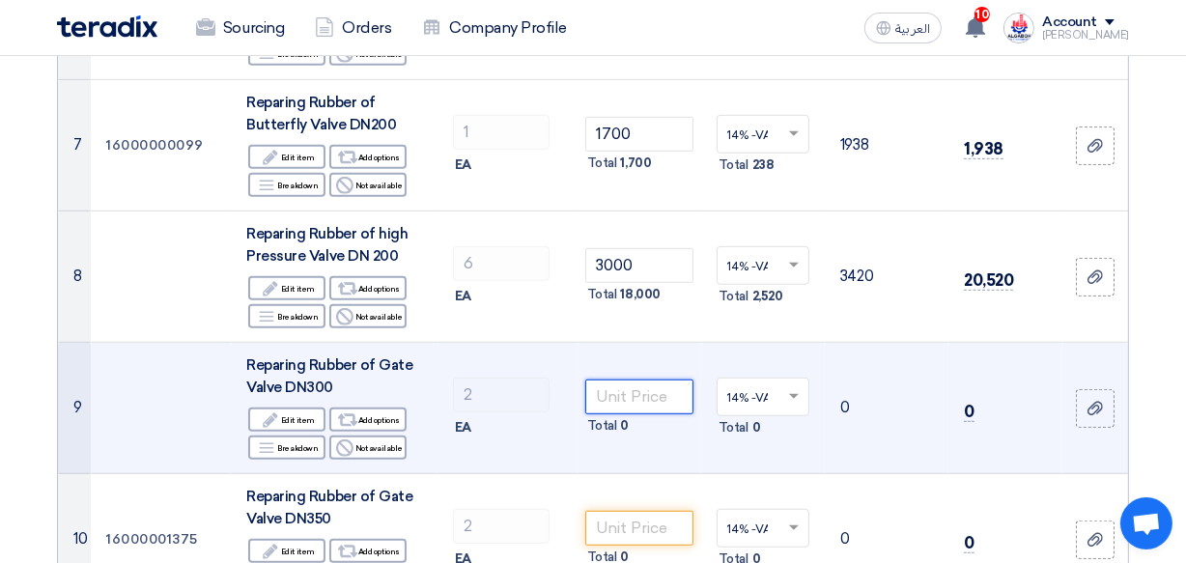
click at [628, 399] on input "number" at bounding box center [639, 396] width 108 height 35
type input "4000"
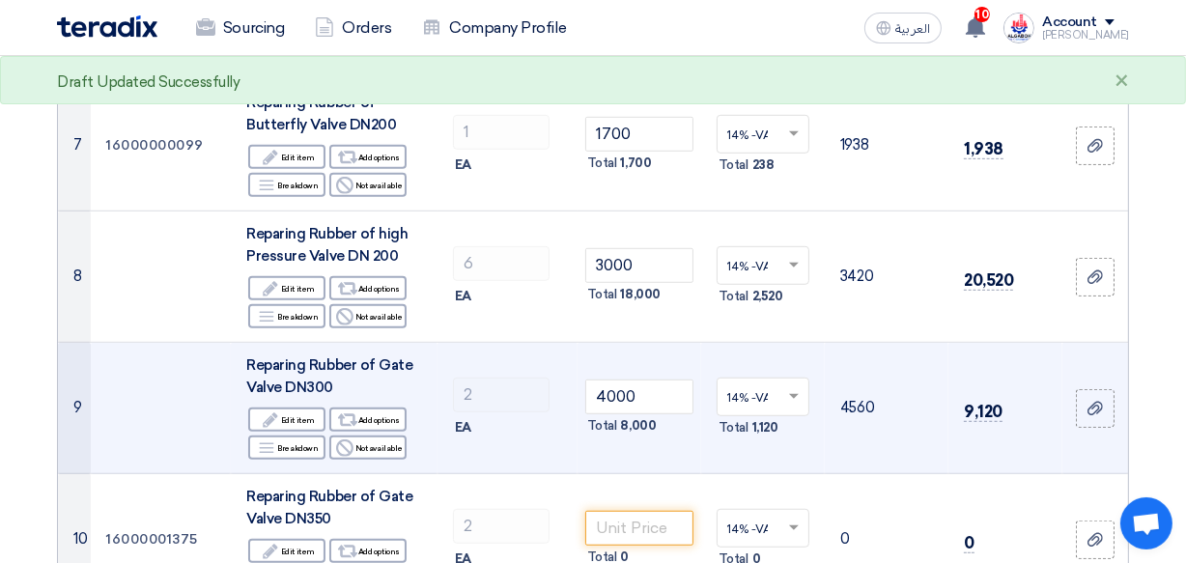
click at [612, 462] on td "4000 Total 8,000" at bounding box center [639, 408] width 124 height 131
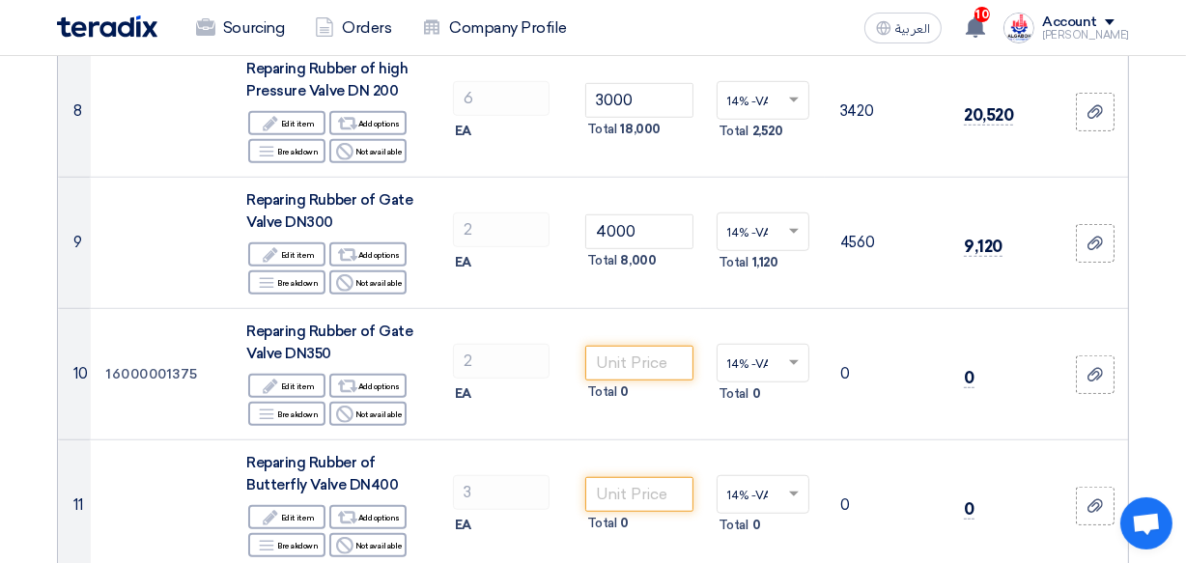
scroll to position [1229, 0]
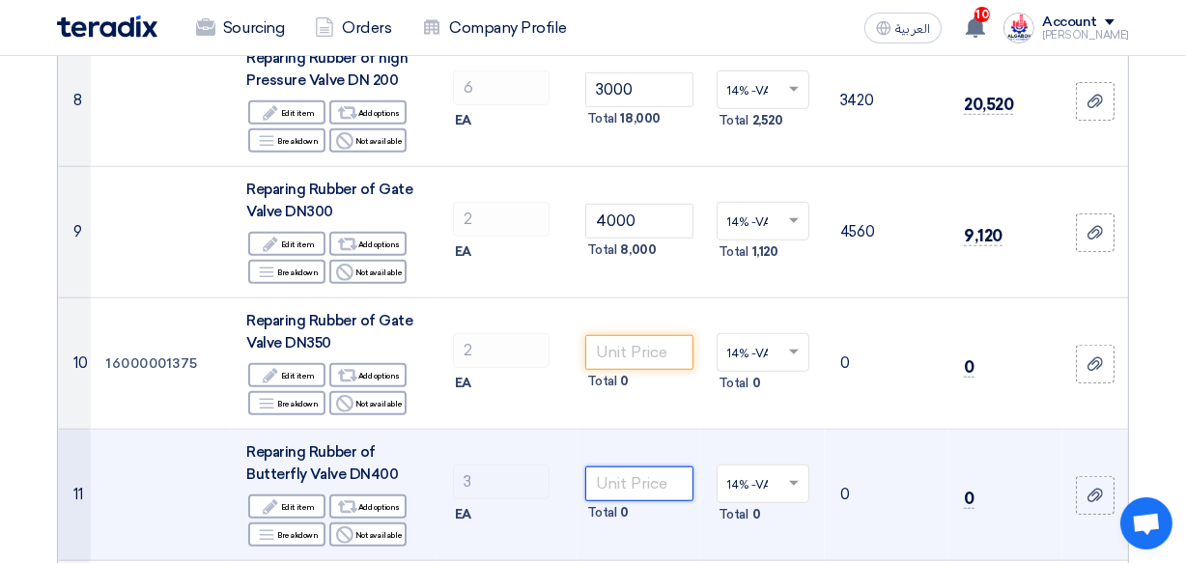
click at [624, 476] on input "number" at bounding box center [639, 483] width 108 height 35
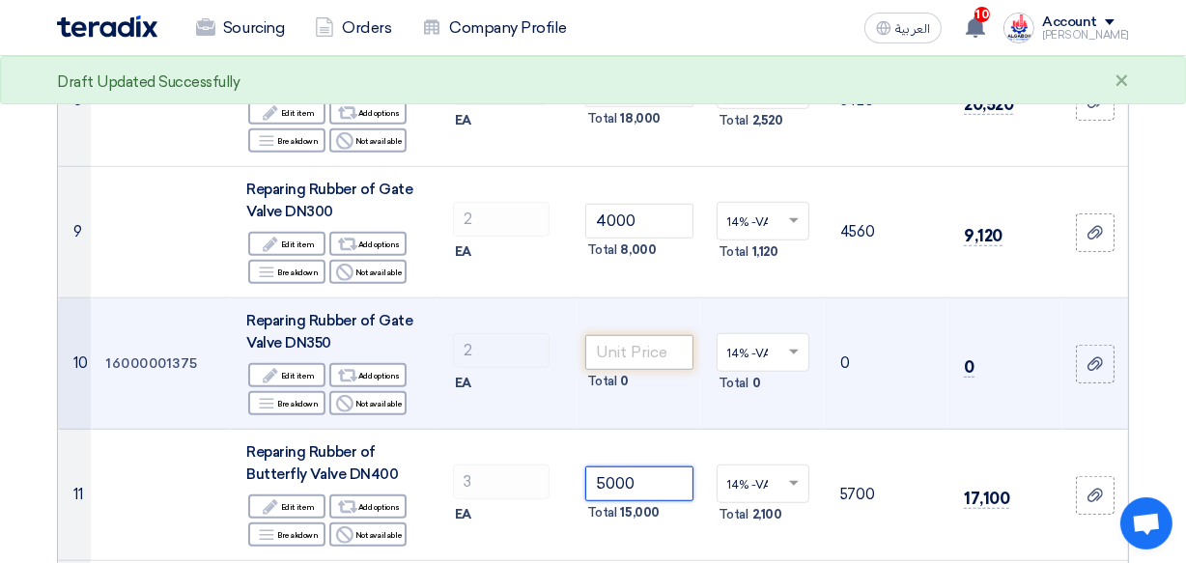
type input "5000"
click at [634, 348] on input "number" at bounding box center [639, 352] width 108 height 35
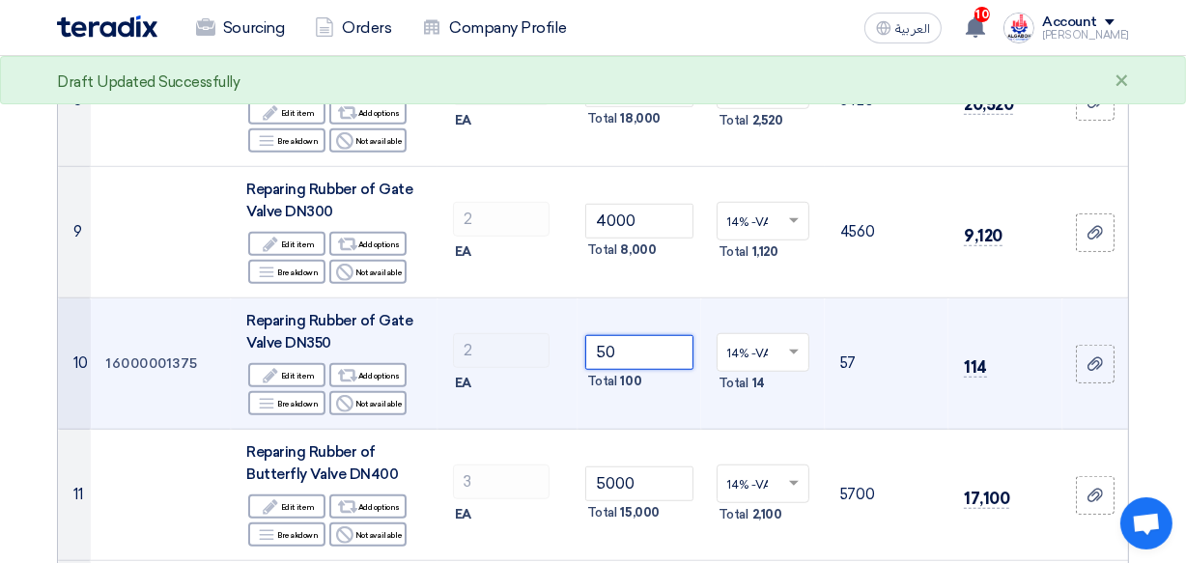
type input "5"
type input "4500"
click at [598, 409] on td "4500 Total 9,000" at bounding box center [639, 363] width 124 height 131
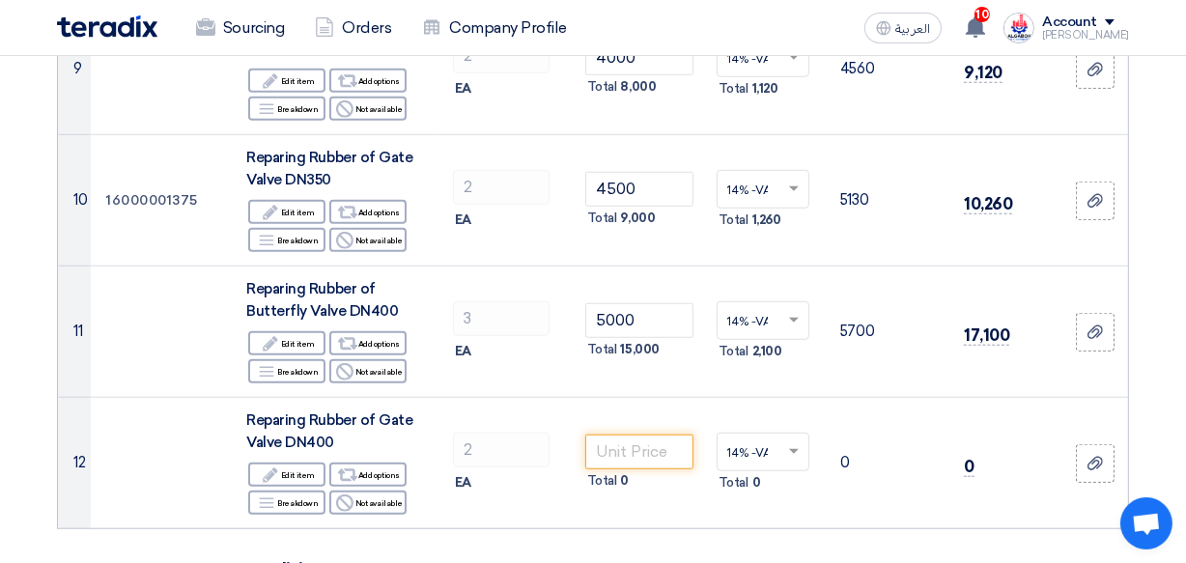
scroll to position [1405, 0]
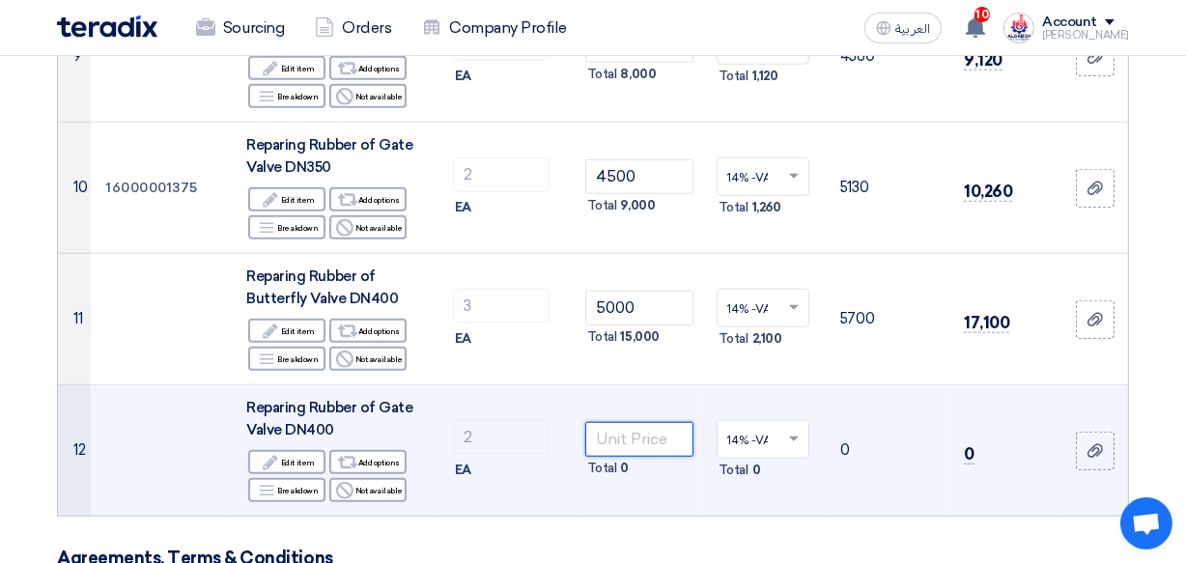
click at [633, 439] on input "number" at bounding box center [639, 439] width 108 height 35
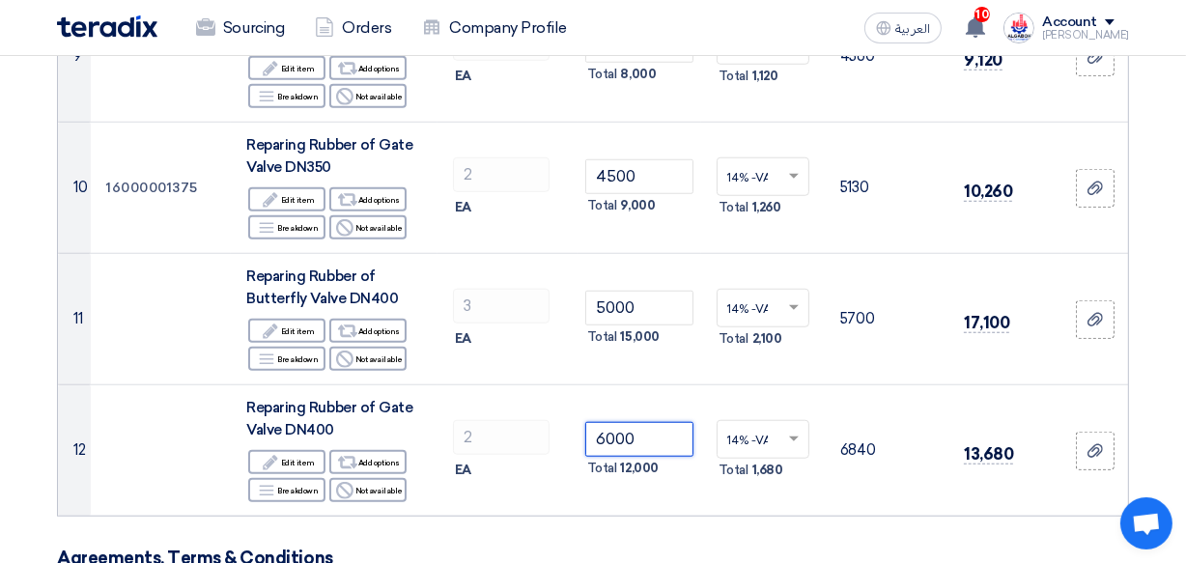
type input "6000"
click at [595, 517] on form "Offer Details # Part Number Item Description Quantity Unit Price (EGP) Taxes + …" at bounding box center [593, 291] width 1072 height 2976
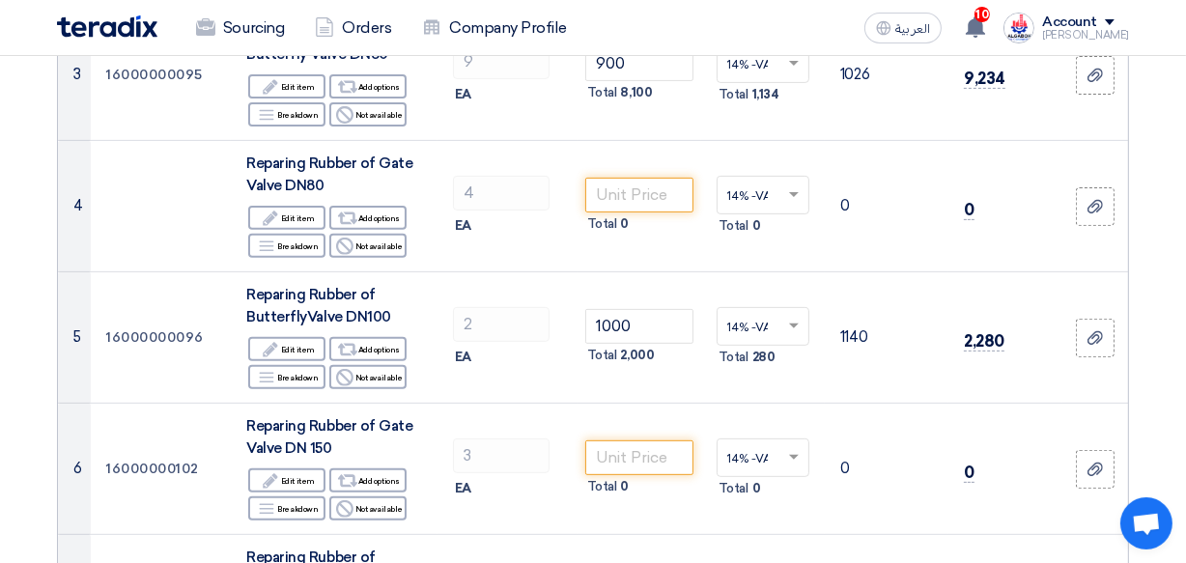
scroll to position [604, 0]
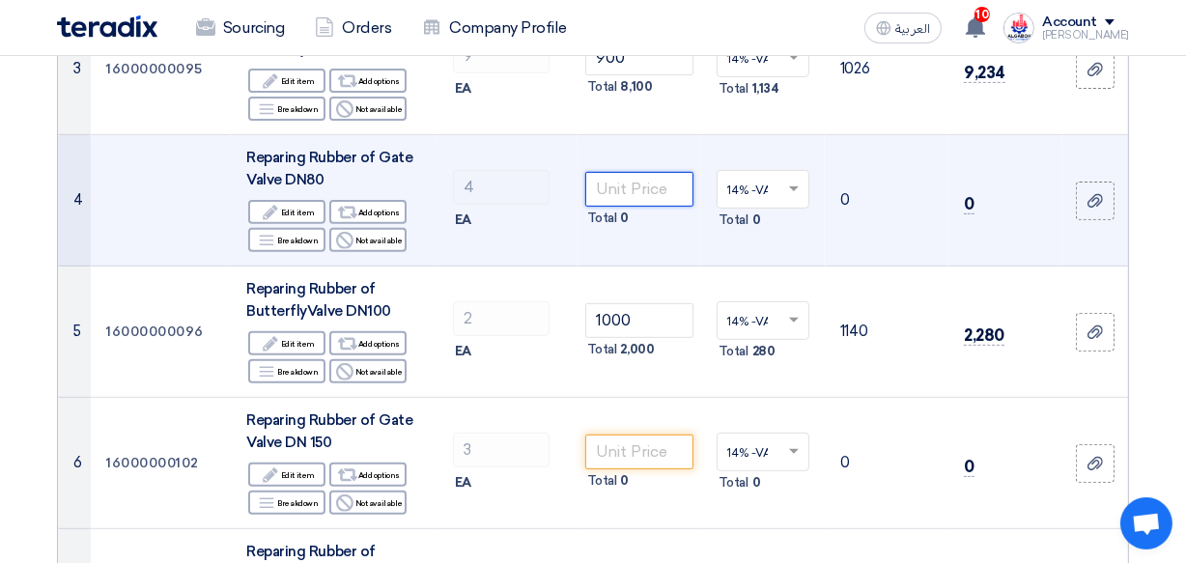
click at [614, 186] on input "number" at bounding box center [639, 189] width 108 height 35
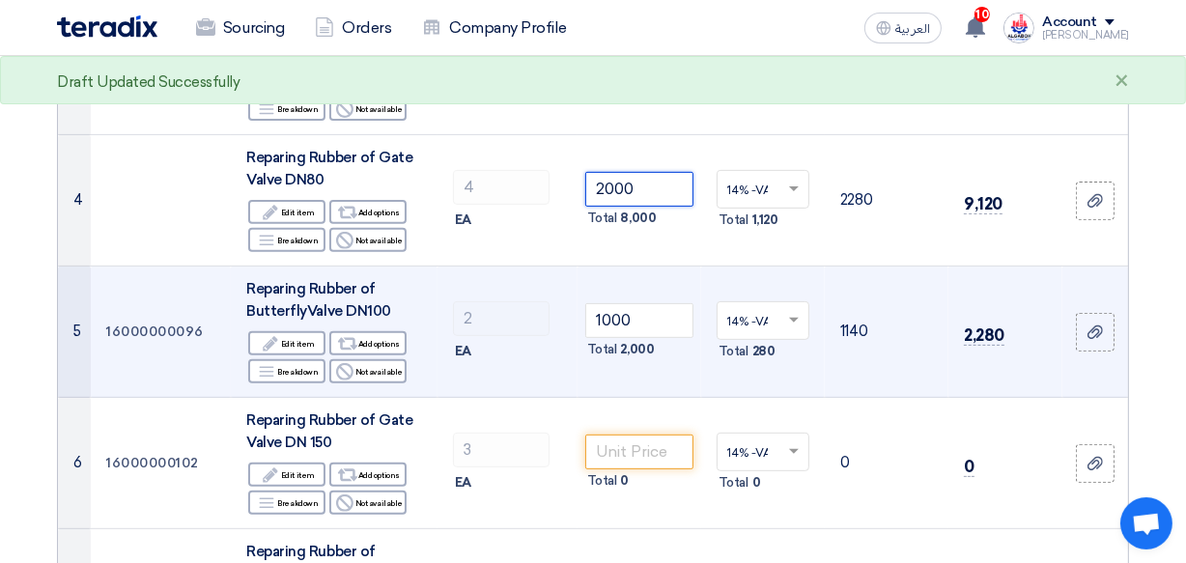
type input "2000"
click at [590, 268] on td "1000 Total 2,000" at bounding box center [639, 331] width 124 height 131
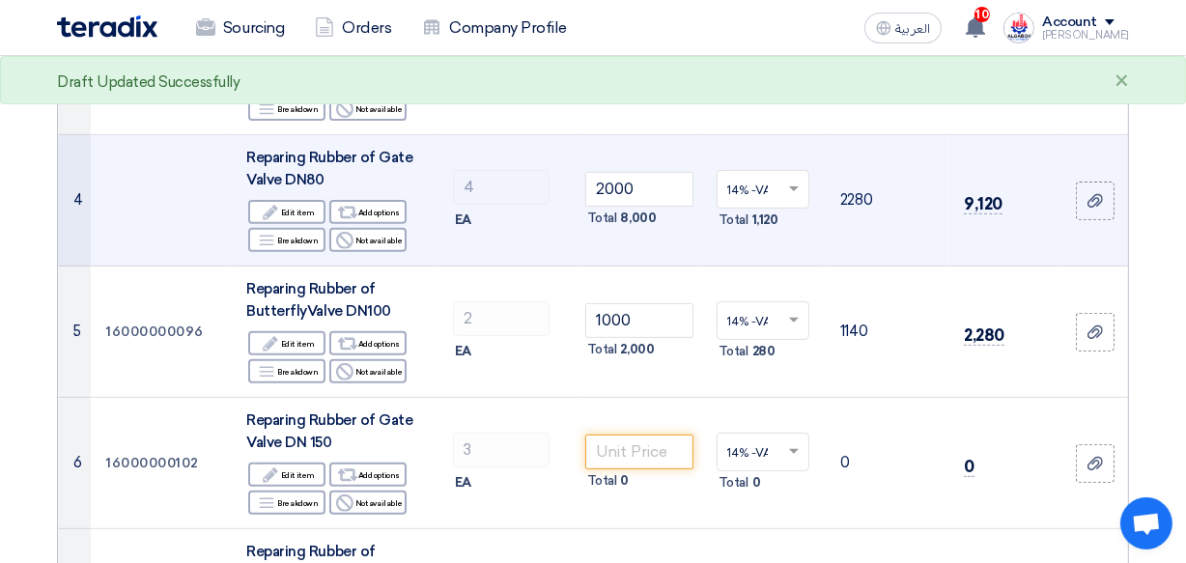
click at [593, 254] on td "2000 Total 8,000" at bounding box center [639, 200] width 124 height 131
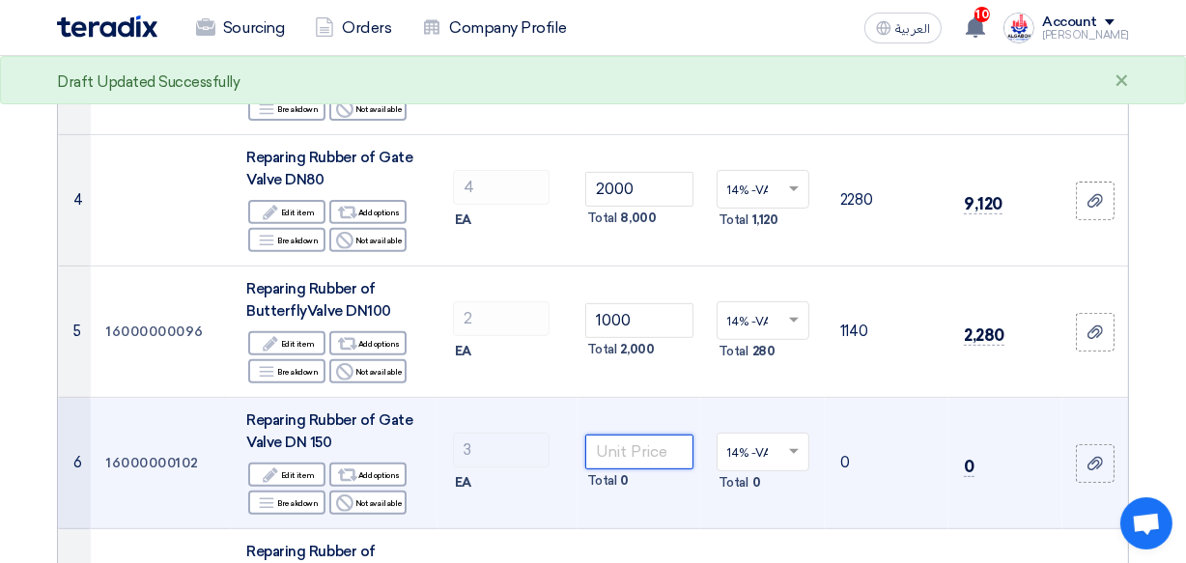
click at [633, 448] on input "number" at bounding box center [639, 451] width 108 height 35
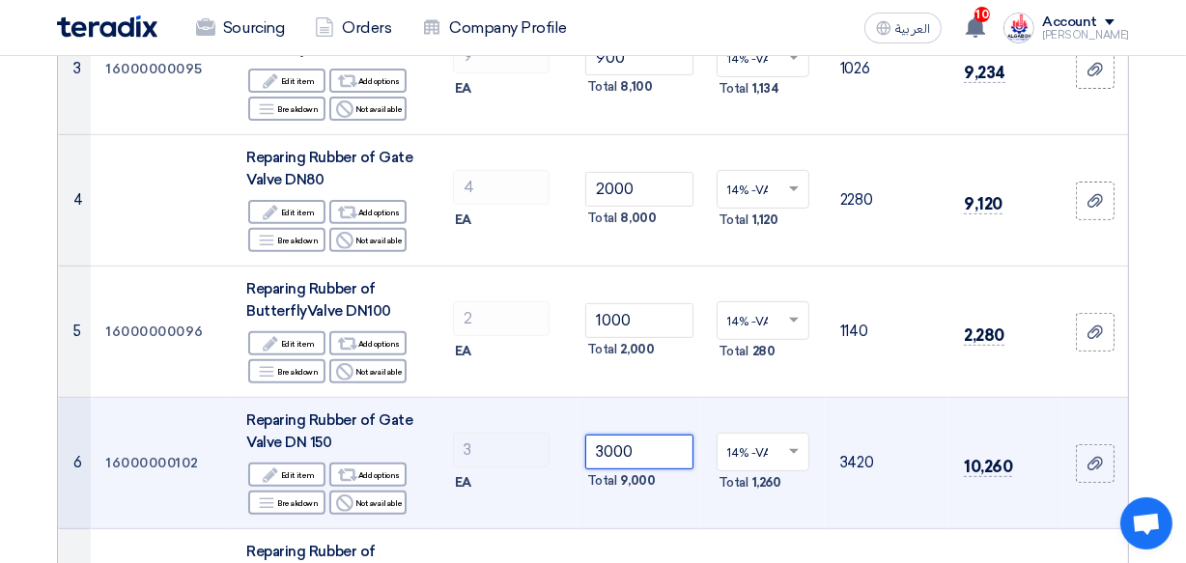
type input "3000"
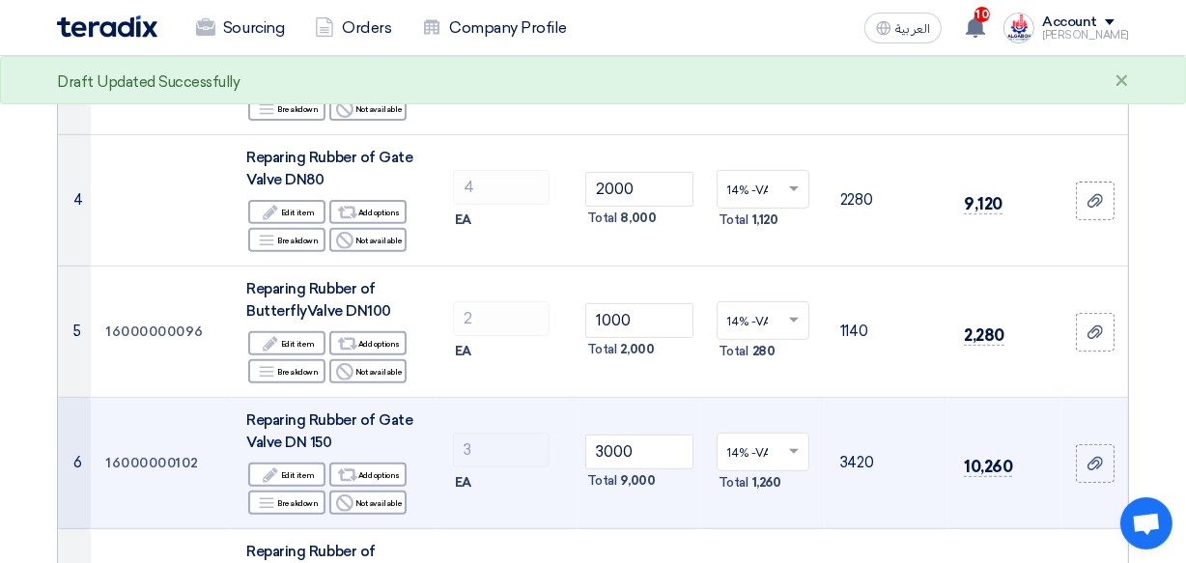
click at [560, 520] on td "3 EA" at bounding box center [507, 463] width 140 height 131
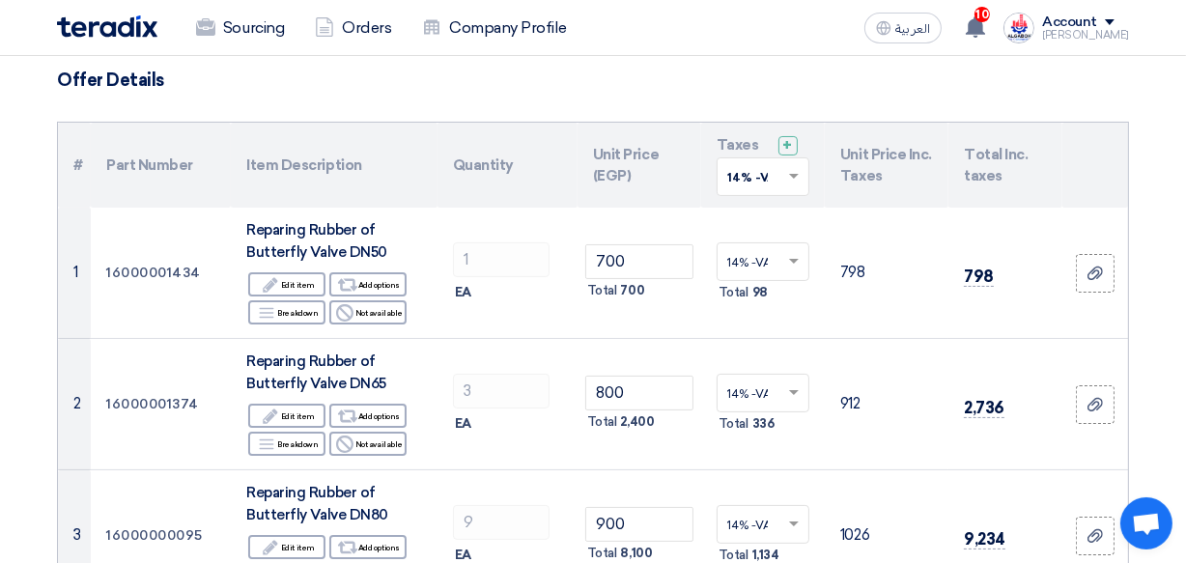
scroll to position [126, 0]
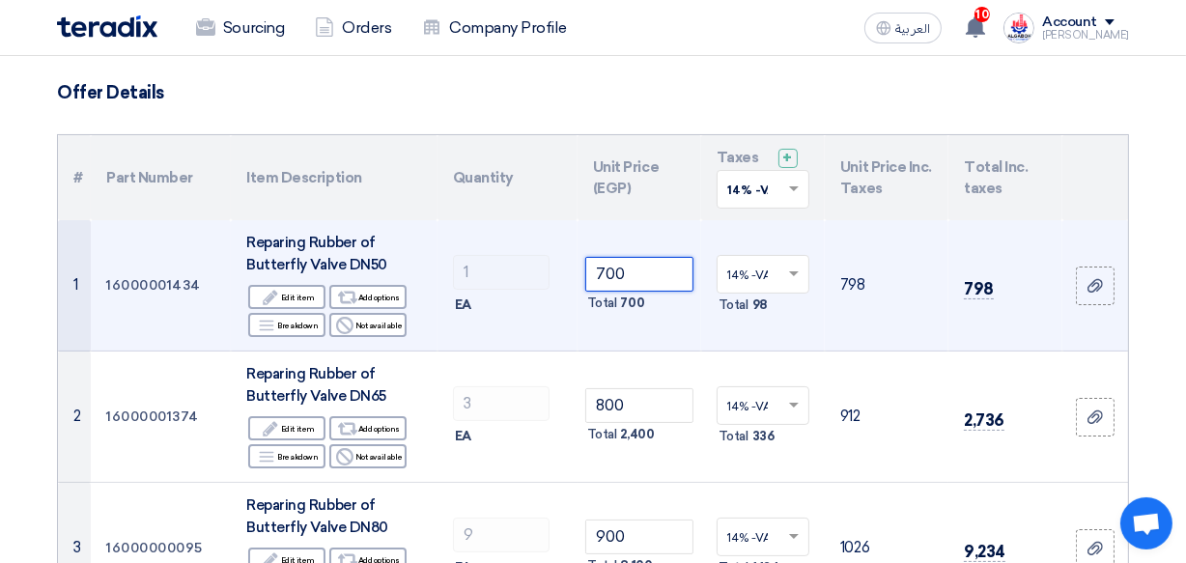
click at [603, 268] on input "700" at bounding box center [639, 274] width 108 height 35
click at [595, 268] on input "700" at bounding box center [639, 274] width 108 height 35
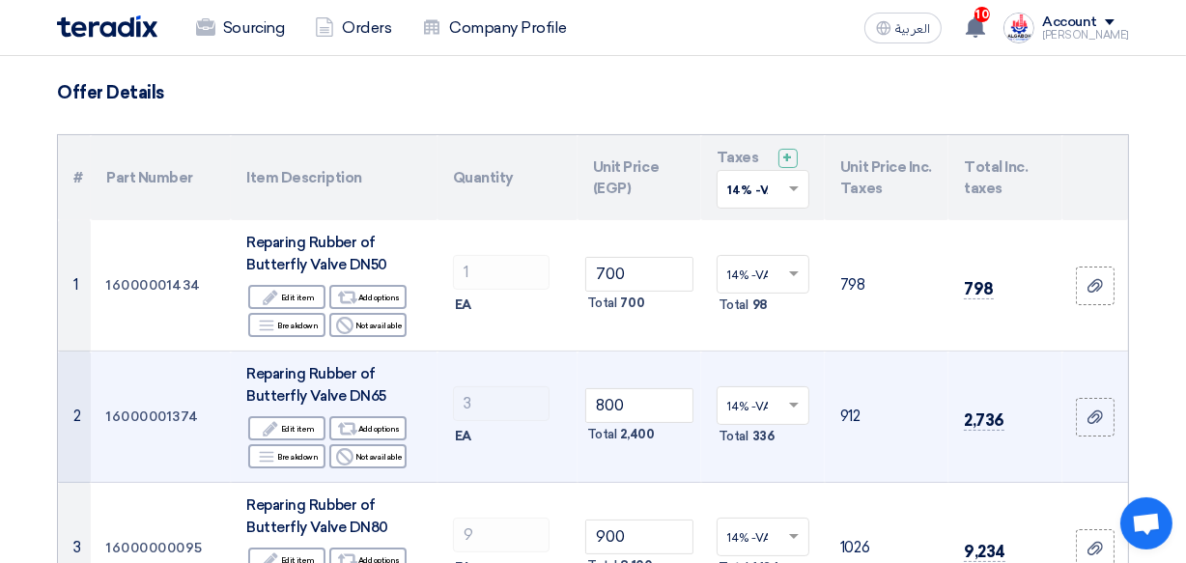
click at [617, 364] on td "800 Total 2,400" at bounding box center [639, 416] width 124 height 131
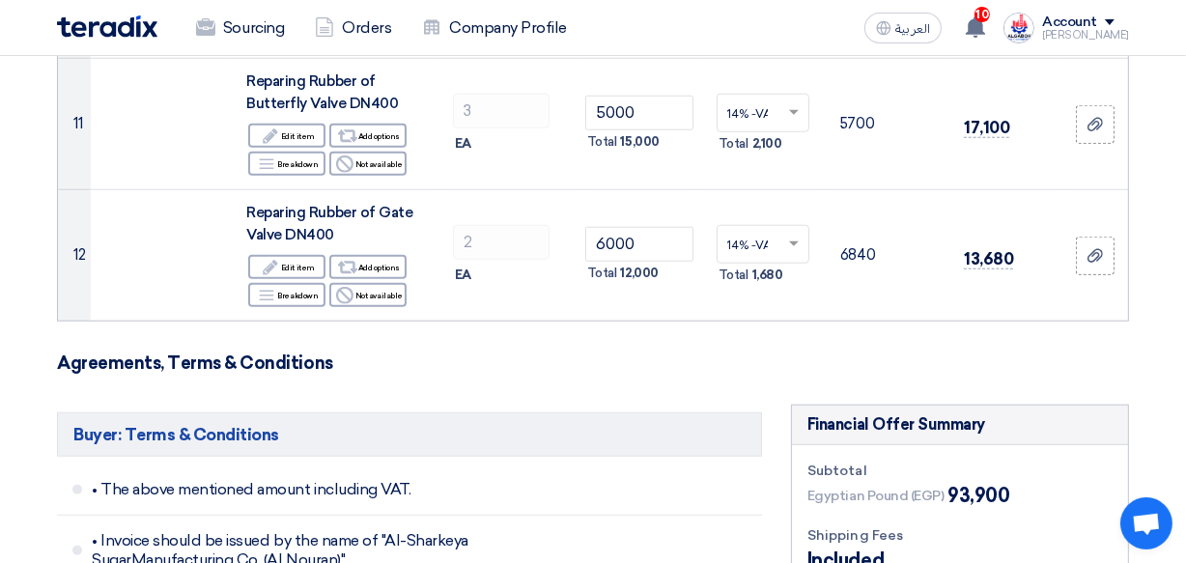
scroll to position [1587, 0]
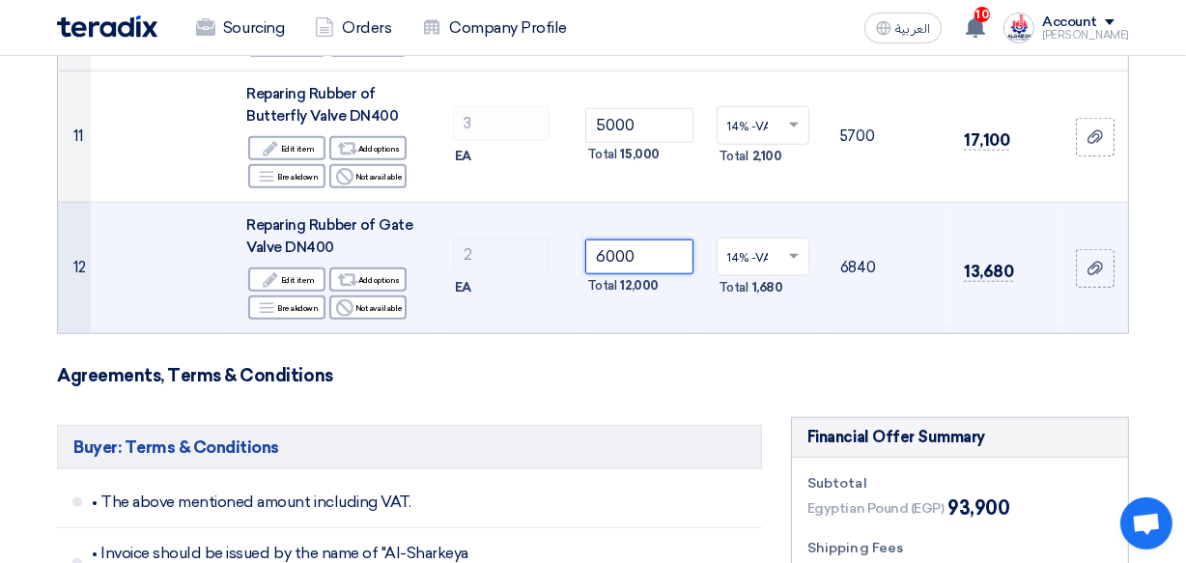
click at [604, 251] on input "6000" at bounding box center [639, 256] width 108 height 35
click at [599, 252] on input "6000" at bounding box center [639, 256] width 108 height 35
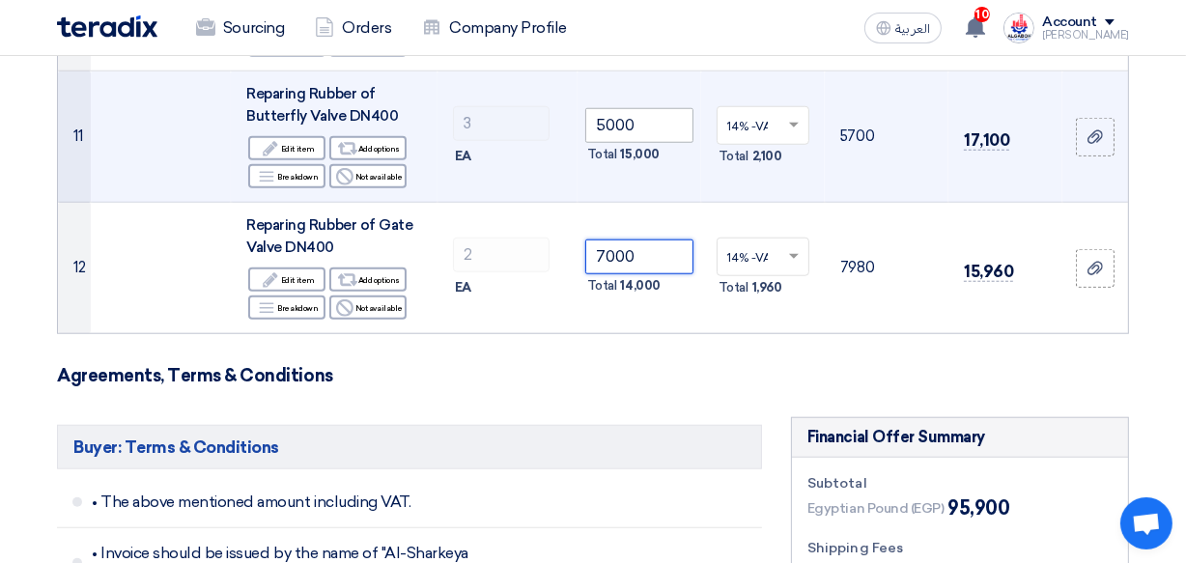
type input "7000"
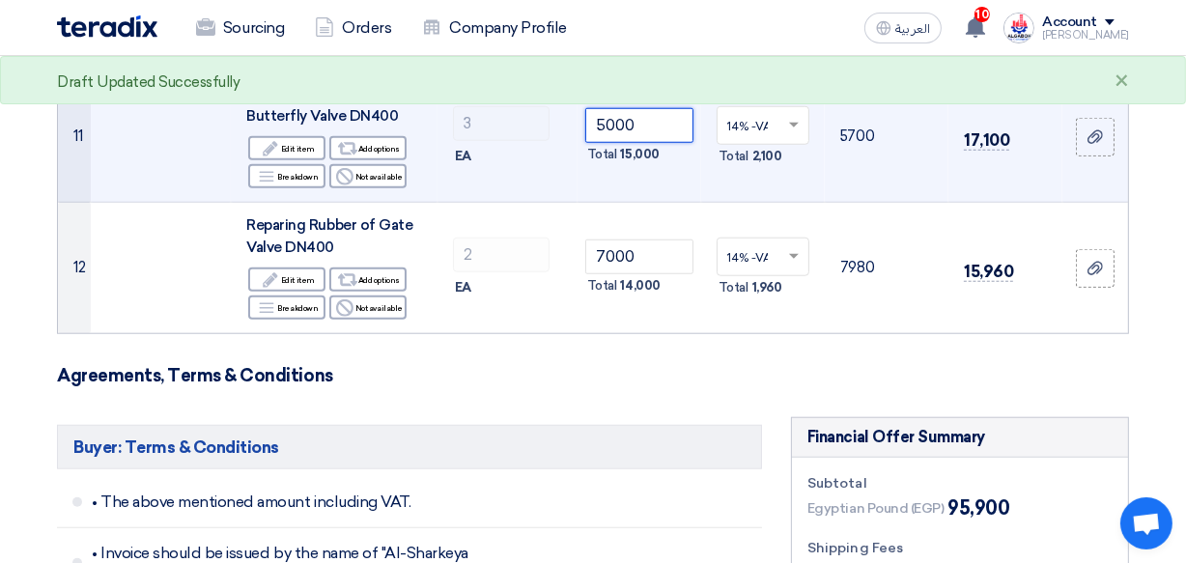
click at [595, 121] on input "5000" at bounding box center [639, 125] width 108 height 35
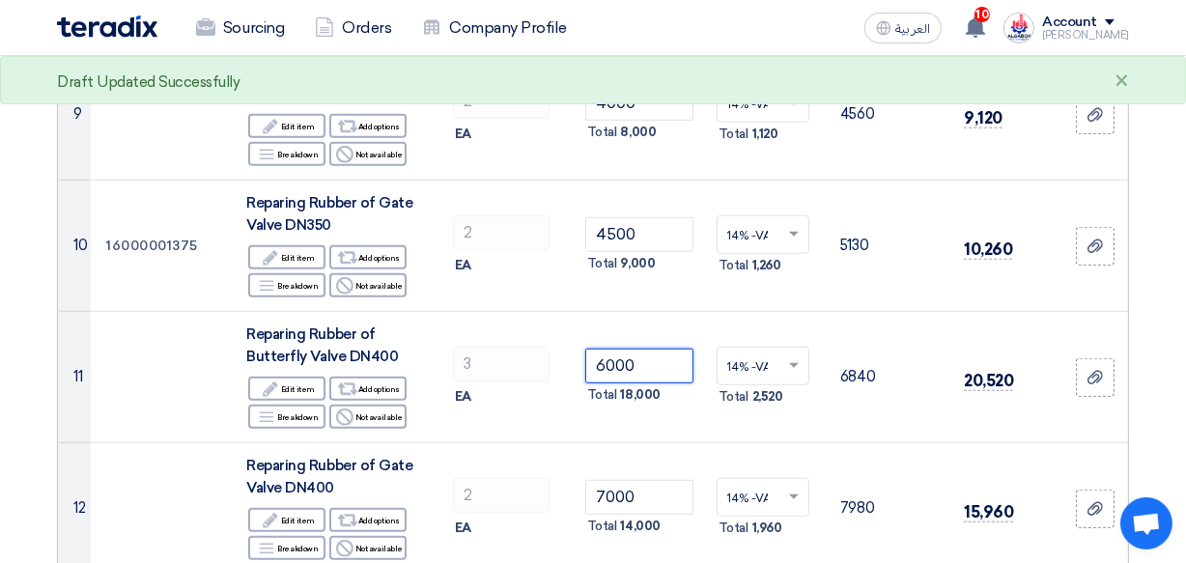
scroll to position [1317, 0]
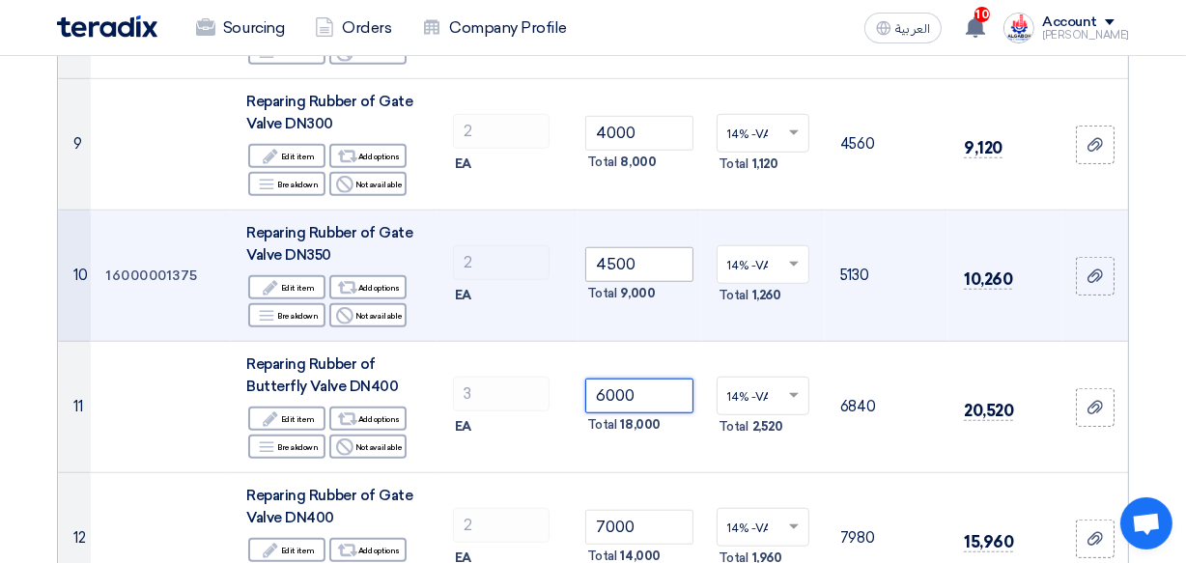
type input "6000"
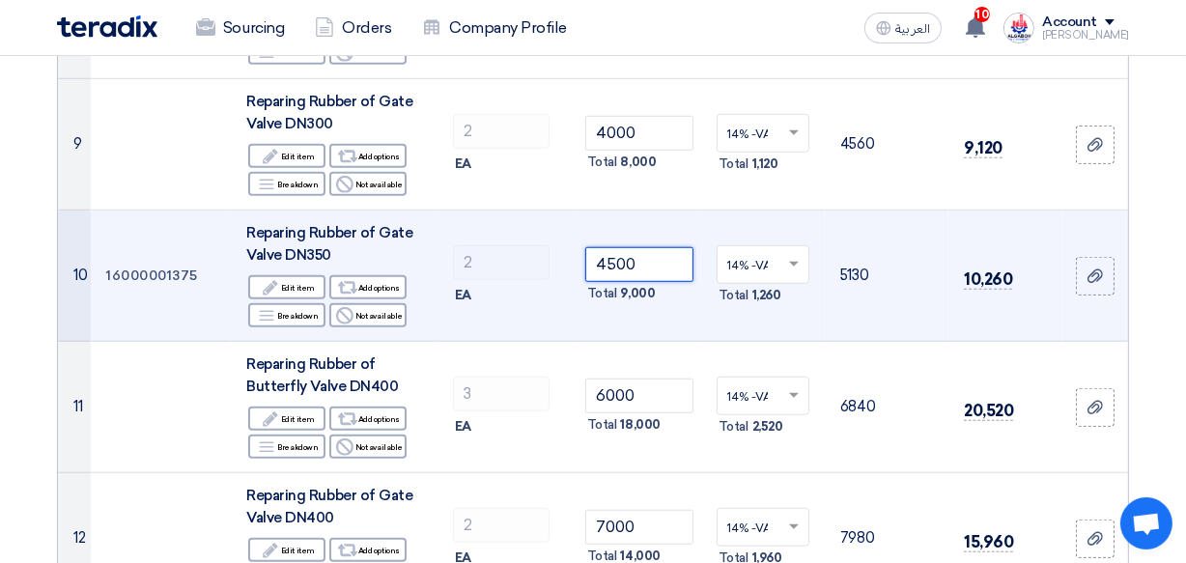
drag, startPoint x: 610, startPoint y: 257, endPoint x: 598, endPoint y: 257, distance: 12.6
click at [598, 257] on input "4500" at bounding box center [639, 264] width 108 height 35
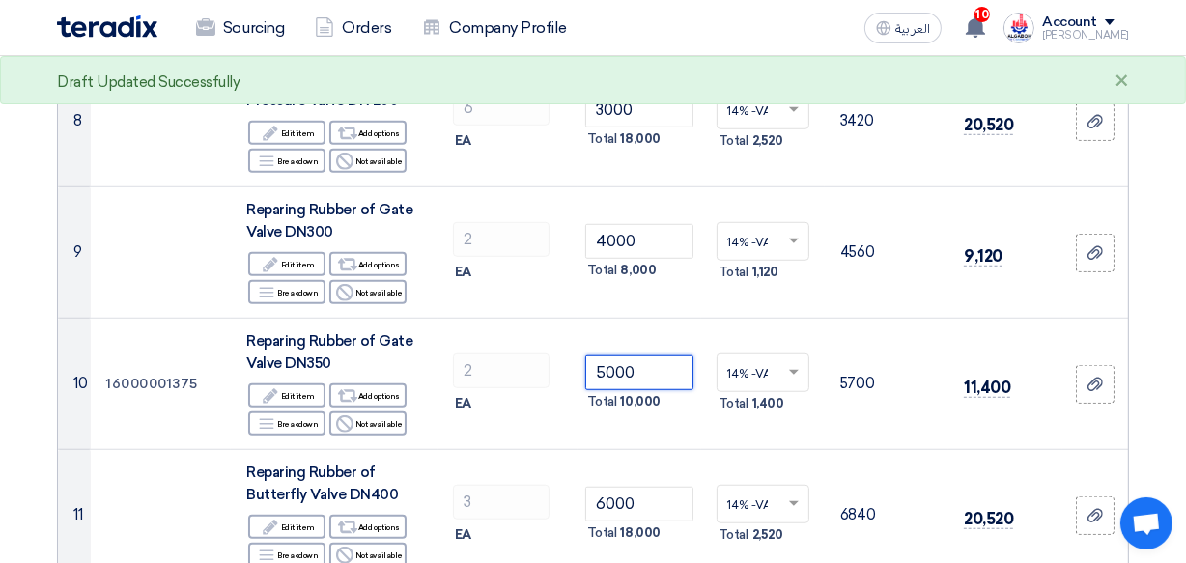
scroll to position [1190, 0]
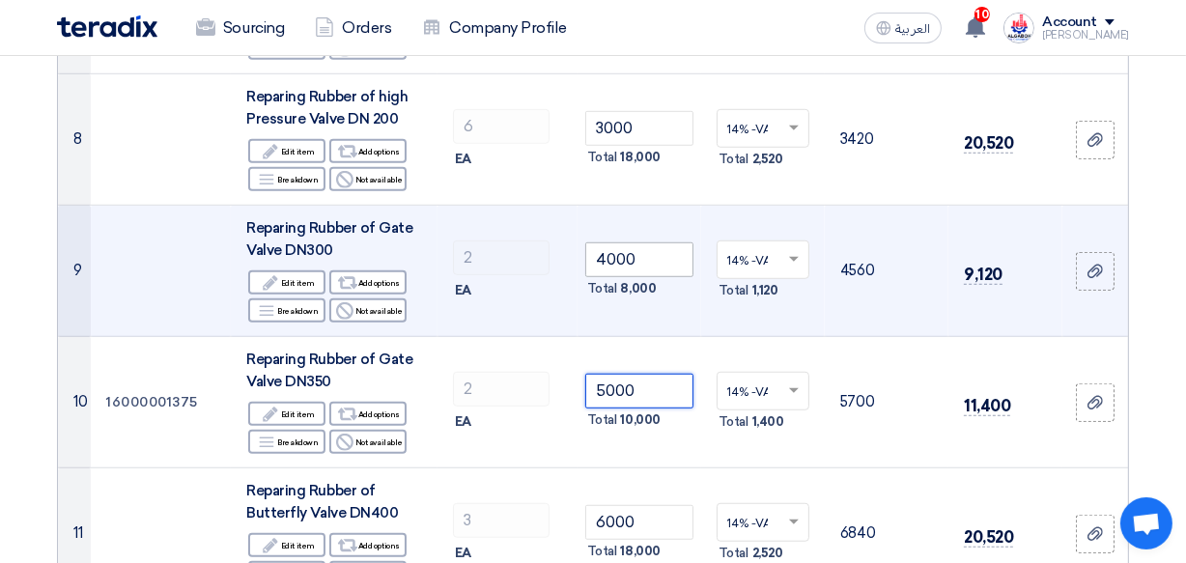
type input "5000"
click at [597, 255] on input "4000" at bounding box center [639, 259] width 108 height 35
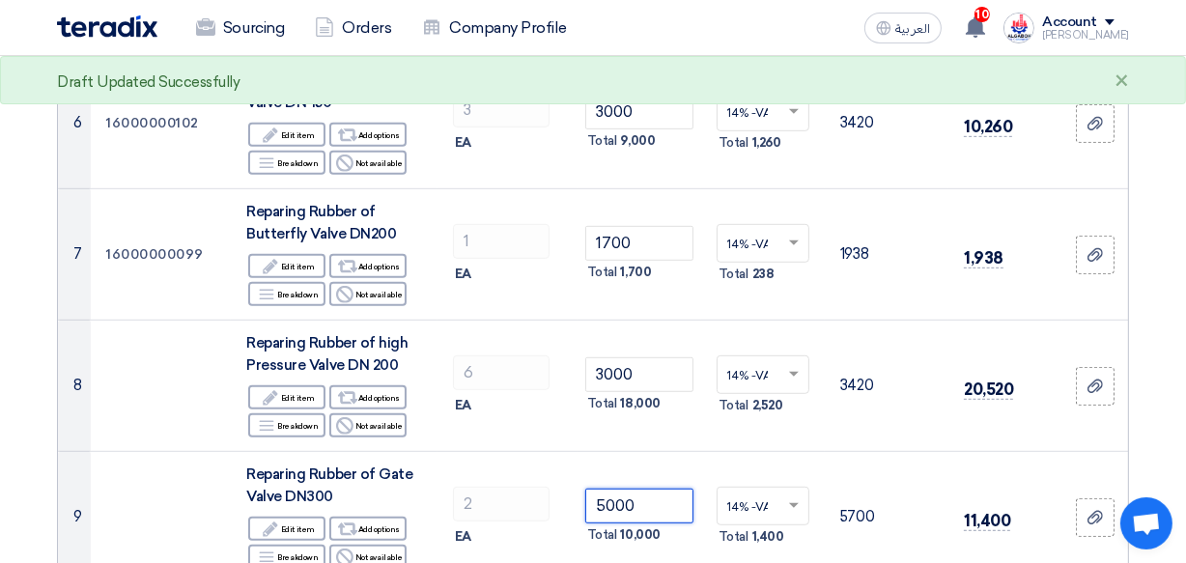
scroll to position [937, 0]
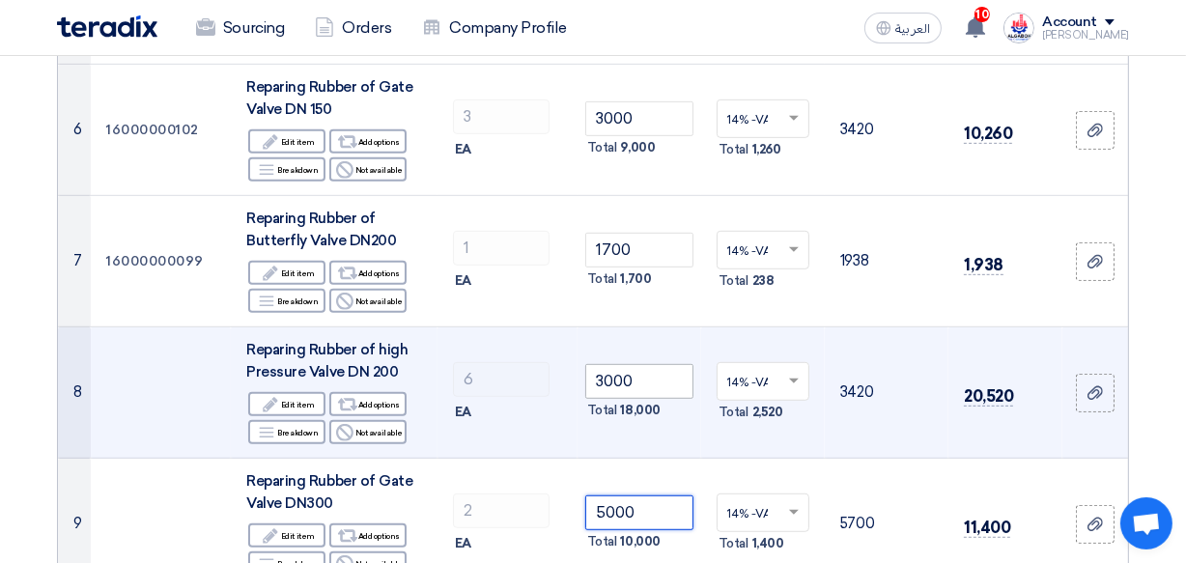
type input "5000"
click at [595, 376] on input "3000" at bounding box center [639, 381] width 108 height 35
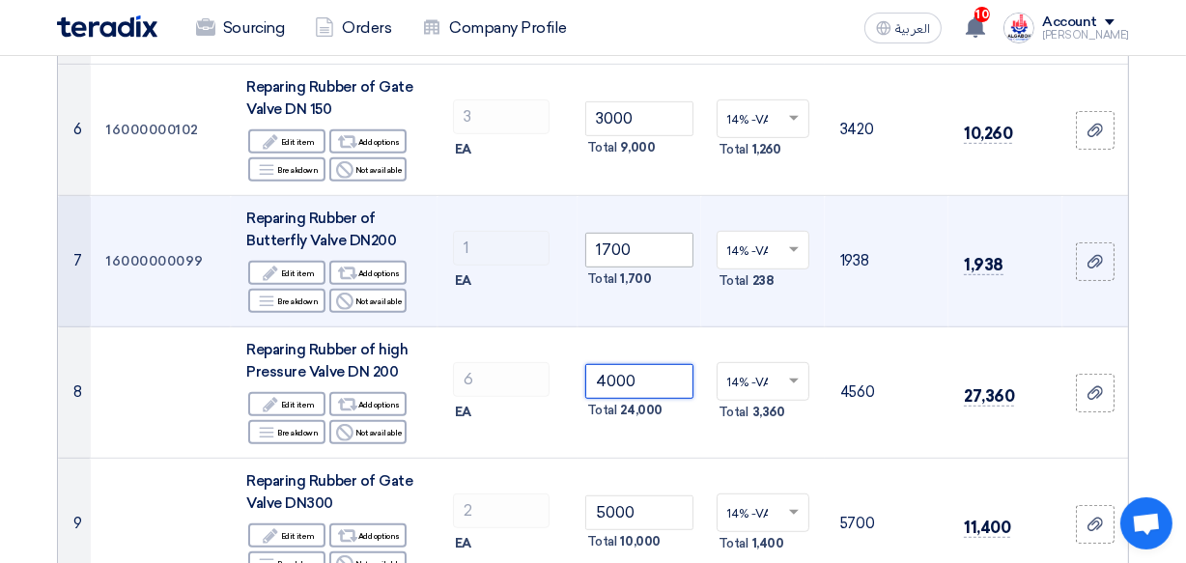
type input "4000"
drag, startPoint x: 608, startPoint y: 241, endPoint x: 595, endPoint y: 242, distance: 13.6
click at [595, 242] on input "1700" at bounding box center [639, 250] width 108 height 35
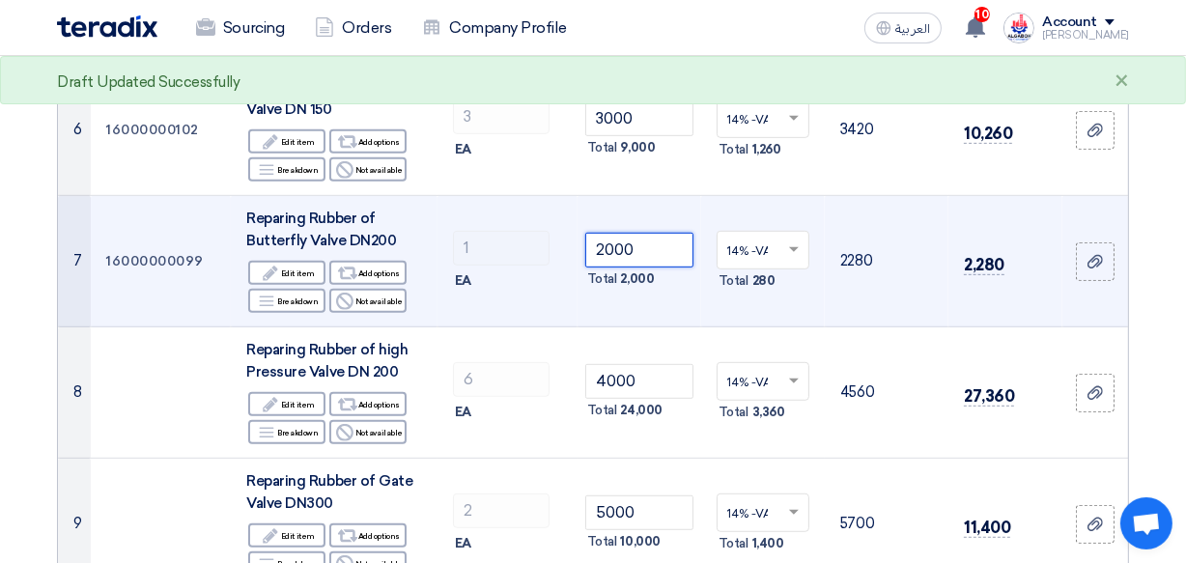
type input "2000"
click at [617, 319] on td "2000 Total 2,000" at bounding box center [639, 261] width 124 height 131
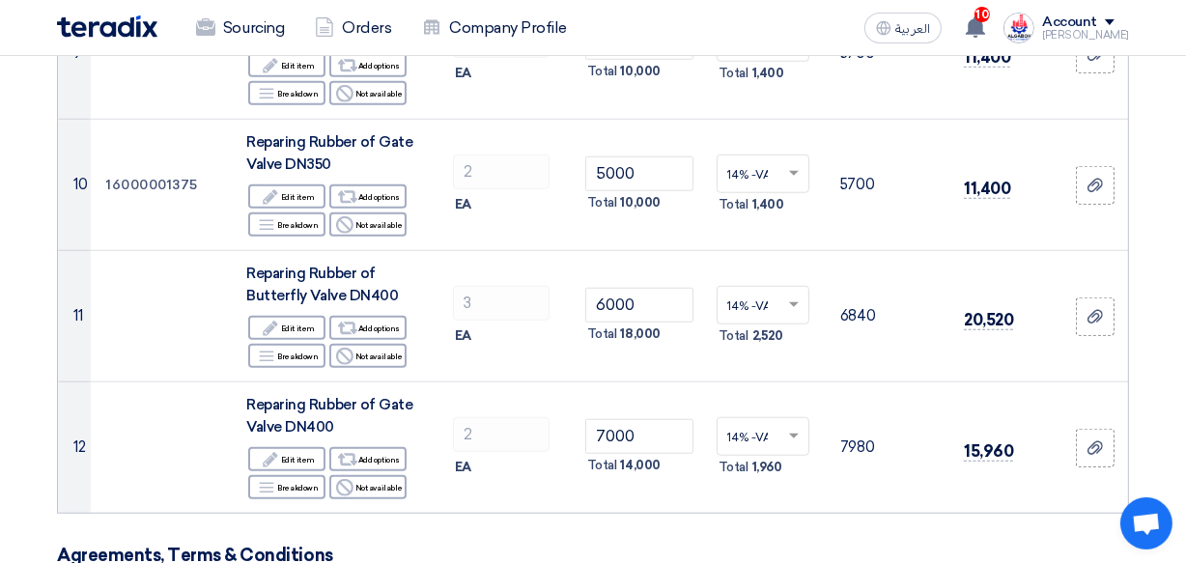
scroll to position [1413, 0]
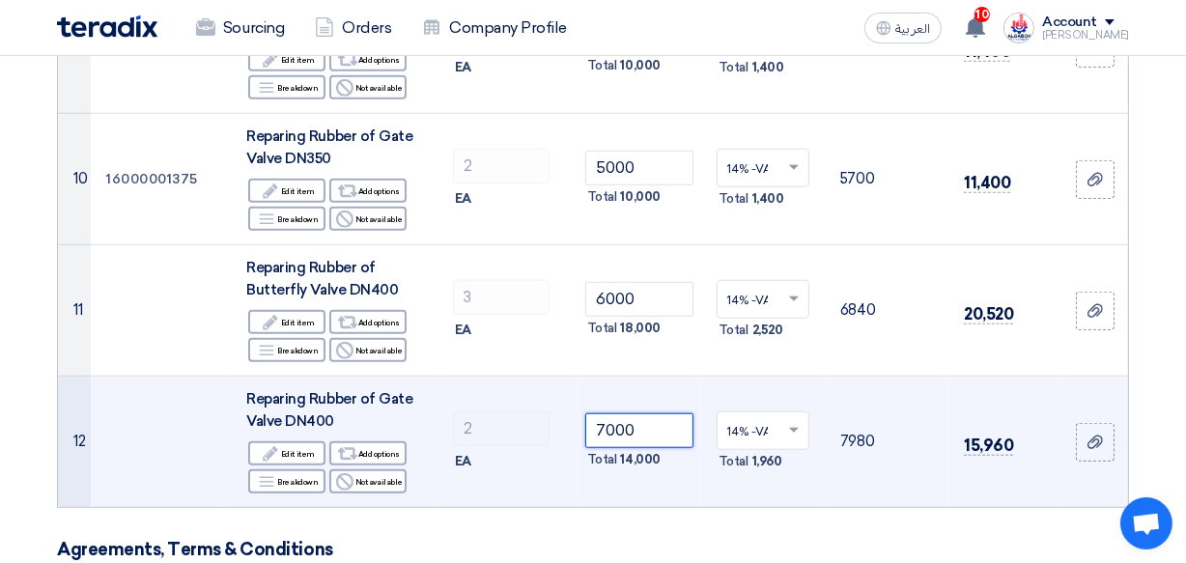
click at [596, 424] on input "7000" at bounding box center [639, 430] width 108 height 35
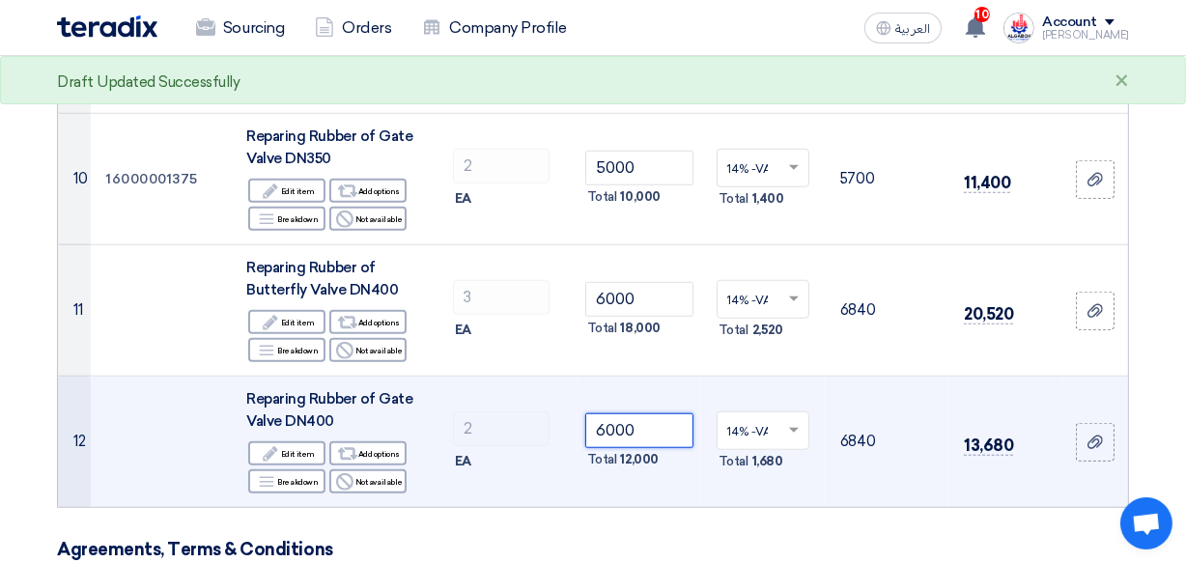
type input "6000"
click at [519, 493] on td "2 EA" at bounding box center [507, 442] width 140 height 131
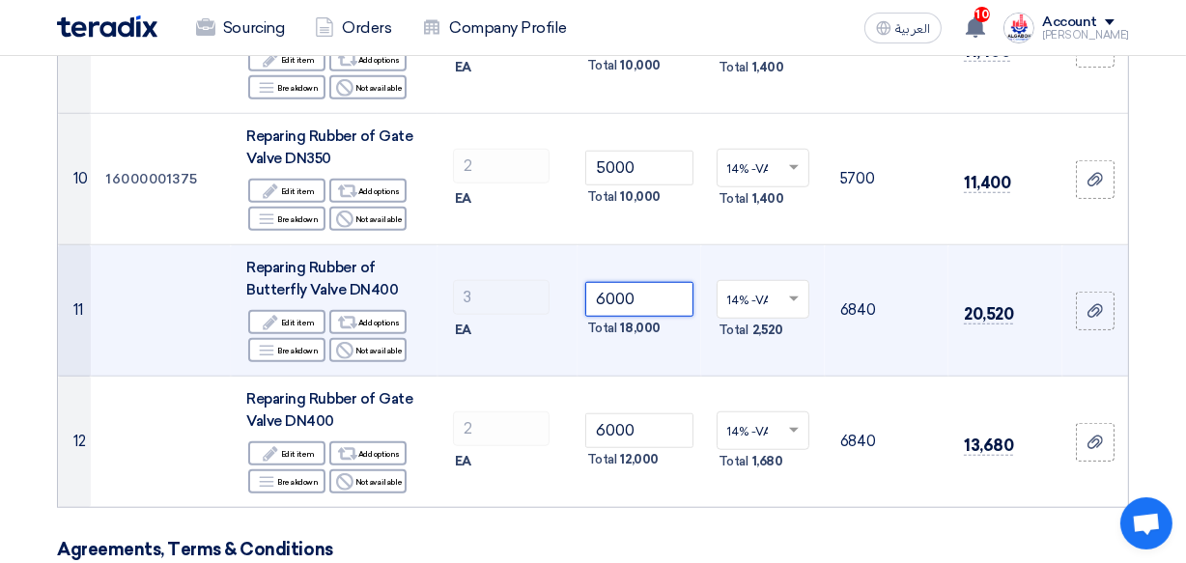
click at [599, 298] on input "6000" at bounding box center [639, 299] width 108 height 35
type input "4000"
click at [562, 367] on td "3 EA" at bounding box center [507, 310] width 140 height 131
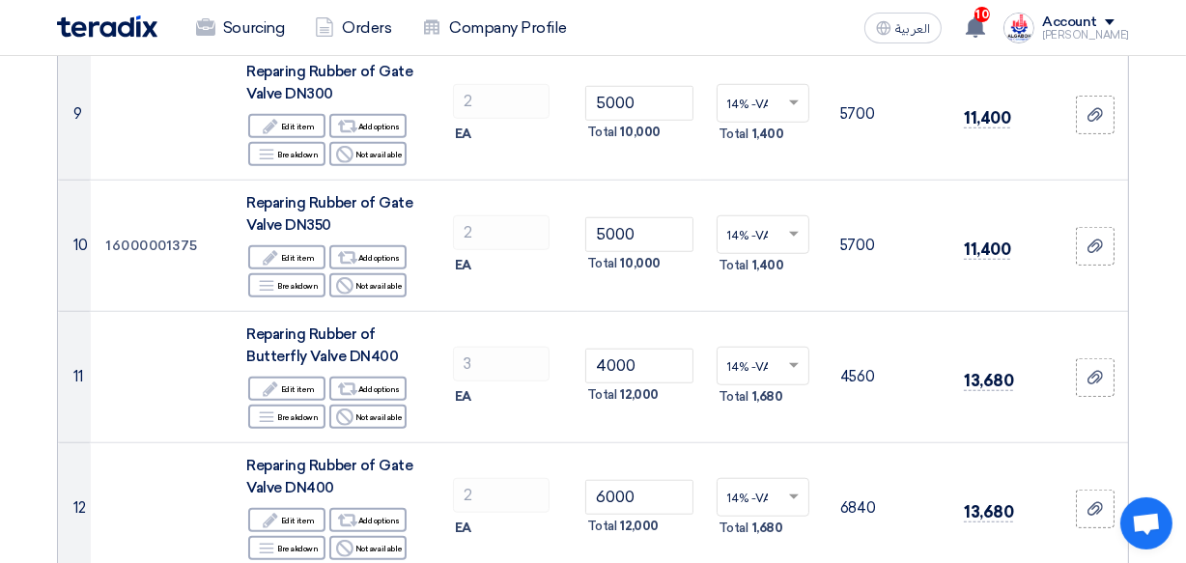
scroll to position [1341, 0]
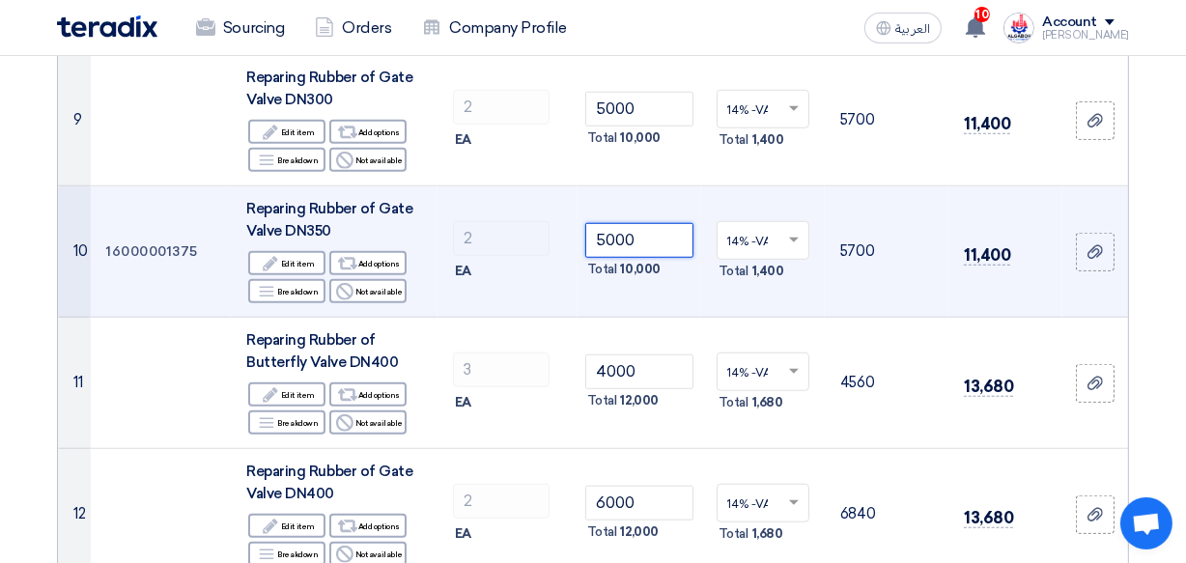
click at [606, 239] on input "5000" at bounding box center [639, 240] width 108 height 35
type input "5500"
click at [573, 303] on td "2 EA" at bounding box center [507, 251] width 140 height 131
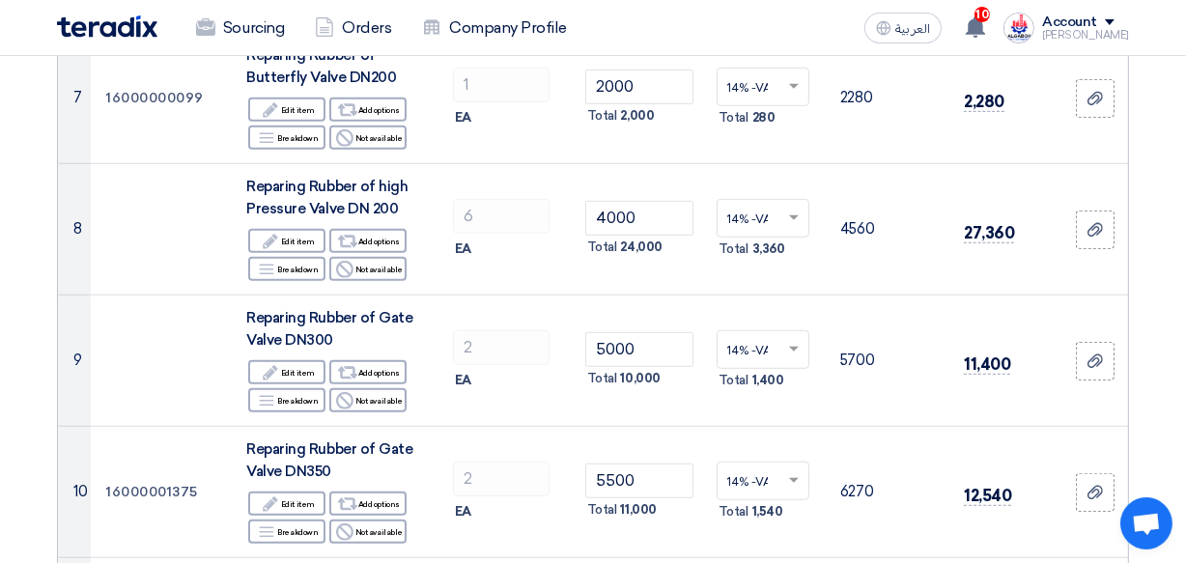
scroll to position [1088, 0]
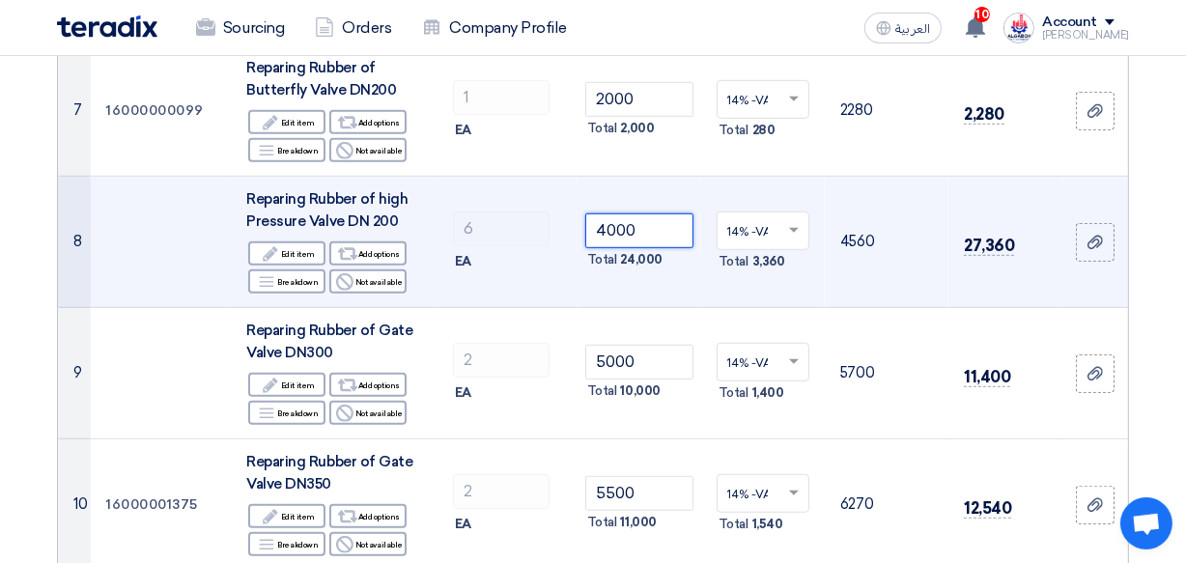
click at [607, 225] on input "4000" at bounding box center [639, 230] width 108 height 35
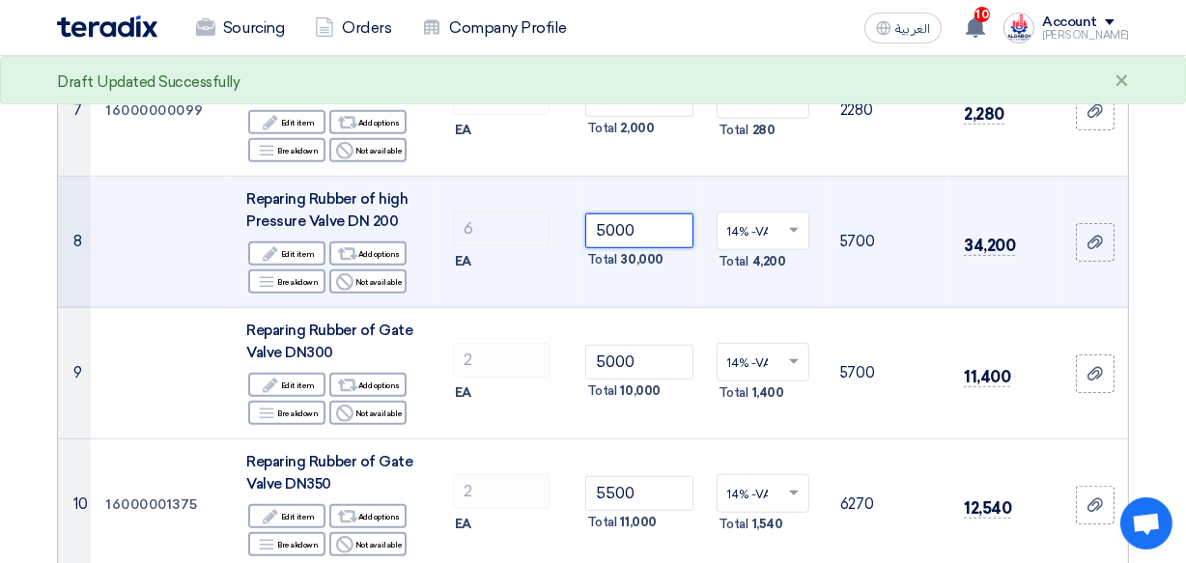
type input "5000"
click at [591, 288] on td "5000 Total 30,000" at bounding box center [639, 242] width 124 height 131
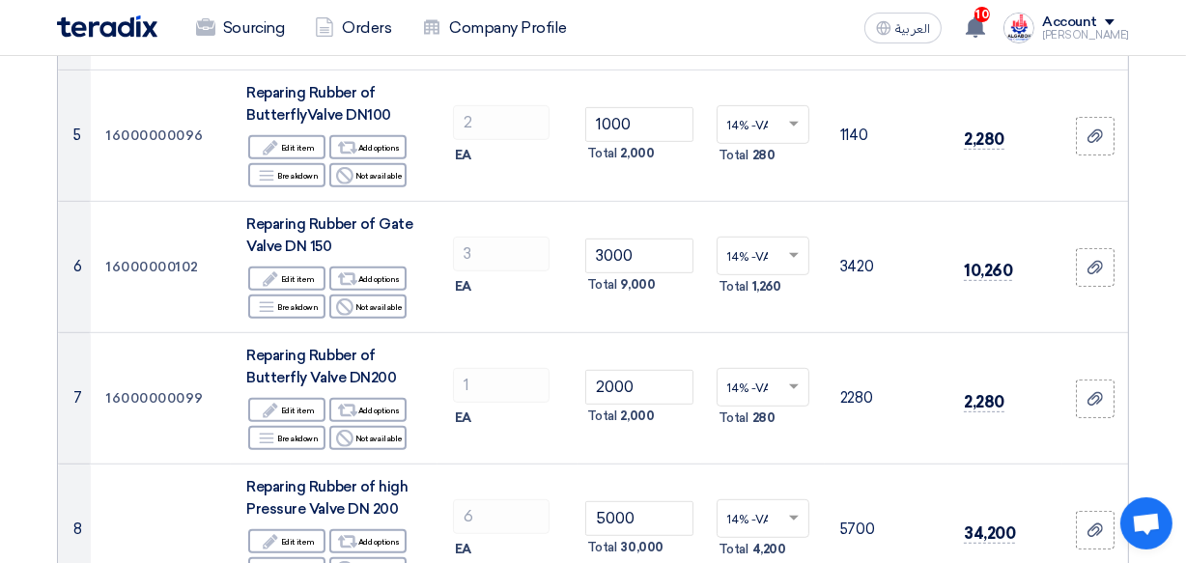
scroll to position [788, 0]
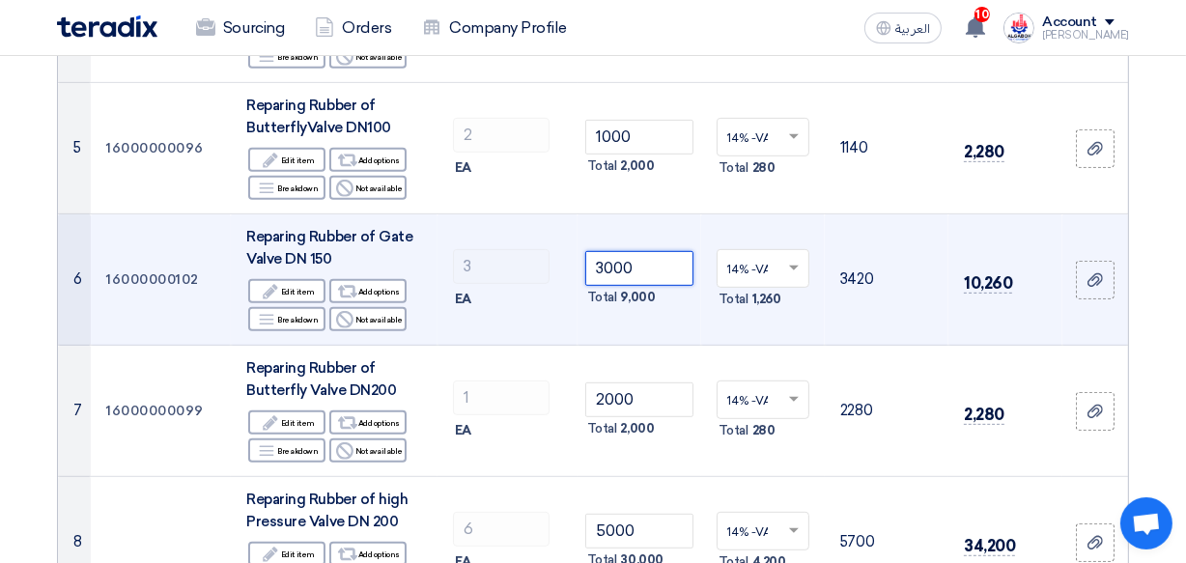
click at [608, 264] on input "3000" at bounding box center [639, 268] width 108 height 35
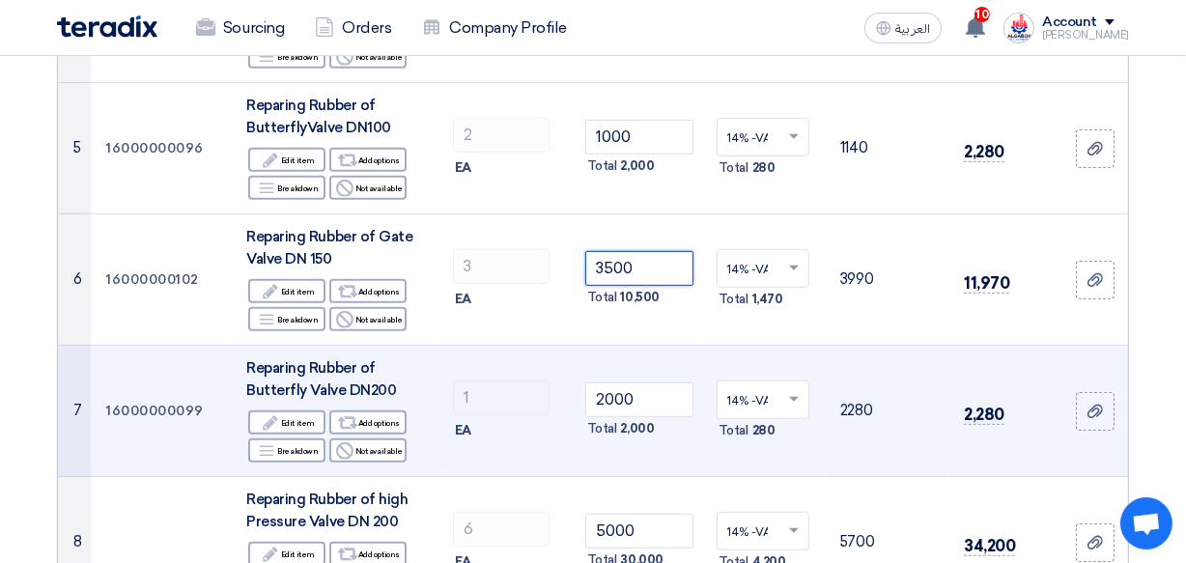
type input "3500"
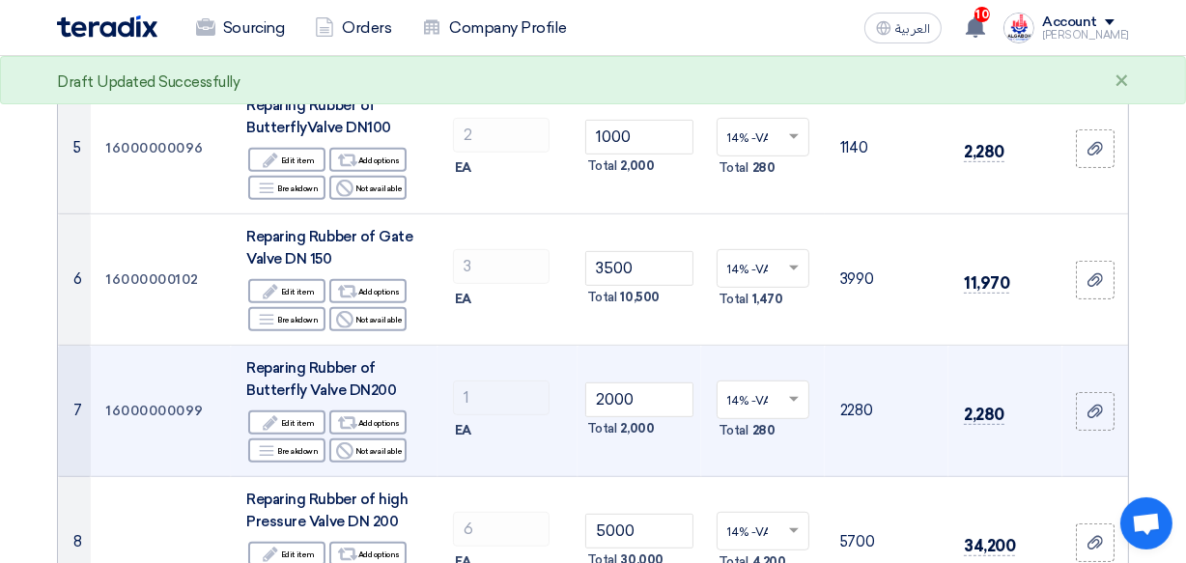
click at [629, 352] on td "2000 Total 2,000" at bounding box center [639, 411] width 124 height 131
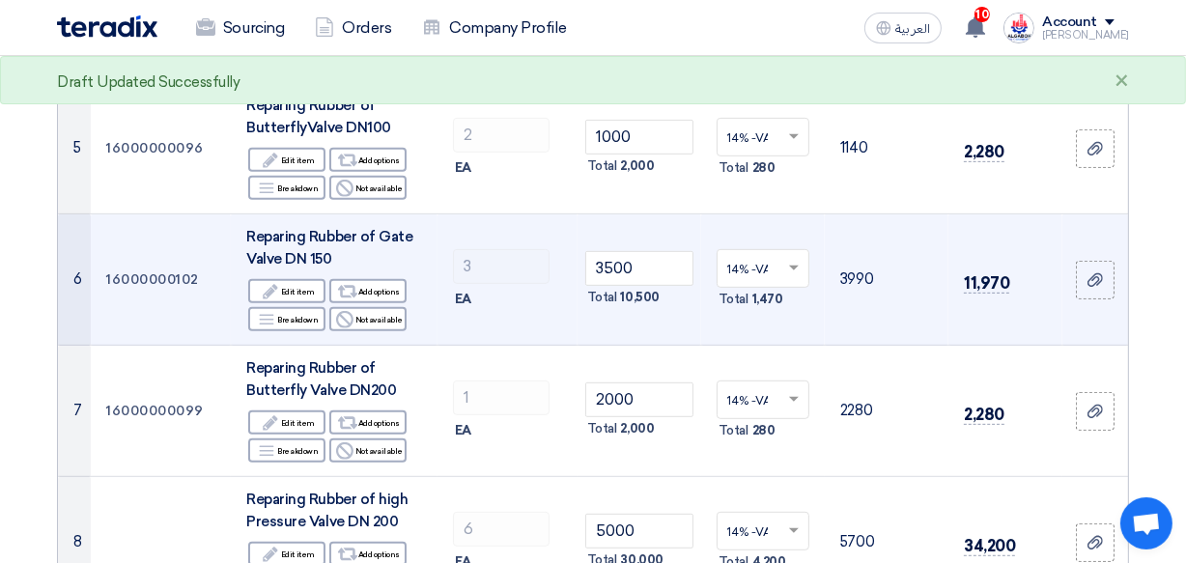
click at [646, 322] on td "3500 Total 10,500" at bounding box center [639, 279] width 124 height 131
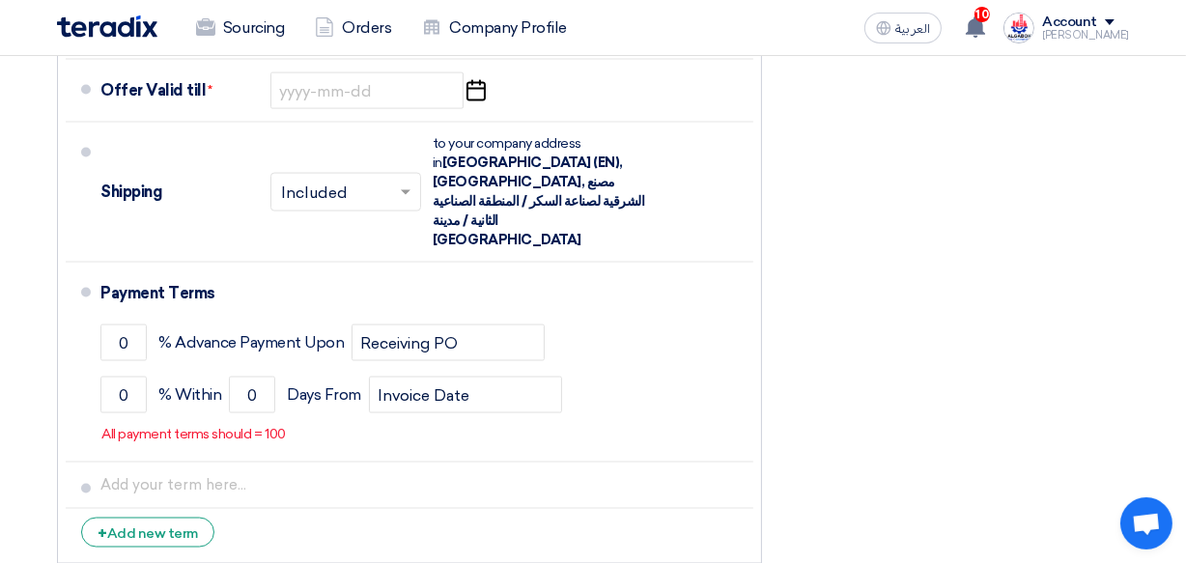
scroll to position [2243, 0]
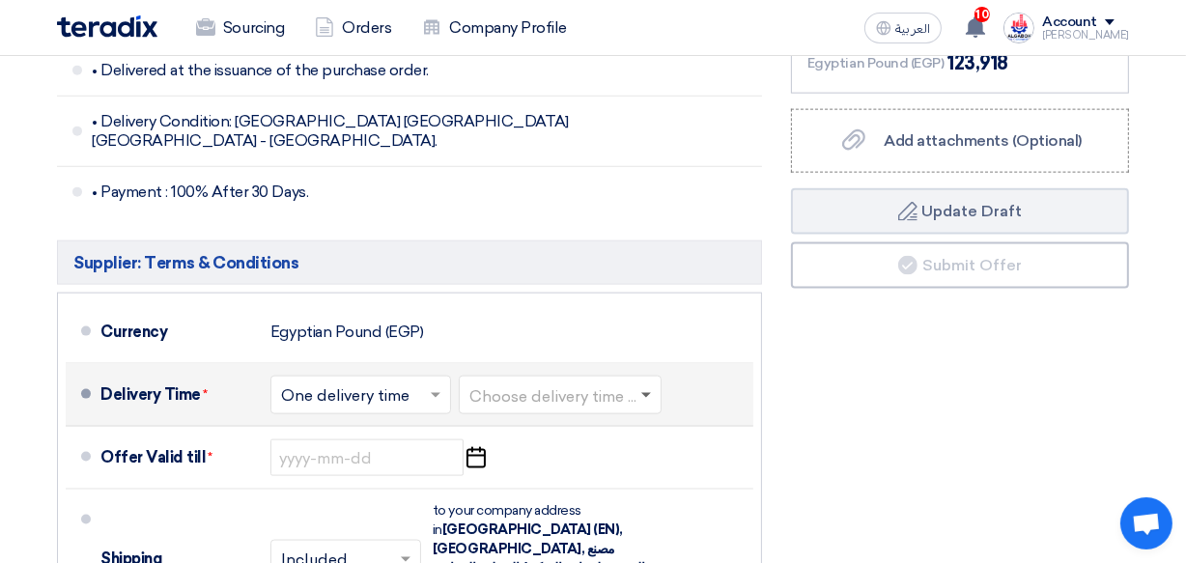
click at [651, 396] on span at bounding box center [646, 396] width 10 height 7
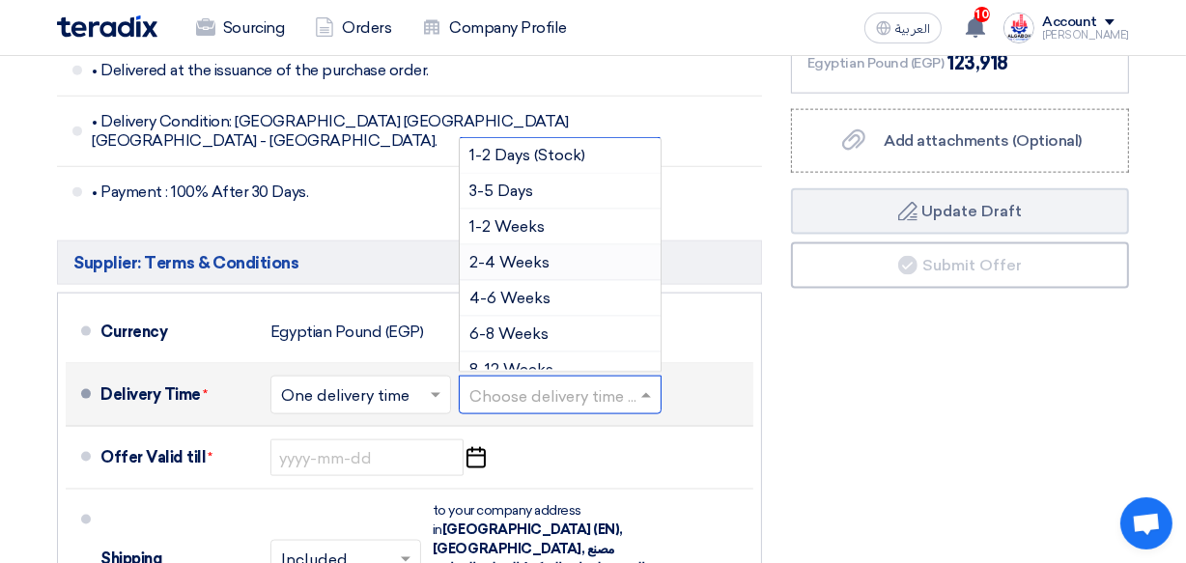
click at [608, 249] on div "2-4 Weeks" at bounding box center [560, 263] width 201 height 36
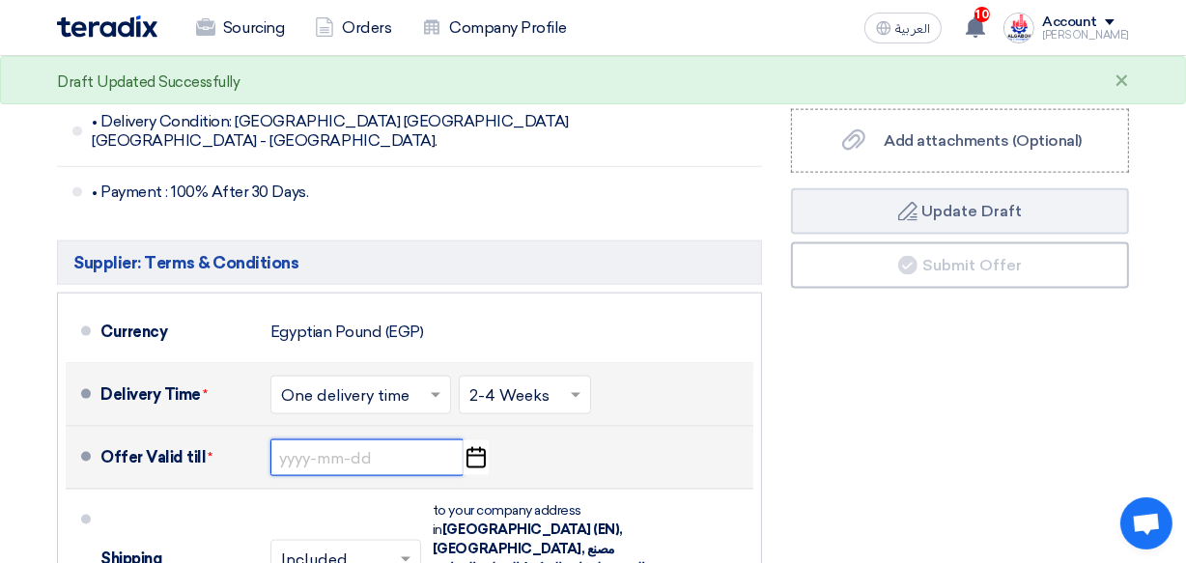
click at [347, 455] on input at bounding box center [366, 457] width 193 height 37
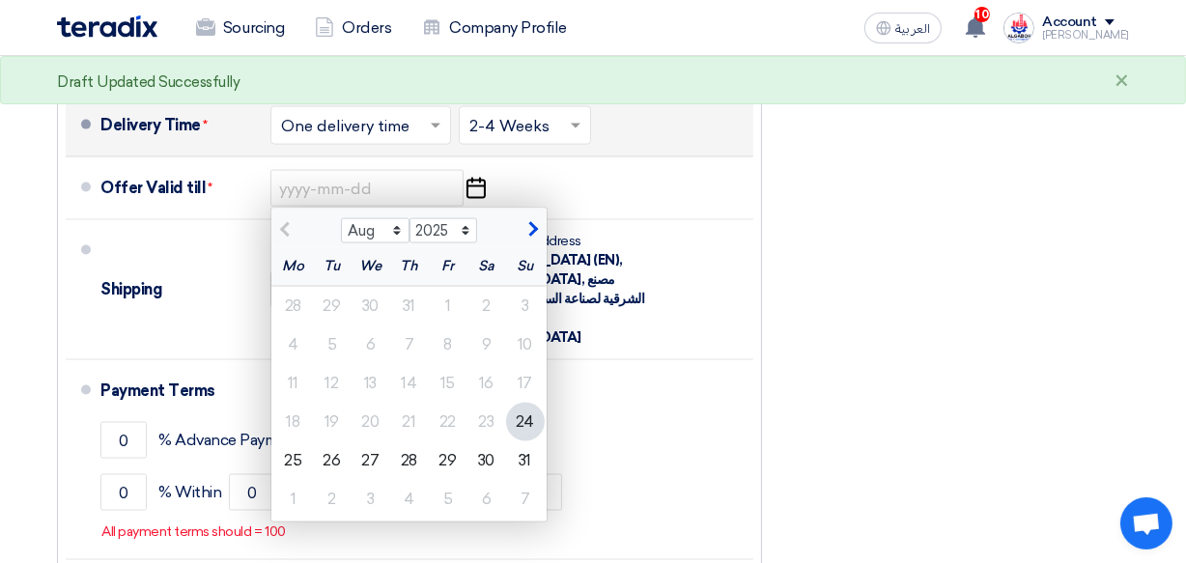
scroll to position [2594, 0]
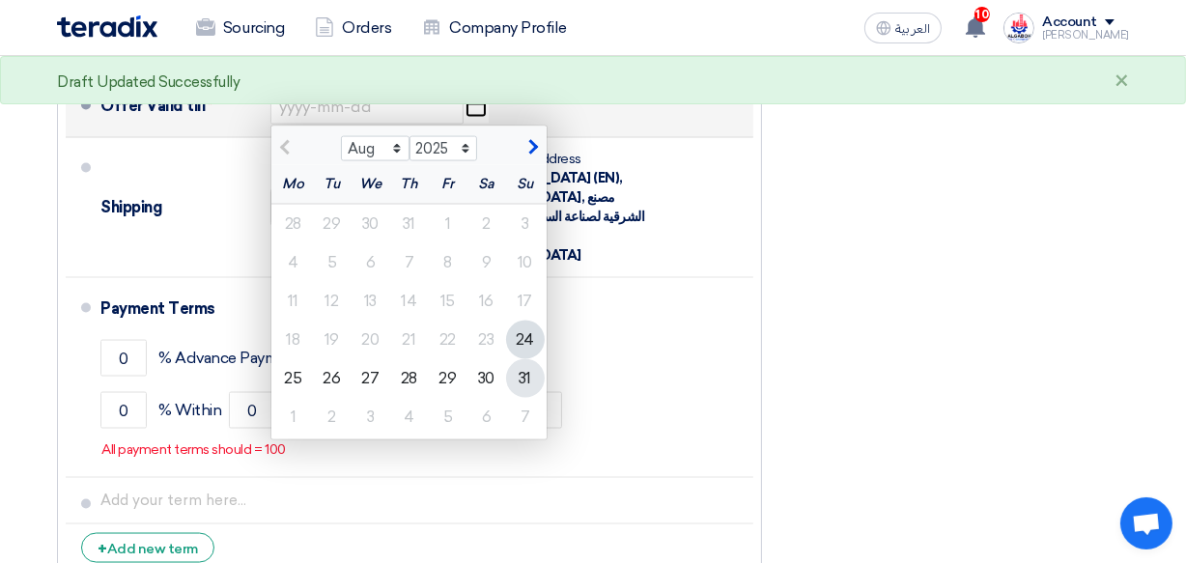
click at [518, 375] on div "31" at bounding box center [525, 378] width 39 height 39
type input "[DATE]"
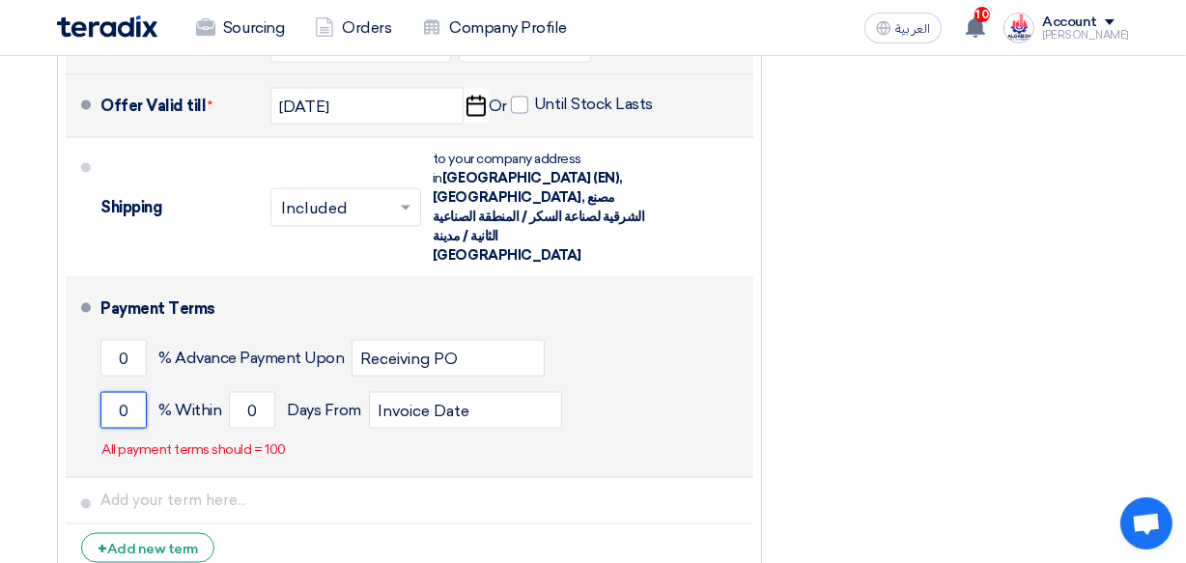
drag, startPoint x: 135, startPoint y: 365, endPoint x: 117, endPoint y: 368, distance: 18.6
click at [117, 392] on input "0" at bounding box center [123, 410] width 46 height 37
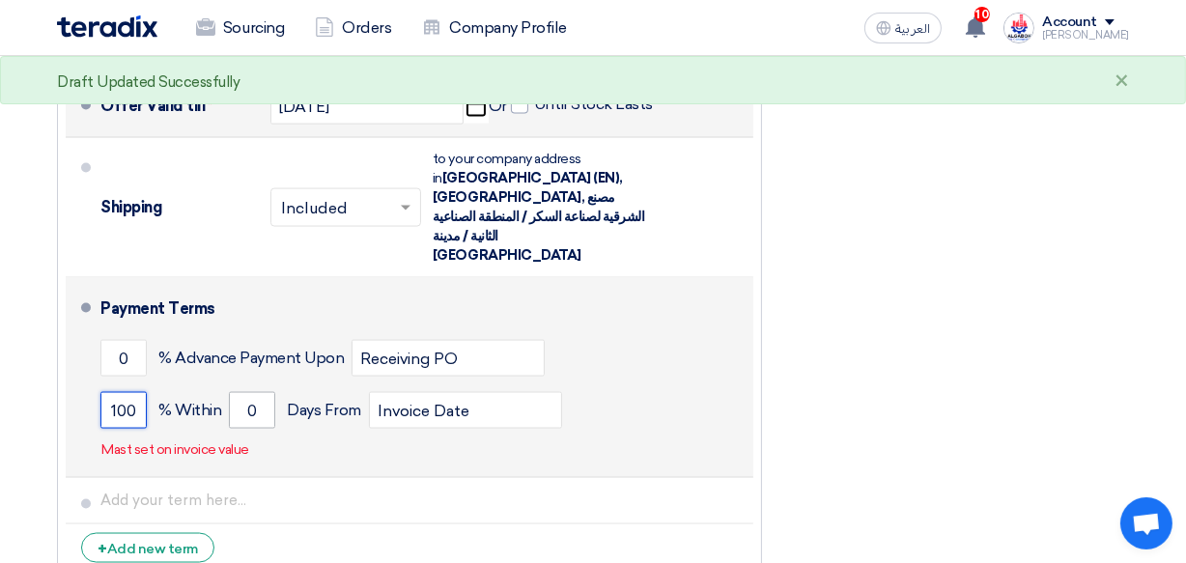
type input "100"
drag, startPoint x: 257, startPoint y: 364, endPoint x: 247, endPoint y: 365, distance: 9.7
click at [247, 392] on input "0" at bounding box center [252, 410] width 46 height 37
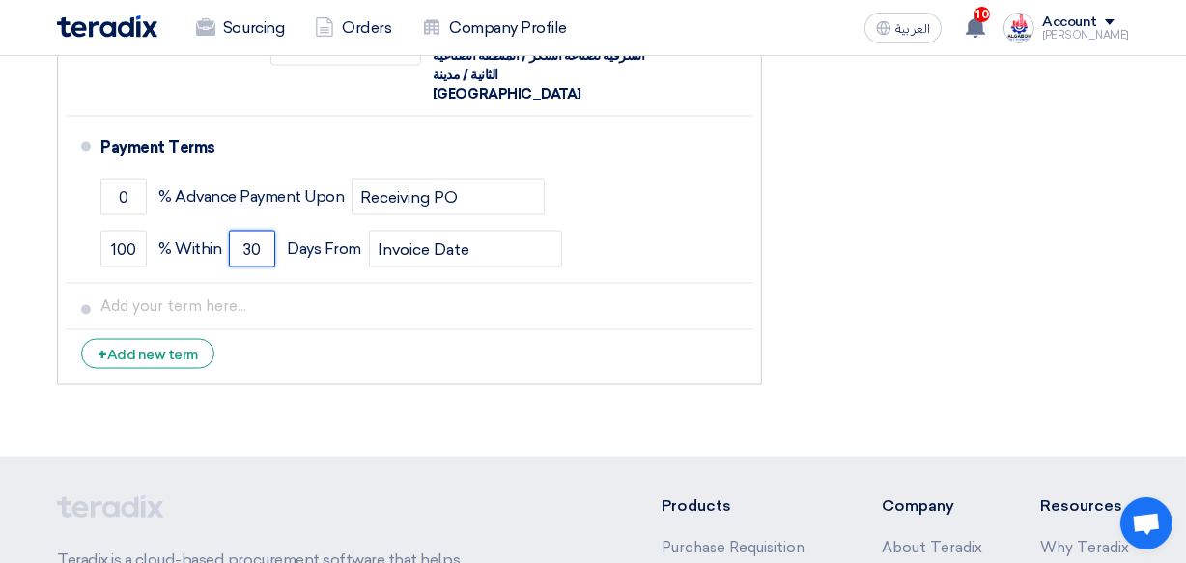
scroll to position [2791, 0]
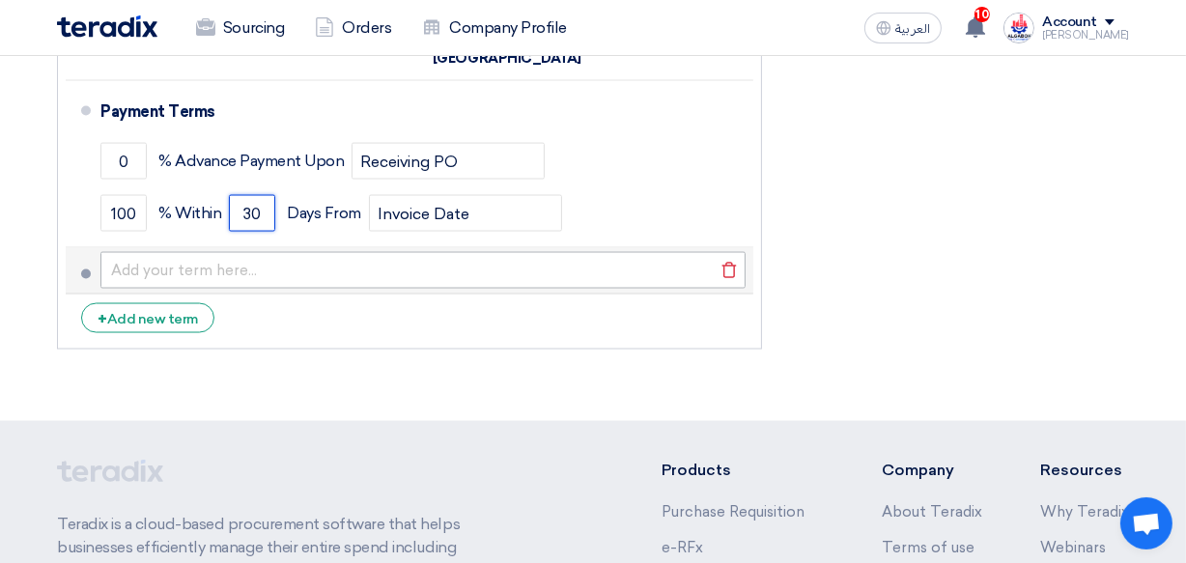
type input "30"
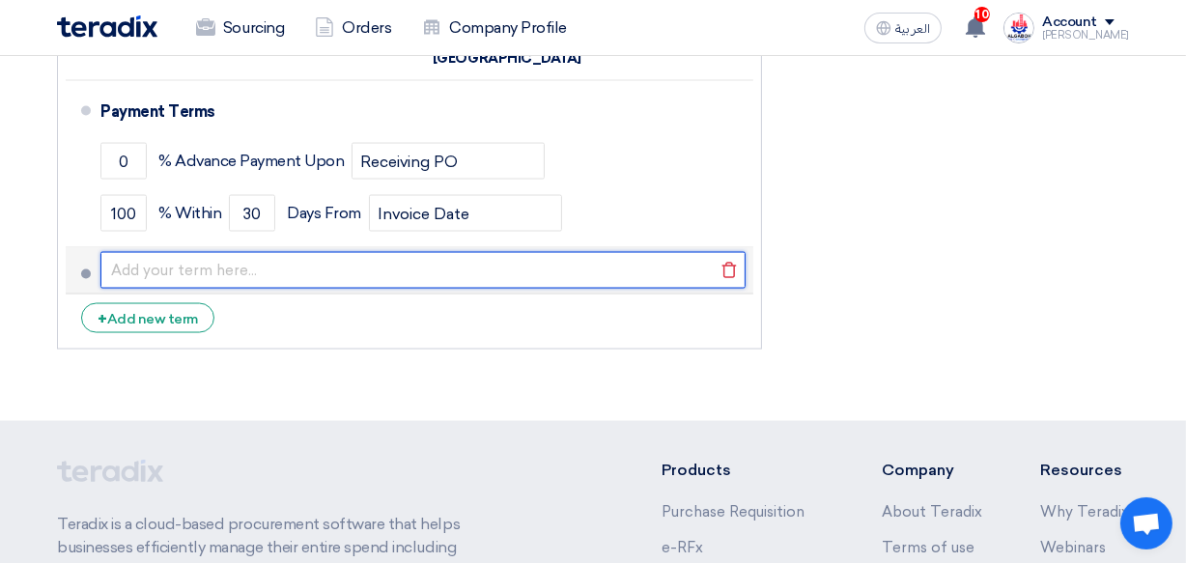
click at [134, 252] on input "text" at bounding box center [422, 270] width 645 height 37
type input "The Price offer is a one piece not accept to reduce qty. or dividing the items"
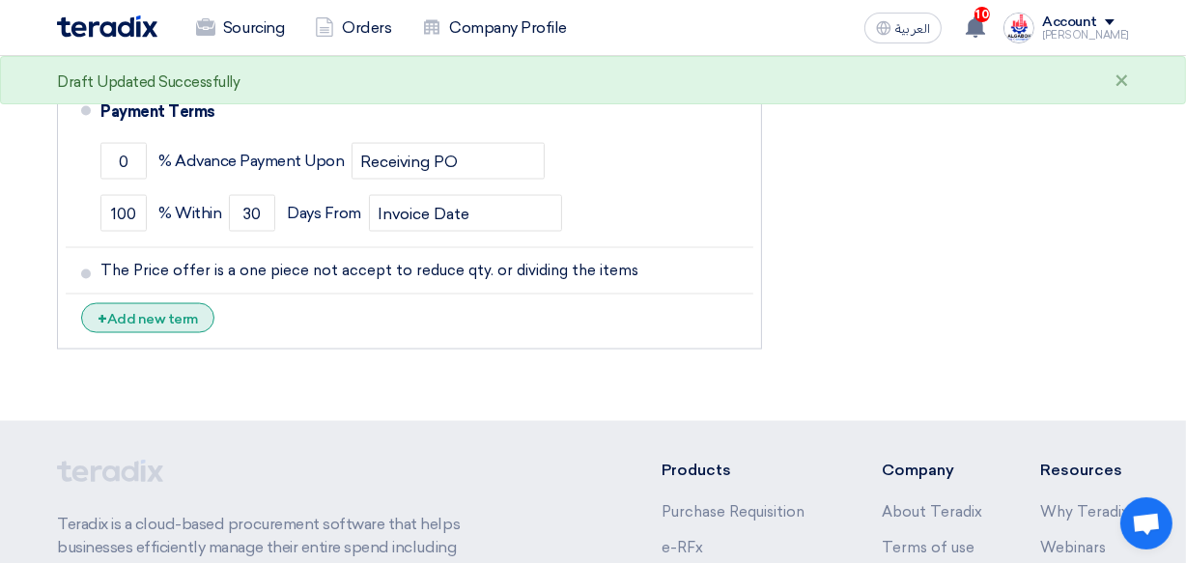
click at [185, 303] on div "+ Add new term" at bounding box center [147, 318] width 133 height 30
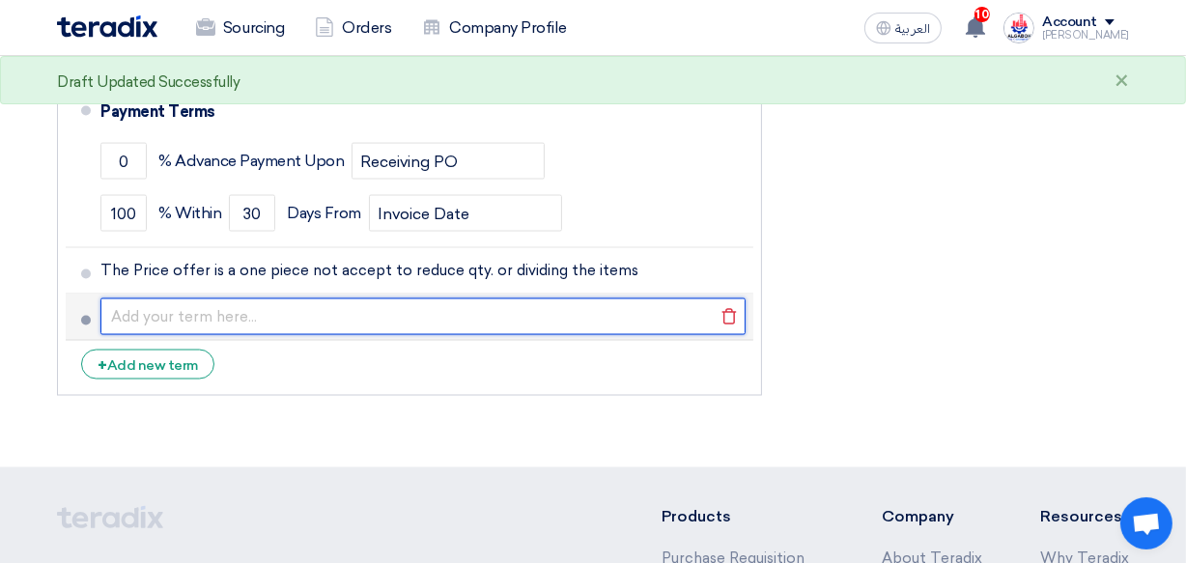
click at [164, 298] on input "text" at bounding box center [422, 316] width 645 height 37
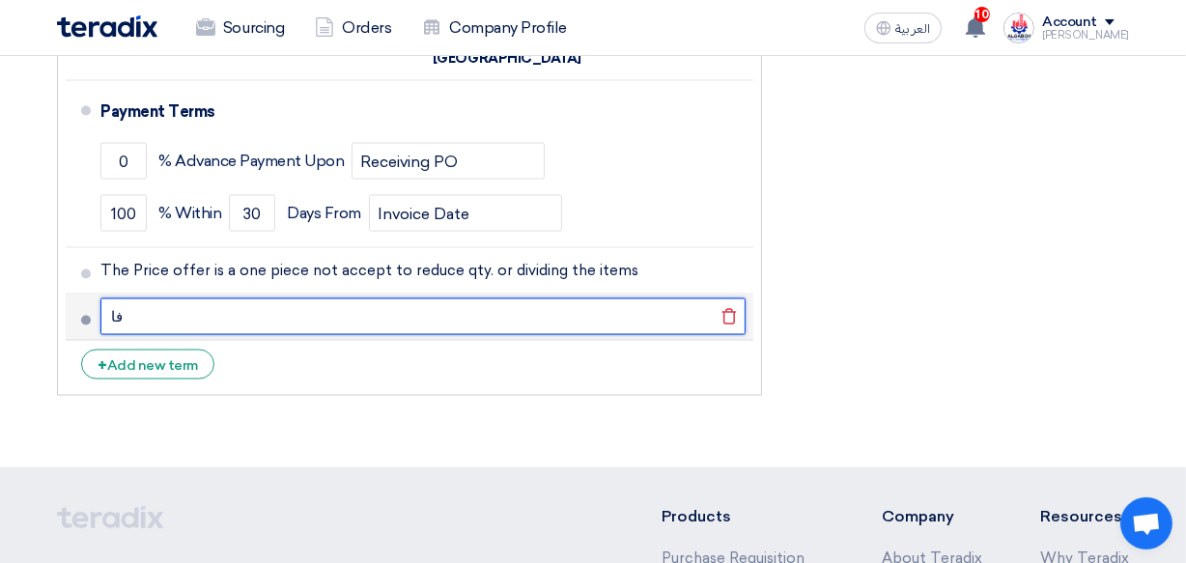
type input "ف"
click at [374, 298] on input "The offer Excluding loading, uploading & erection at site" at bounding box center [422, 316] width 645 height 37
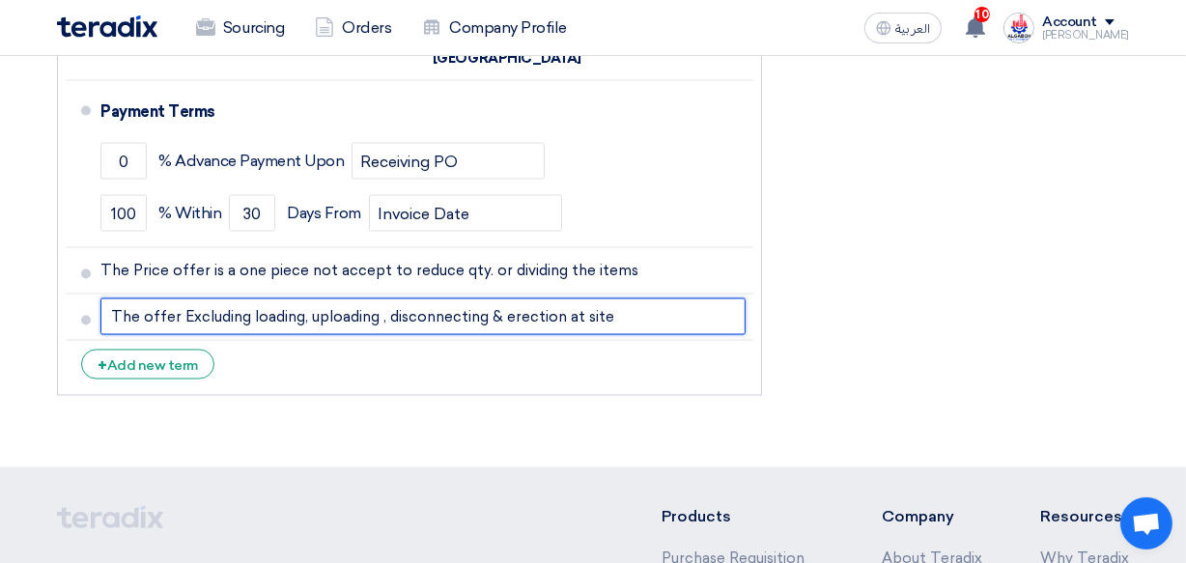
type input "The offer Excluding loading, uploading , disconnecting & erection at site"
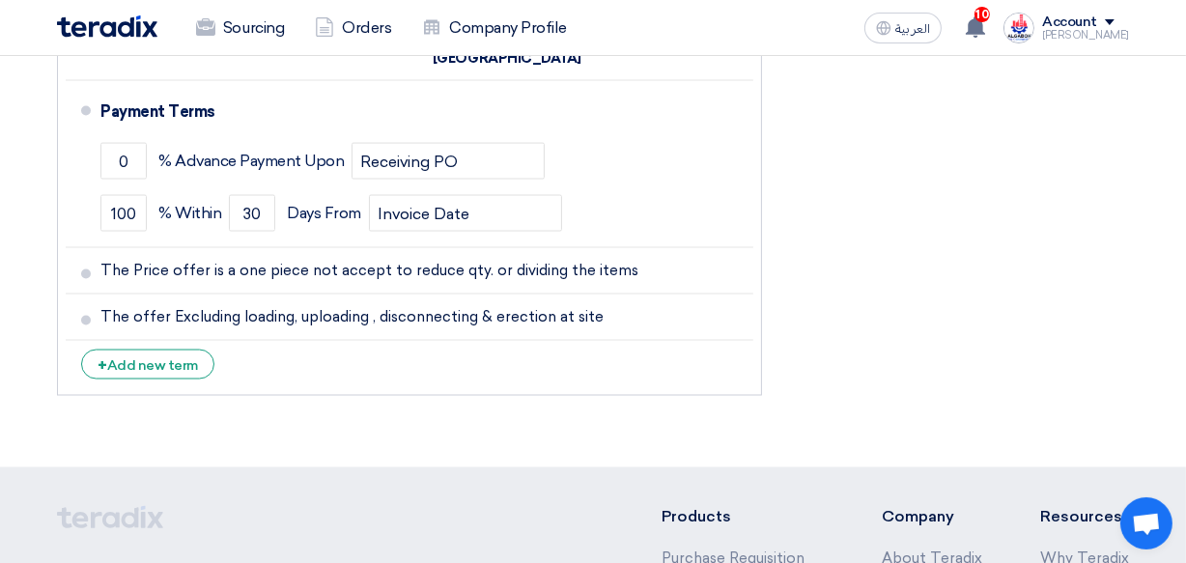
click at [507, 347] on li "+ Add new term" at bounding box center [409, 364] width 687 height 46
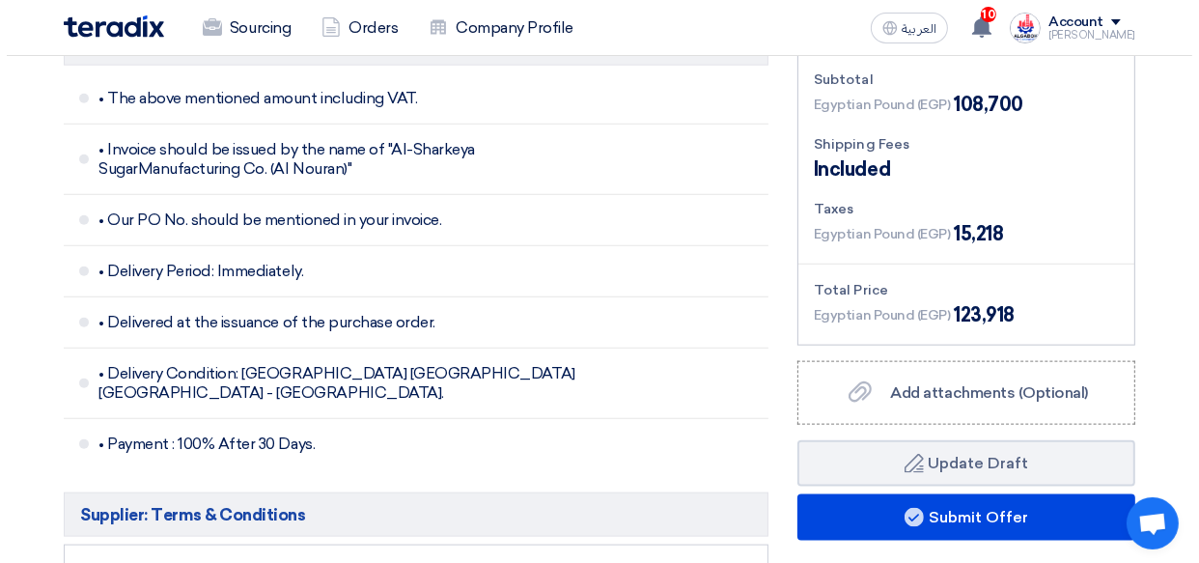
scroll to position [2000, 0]
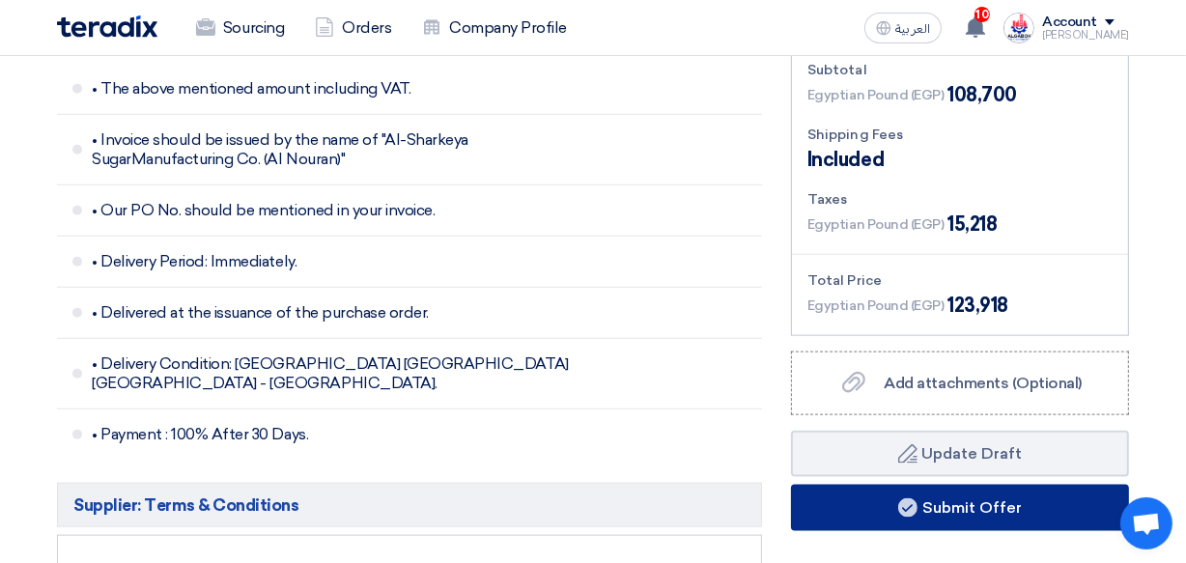
click at [1009, 505] on button "Submit Offer" at bounding box center [960, 508] width 338 height 46
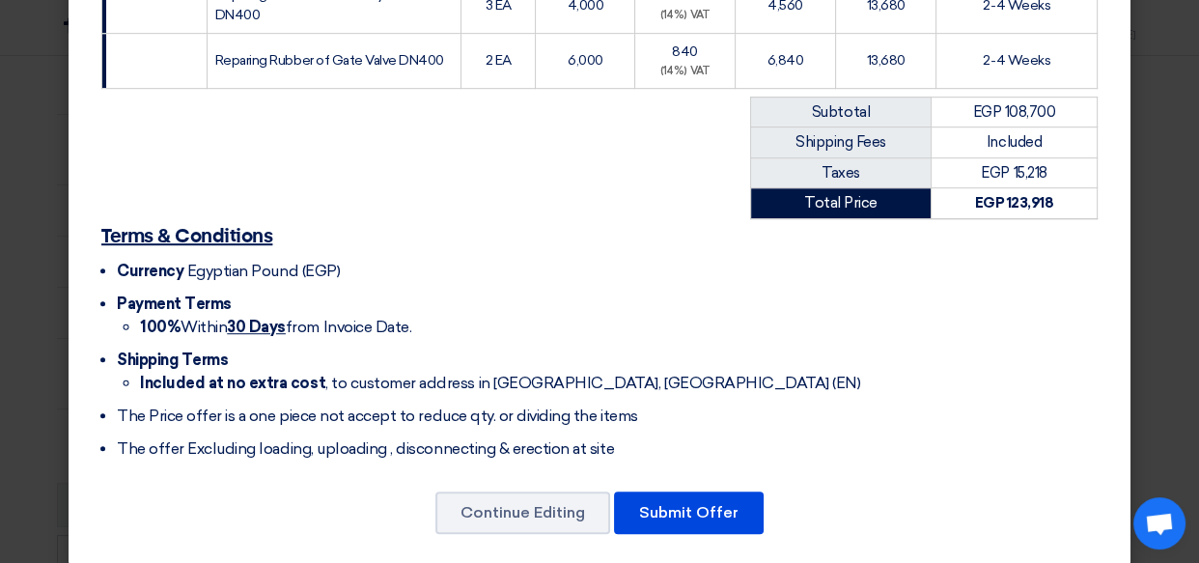
scroll to position [1033, 0]
click at [684, 491] on button "Submit Offer" at bounding box center [689, 512] width 150 height 42
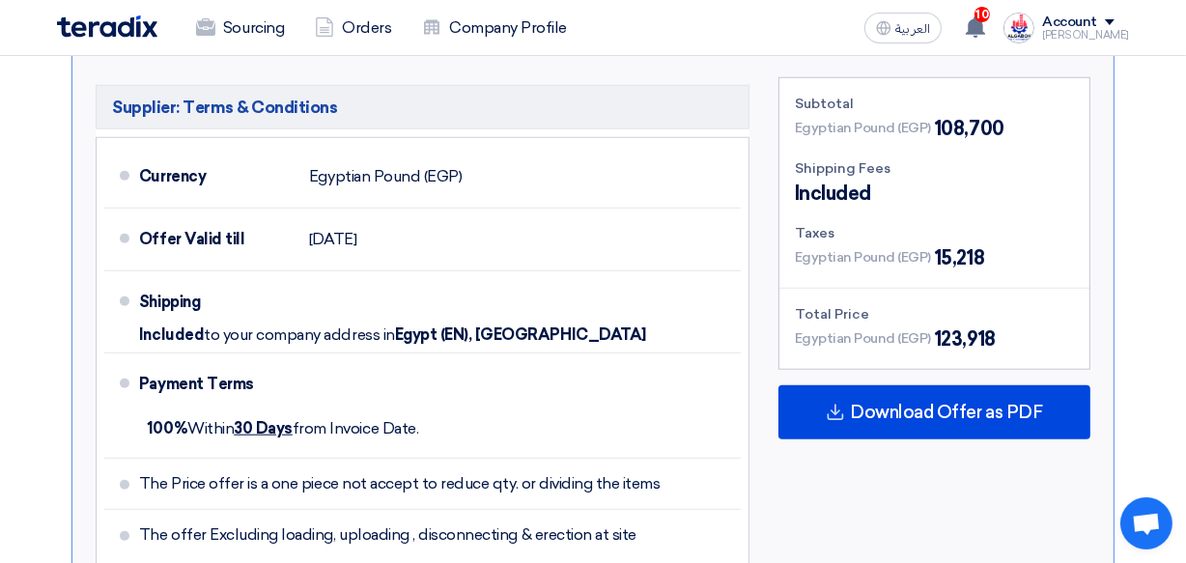
scroll to position [1644, 0]
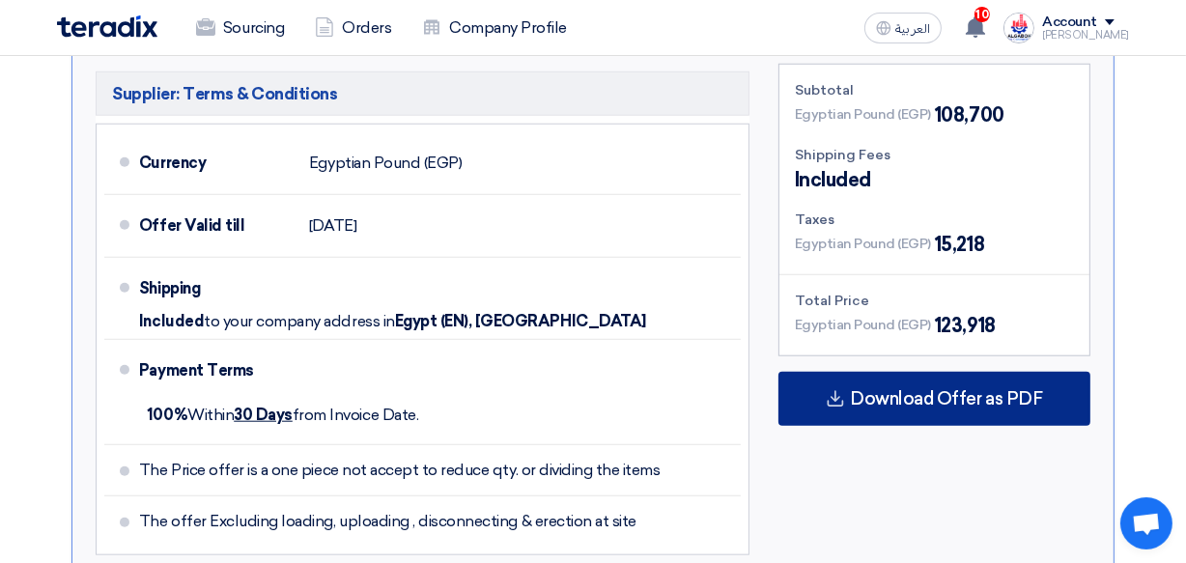
click at [1022, 393] on span "Download Offer as PDF" at bounding box center [946, 398] width 192 height 17
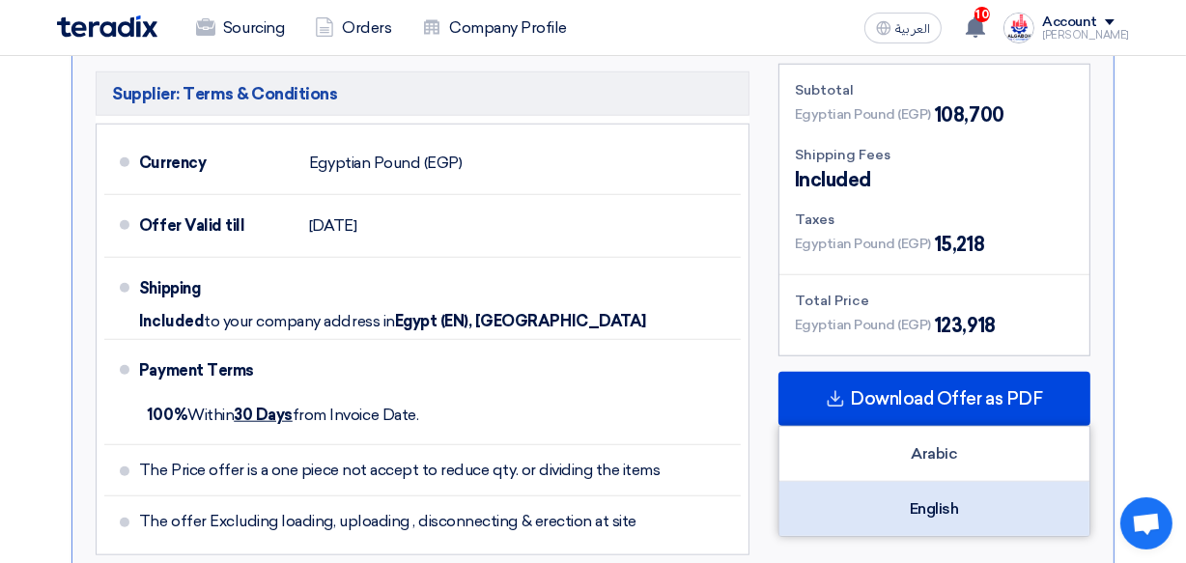
click at [943, 499] on div "English" at bounding box center [934, 509] width 310 height 54
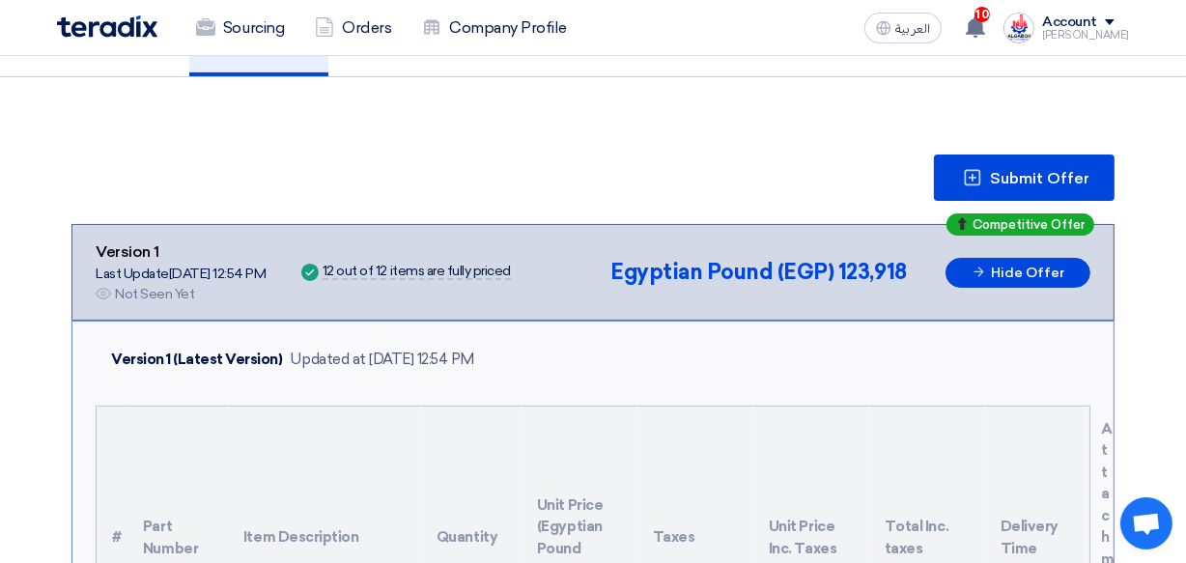
scroll to position [0, 0]
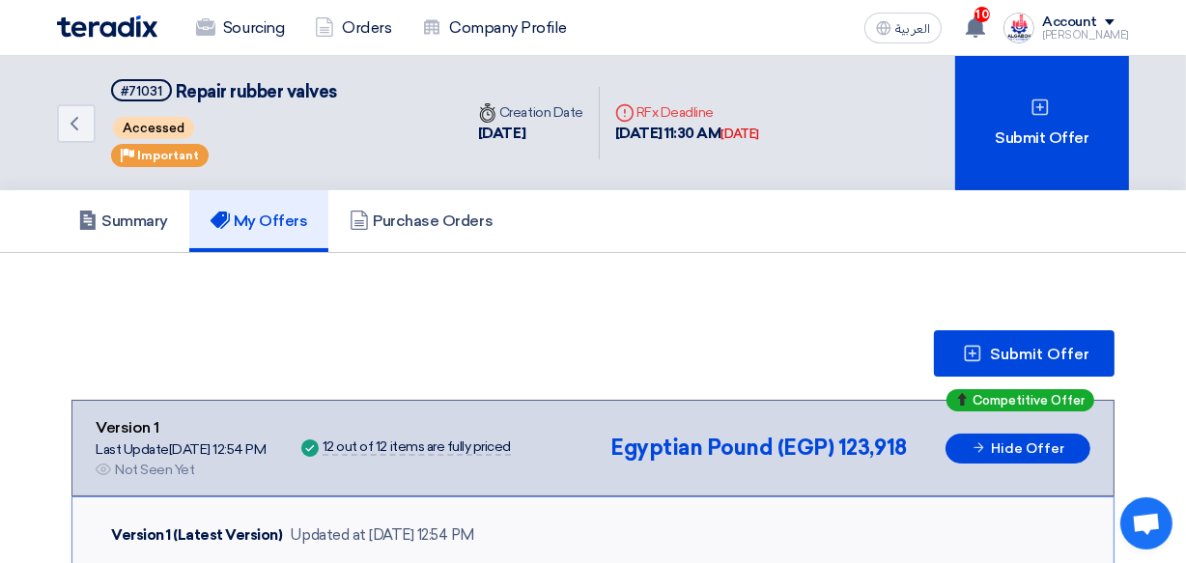
click at [1120, 18] on div "Account" at bounding box center [1085, 22] width 87 height 16
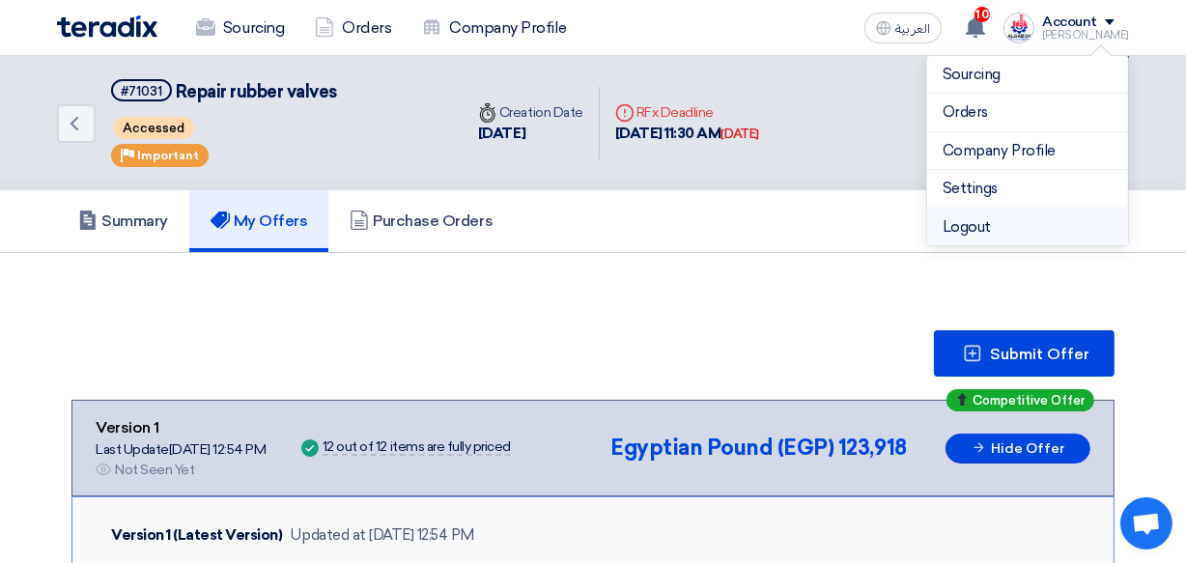
click at [999, 220] on li "Logout" at bounding box center [1027, 228] width 201 height 38
